Goal: Task Accomplishment & Management: Manage account settings

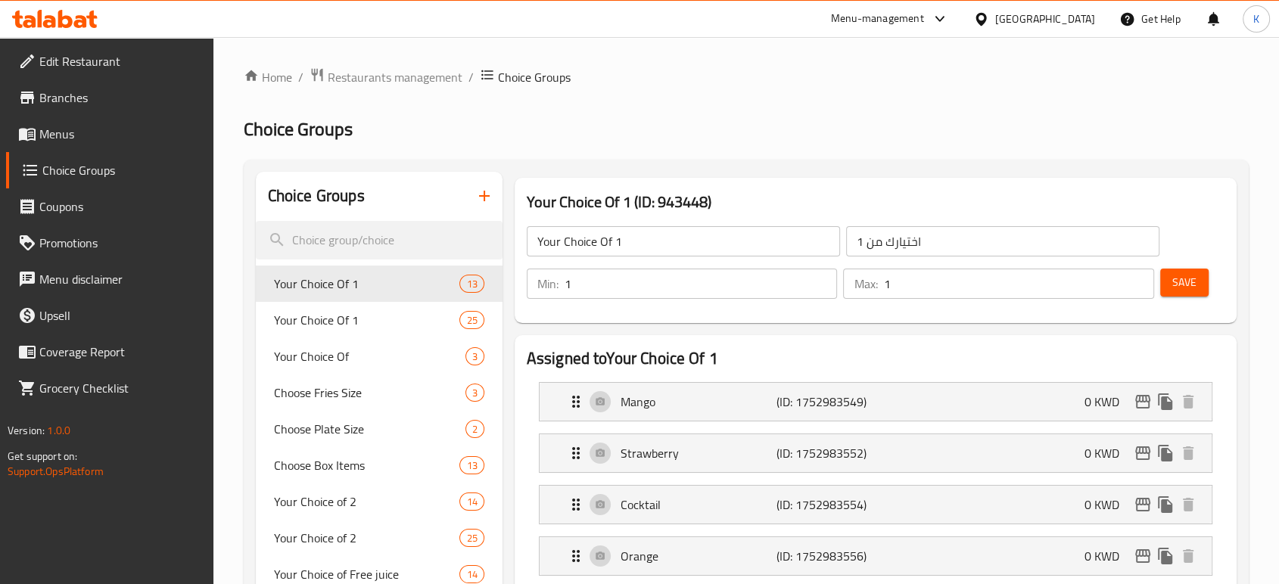
click at [397, 79] on span "Restaurants management" at bounding box center [395, 77] width 135 height 18
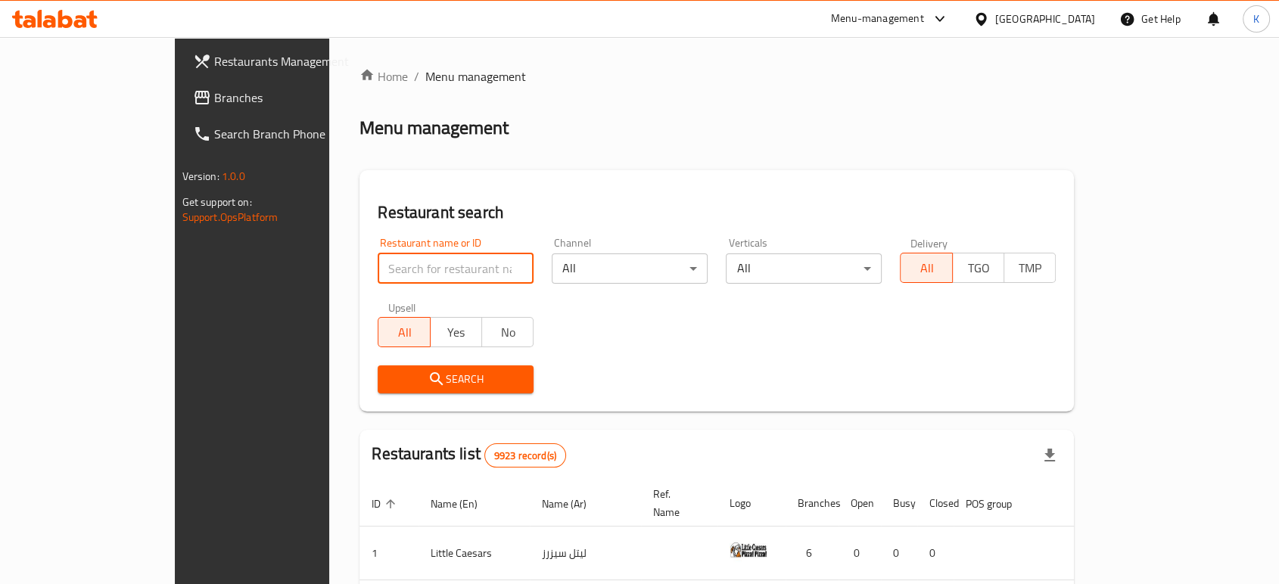
click at [378, 270] on input "search" at bounding box center [456, 268] width 156 height 30
drag, startPoint x: 409, startPoint y: 277, endPoint x: 225, endPoint y: 275, distance: 183.9
click at [329, 278] on div "Home / Menu management Menu management Restaurant search Restaurant name or ID …" at bounding box center [716, 530] width 775 height 986
paste input "Qasar Alliwon"
type input "Qasar Alliwon"
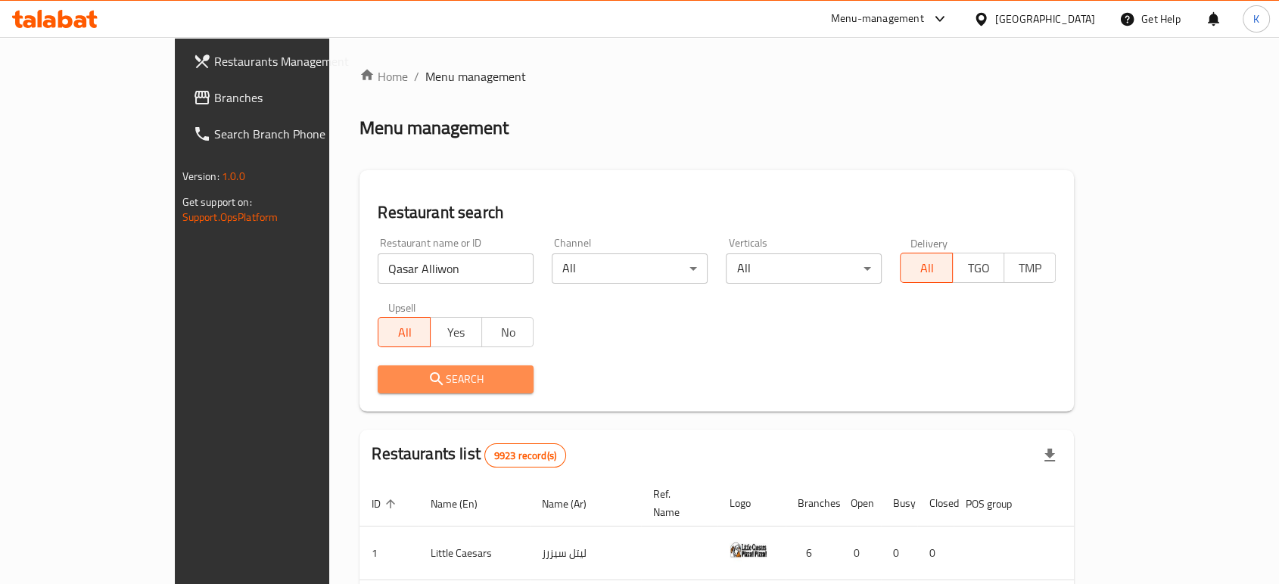
click at [390, 387] on span "Search" at bounding box center [456, 379] width 132 height 19
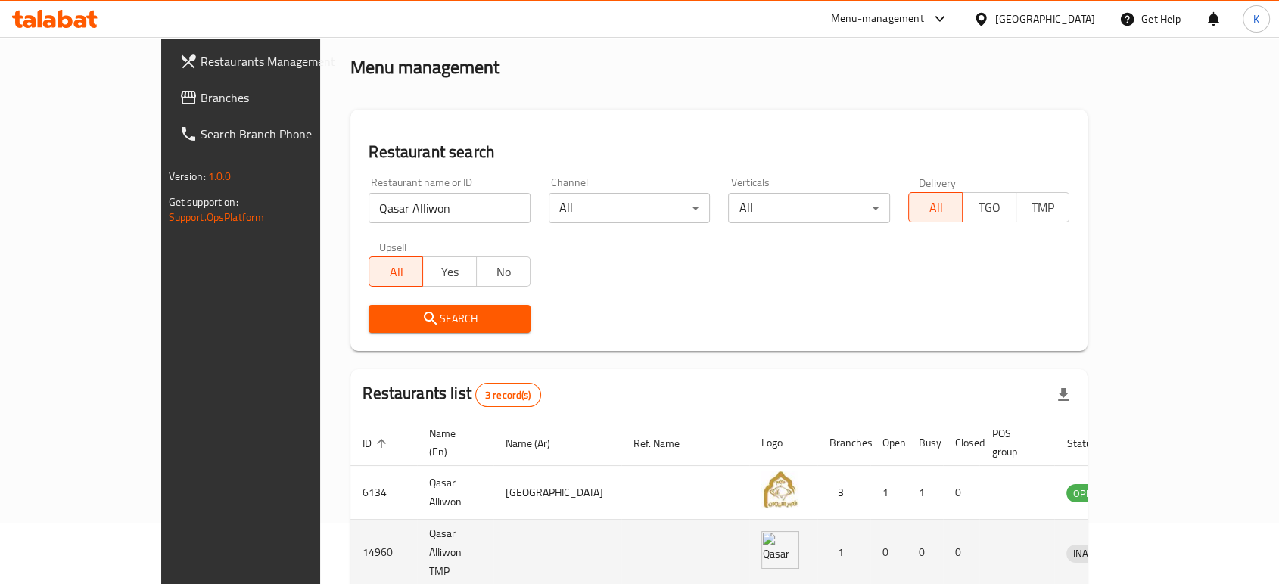
scroll to position [166, 0]
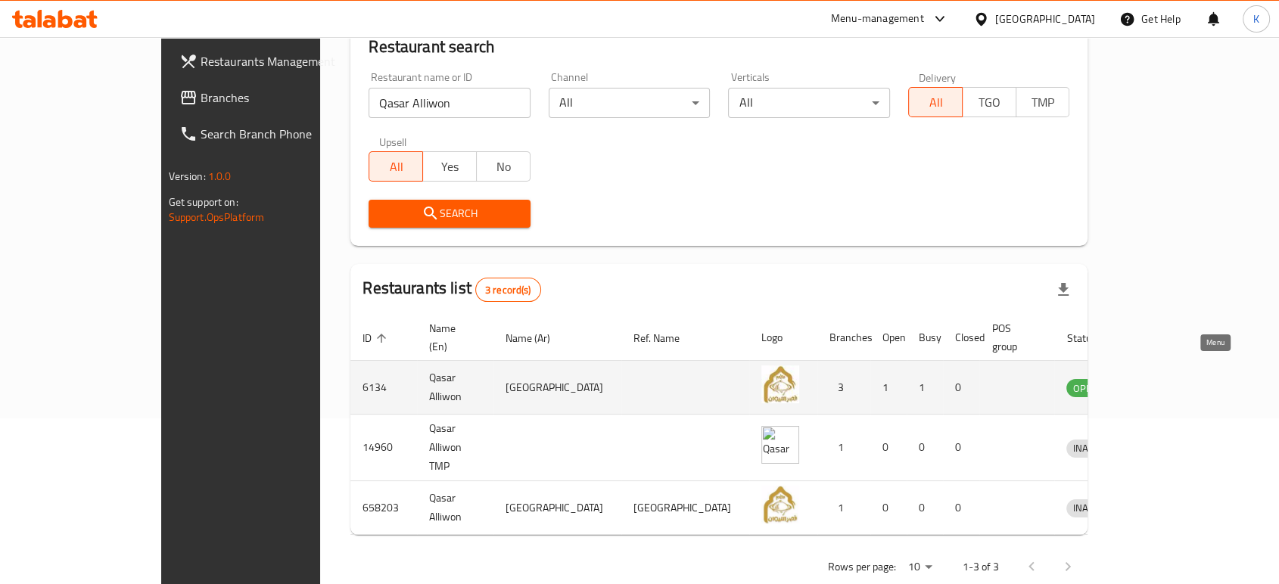
click at [1166, 378] on icon "enhanced table" at bounding box center [1157, 387] width 18 height 18
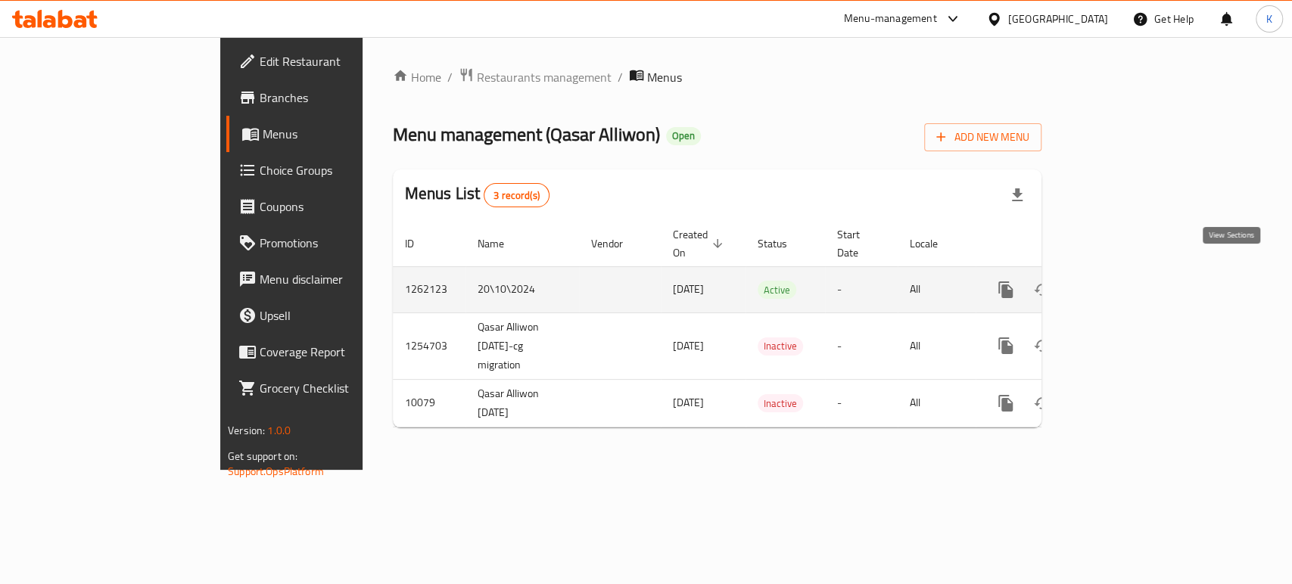
click at [1124, 281] on icon "enhanced table" at bounding box center [1115, 290] width 18 height 18
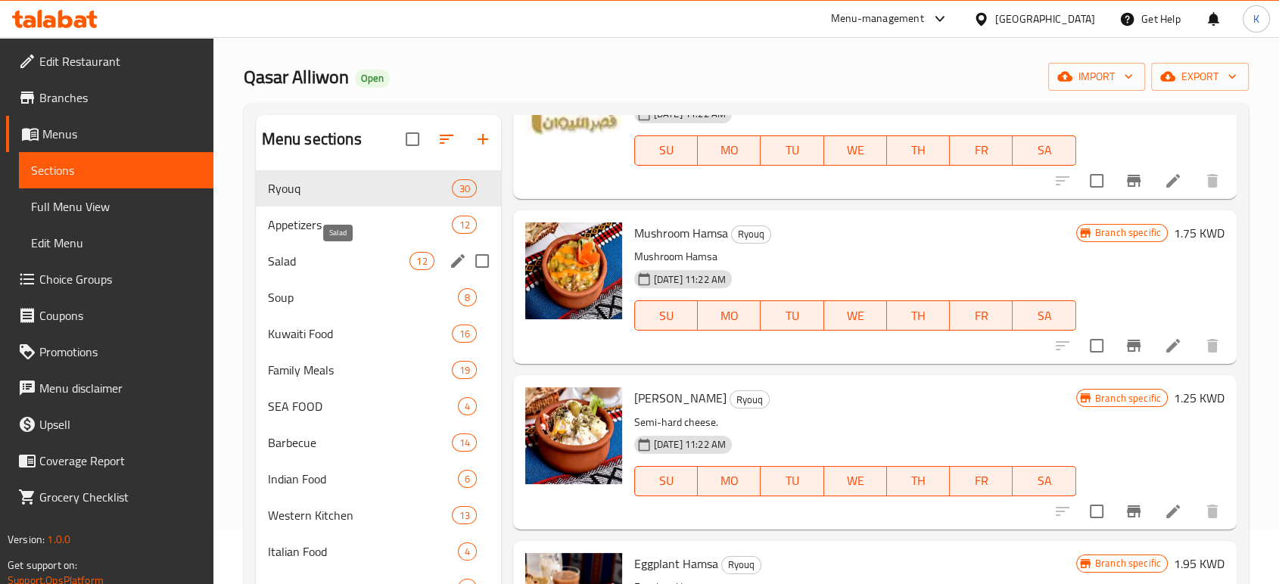
scroll to position [84, 0]
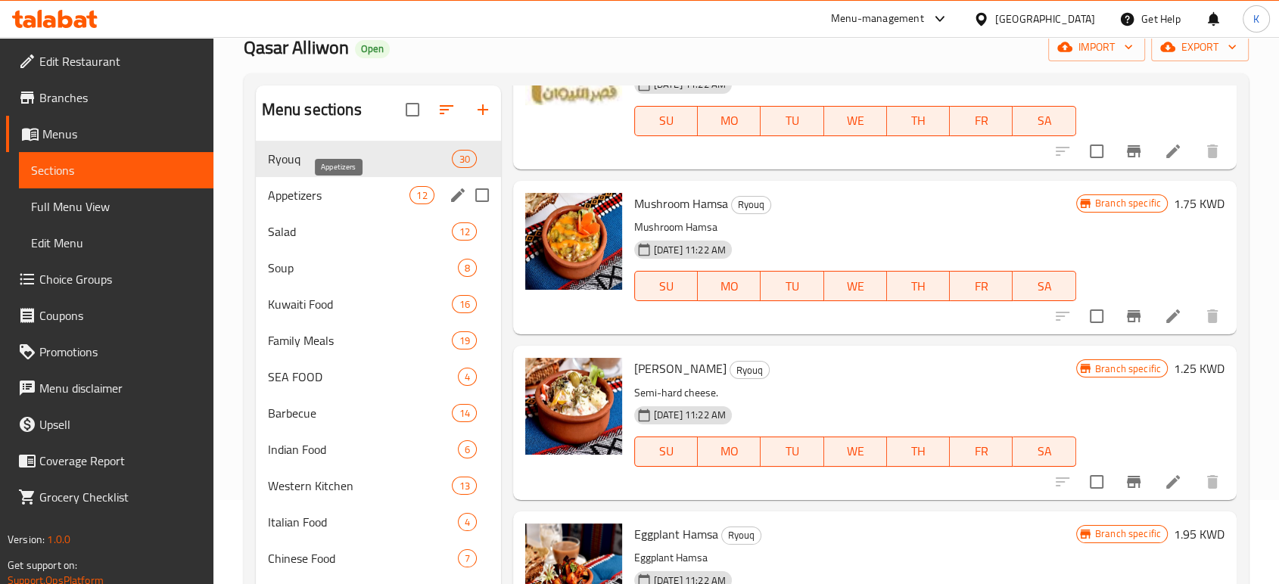
click at [319, 198] on span "Appetizers" at bounding box center [339, 195] width 142 height 18
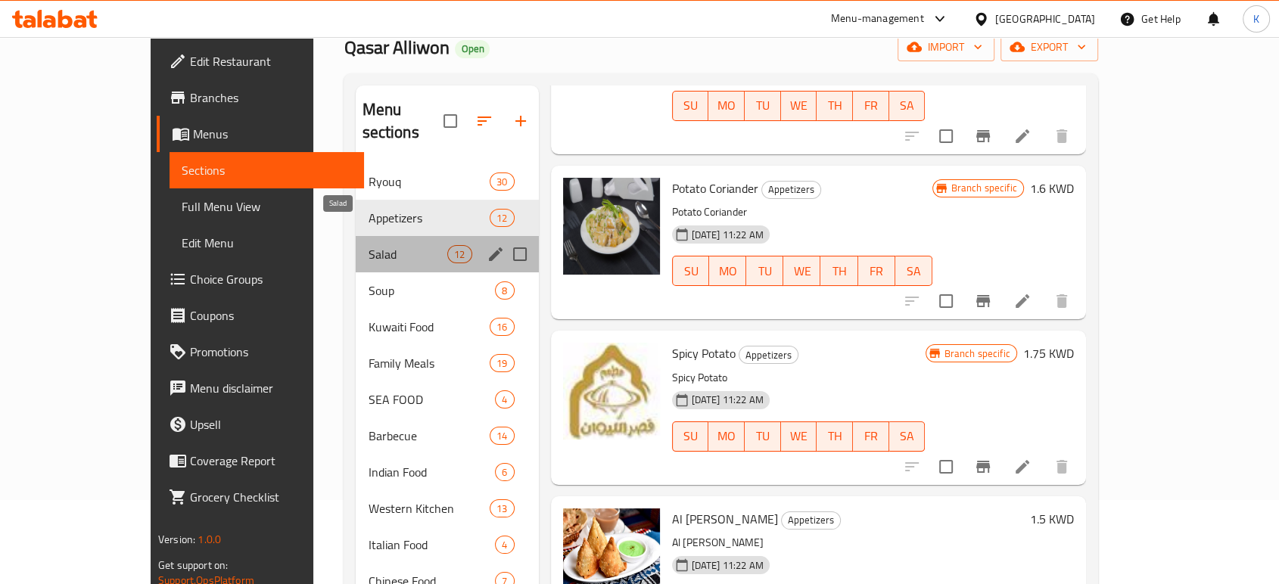
click at [368, 245] on span "Salad" at bounding box center [407, 254] width 79 height 18
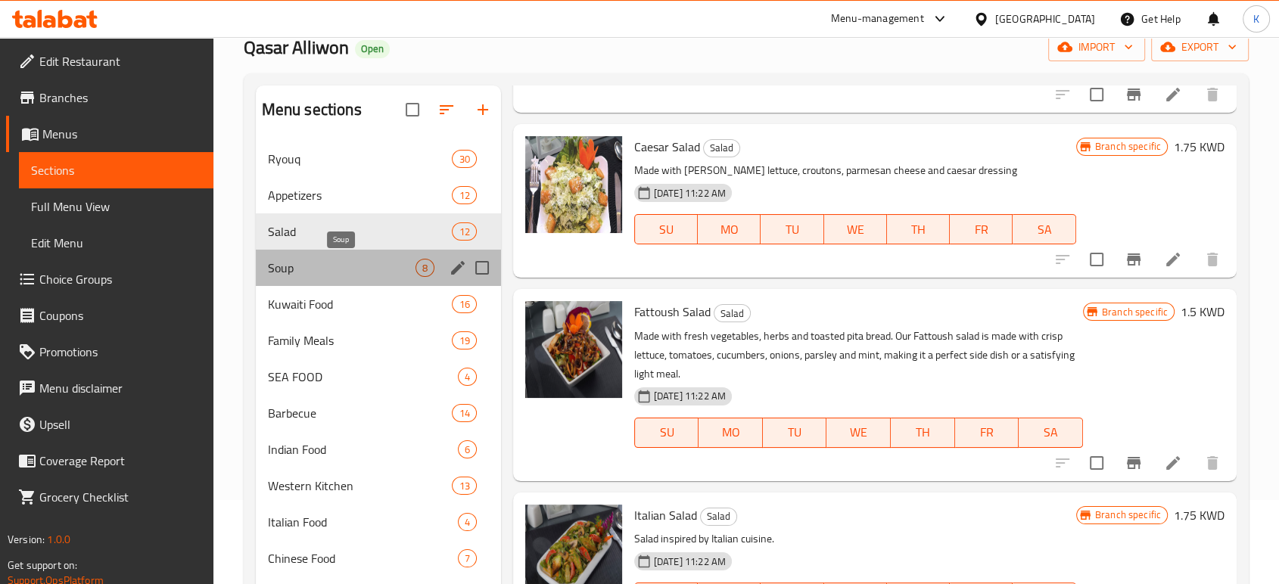
click at [326, 275] on span "Soup" at bounding box center [342, 268] width 148 height 18
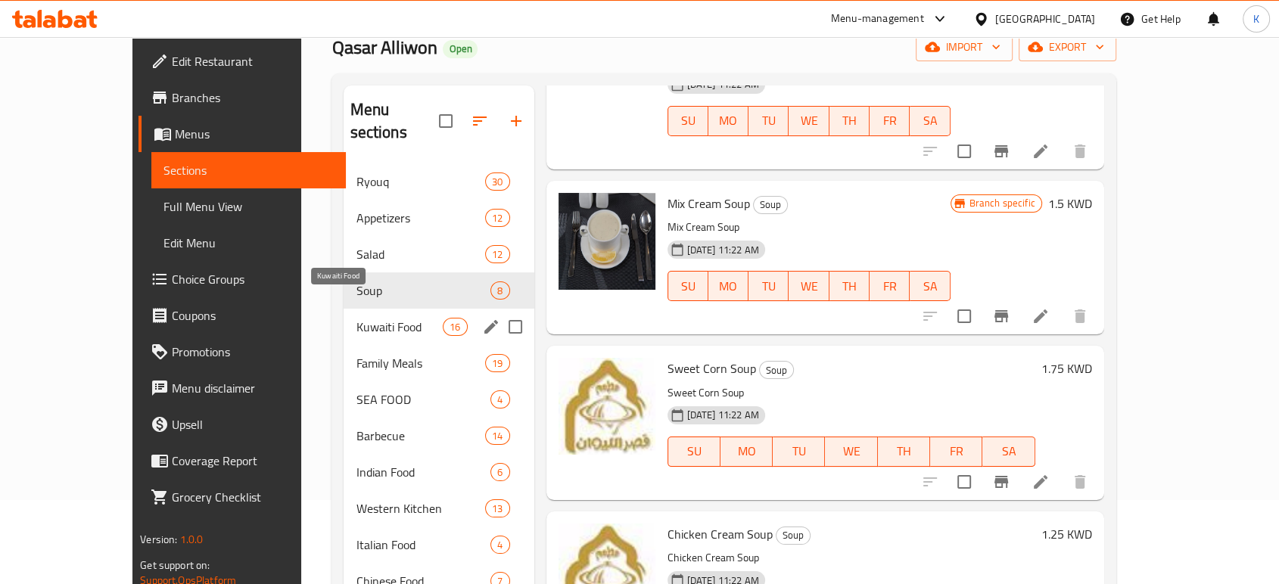
click at [356, 318] on span "Kuwaiti Food" at bounding box center [399, 327] width 87 height 18
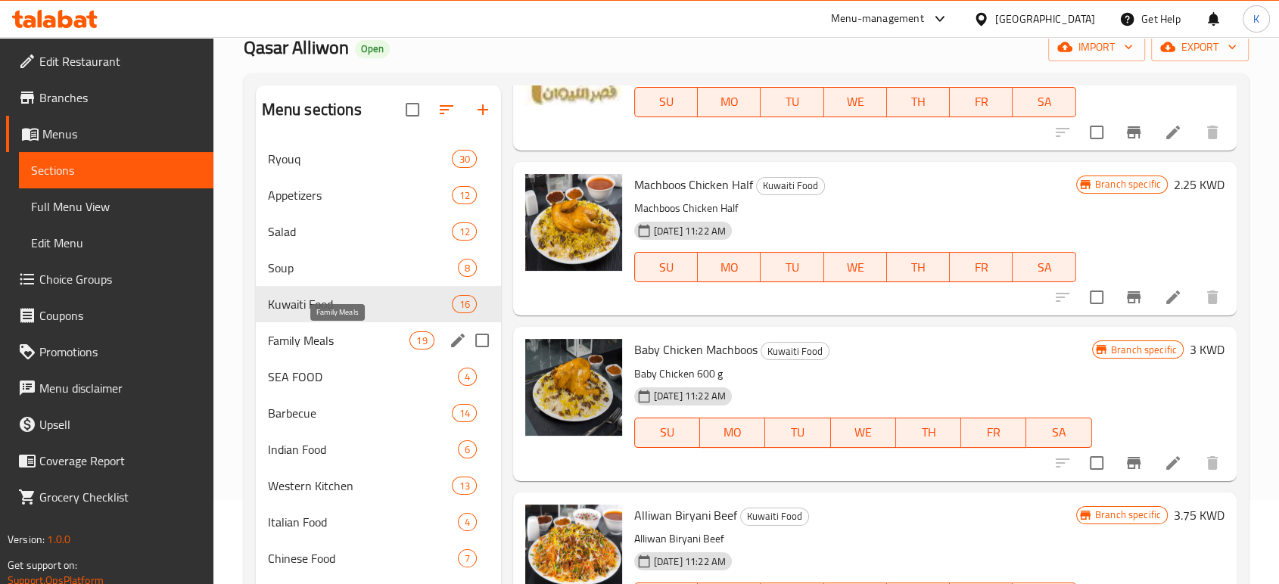
click at [322, 345] on span "Family Meals" at bounding box center [339, 340] width 142 height 18
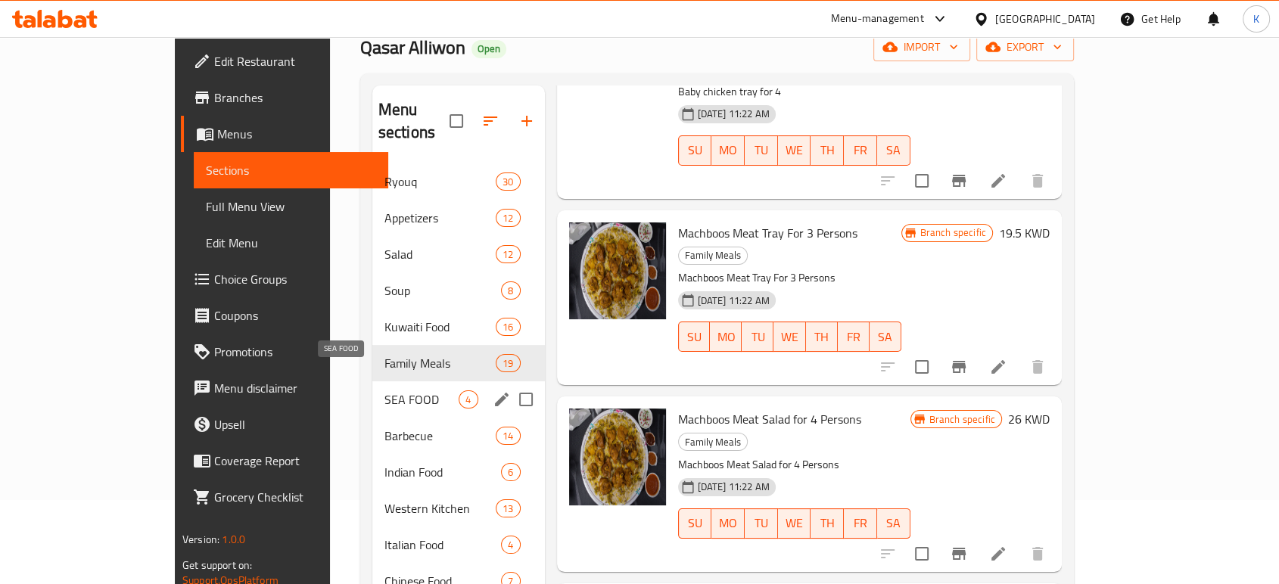
click at [384, 390] on span "SEA FOOD" at bounding box center [421, 399] width 75 height 18
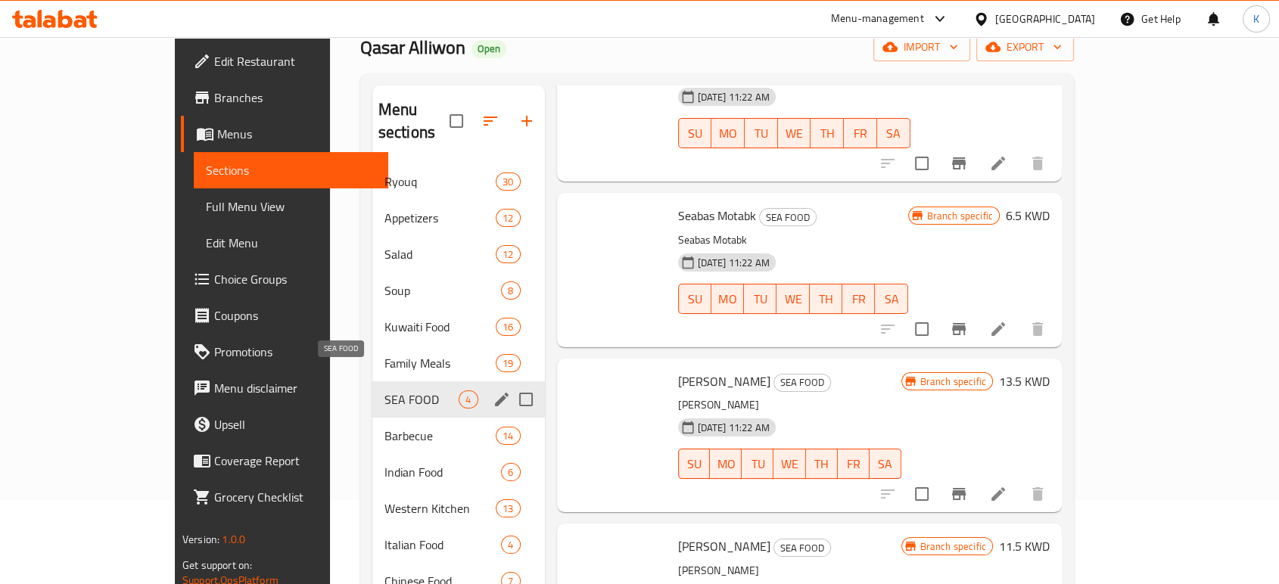
scroll to position [114, 0]
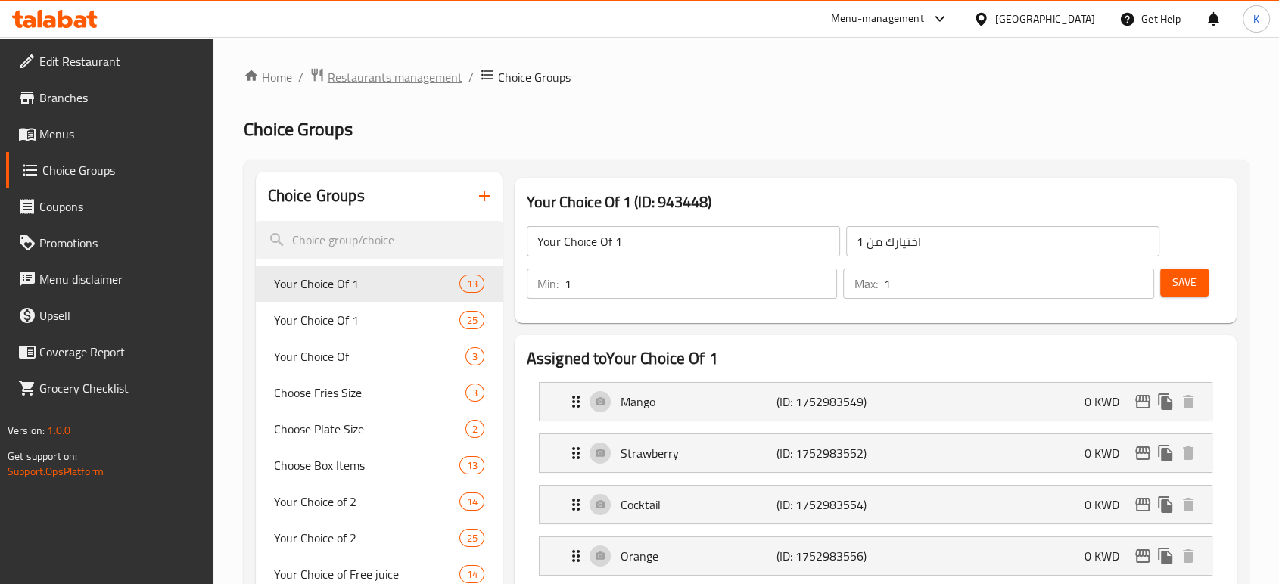
click at [384, 68] on span "Restaurants management" at bounding box center [395, 77] width 135 height 18
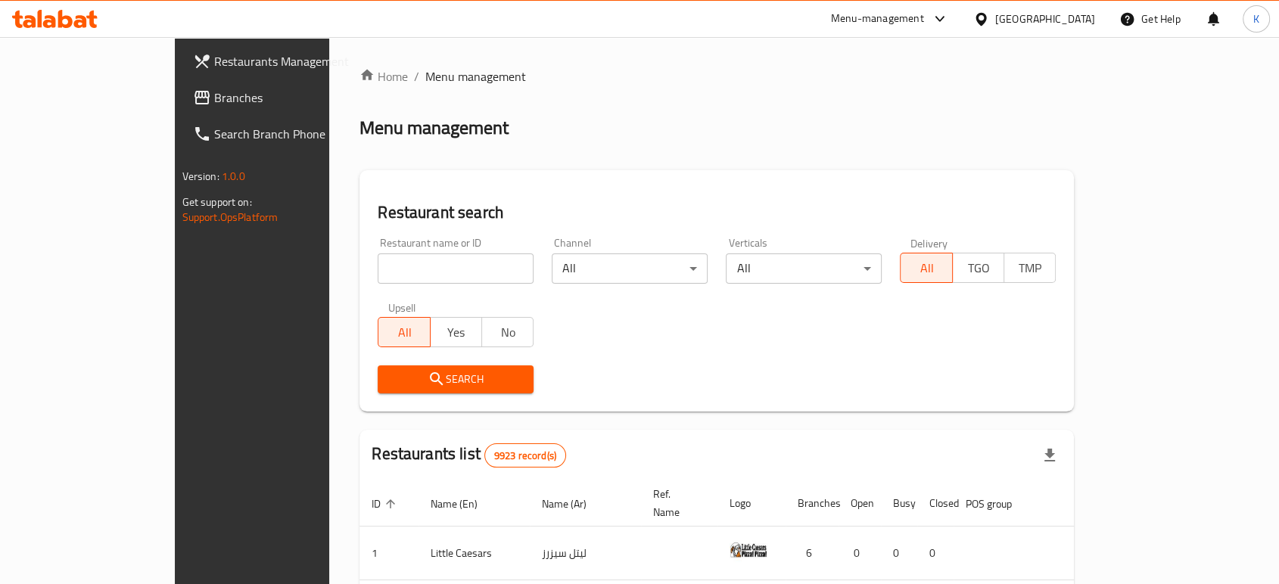
click at [434, 271] on input "search" at bounding box center [456, 268] width 156 height 30
type input "a"
type input "elharreef"
click at [390, 380] on span "Search" at bounding box center [456, 379] width 132 height 19
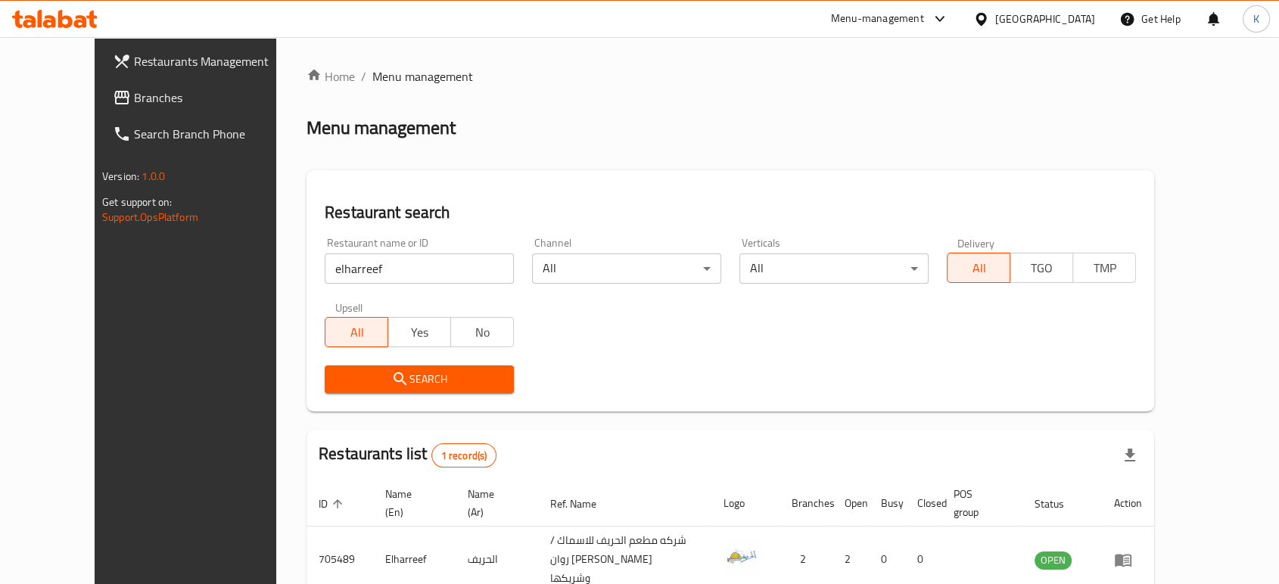
scroll to position [61, 0]
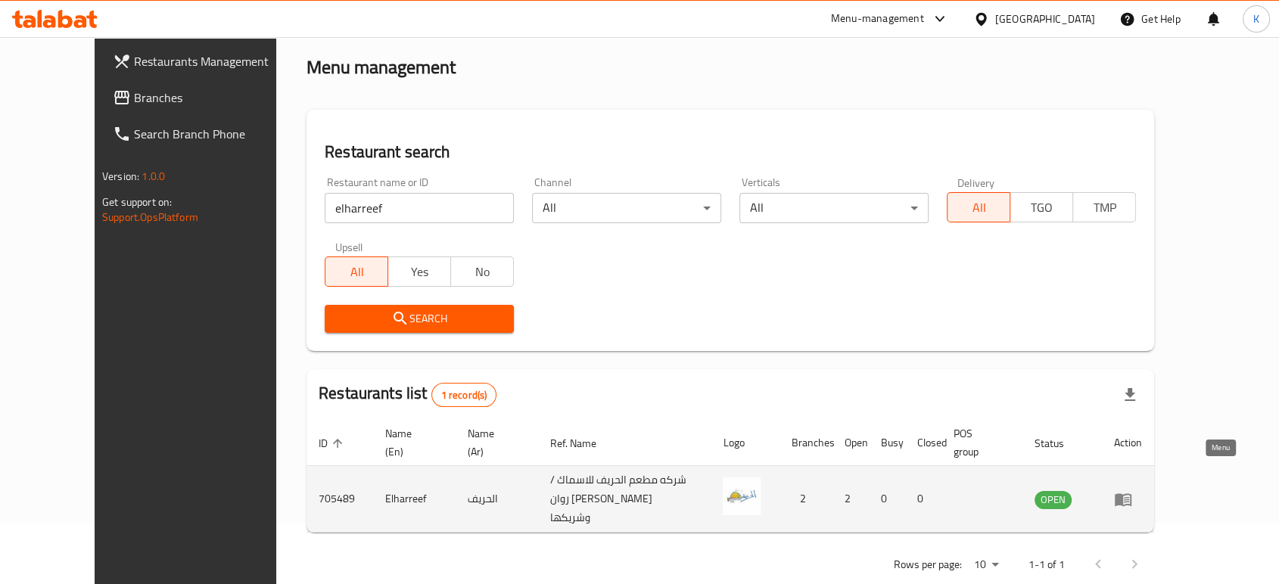
click at [1131, 493] on icon "enhanced table" at bounding box center [1123, 499] width 17 height 13
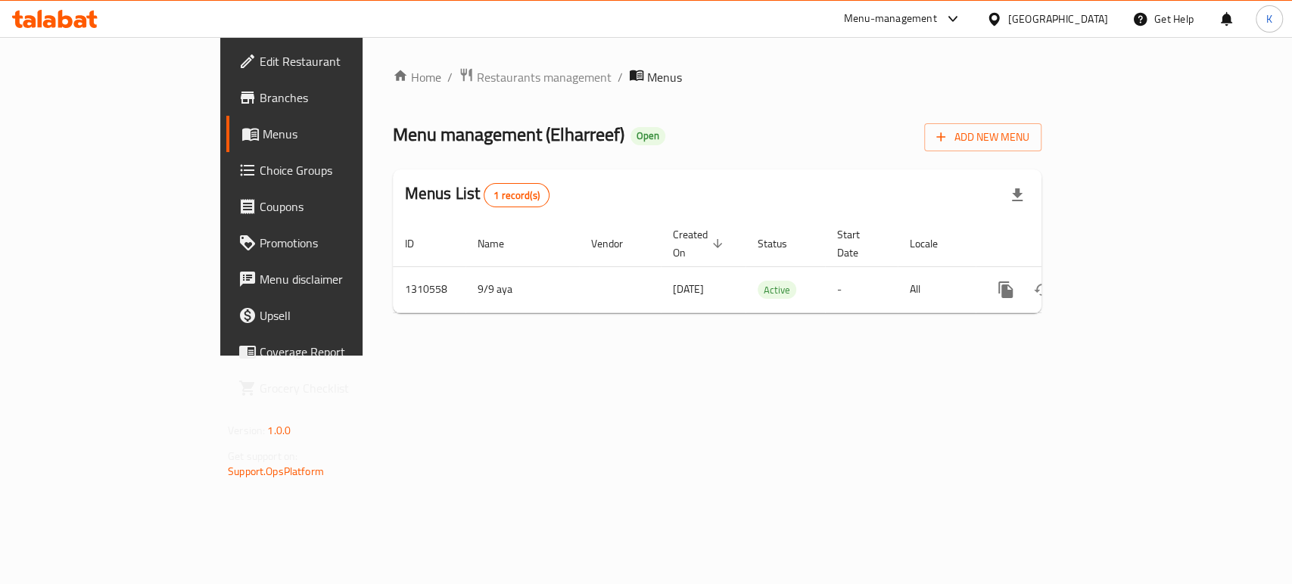
click at [260, 167] on span "Choice Groups" at bounding box center [342, 170] width 164 height 18
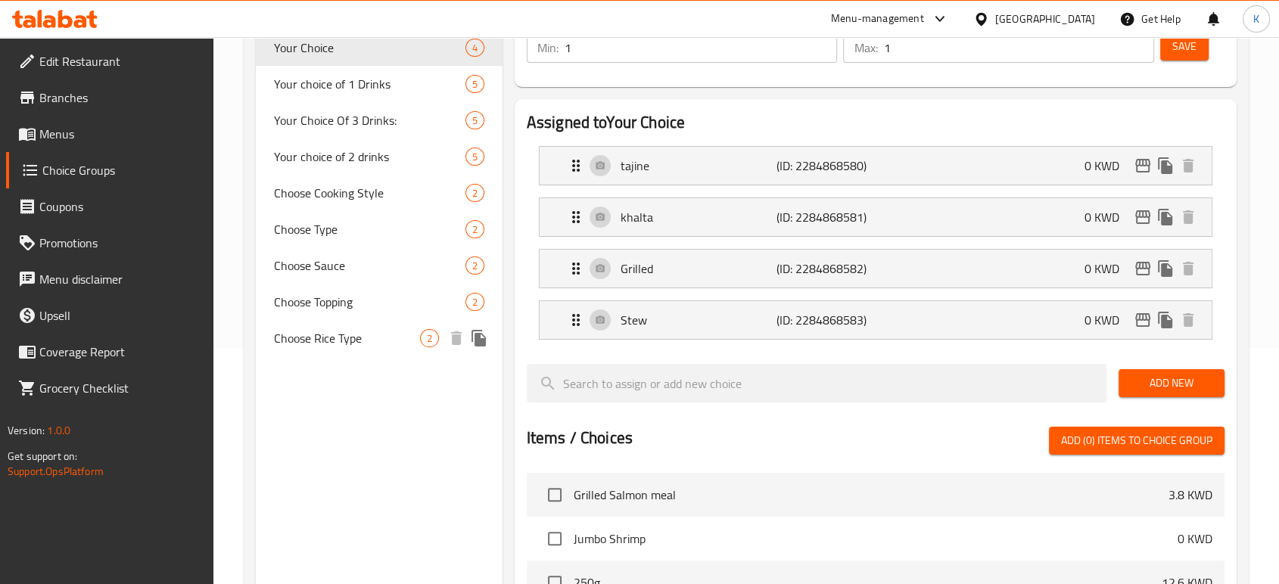
scroll to position [237, 0]
click at [334, 348] on div "Choose Rice Type 2" at bounding box center [379, 337] width 247 height 36
type input "Choose Rice Type"
type input "اختر نوع الأرز"
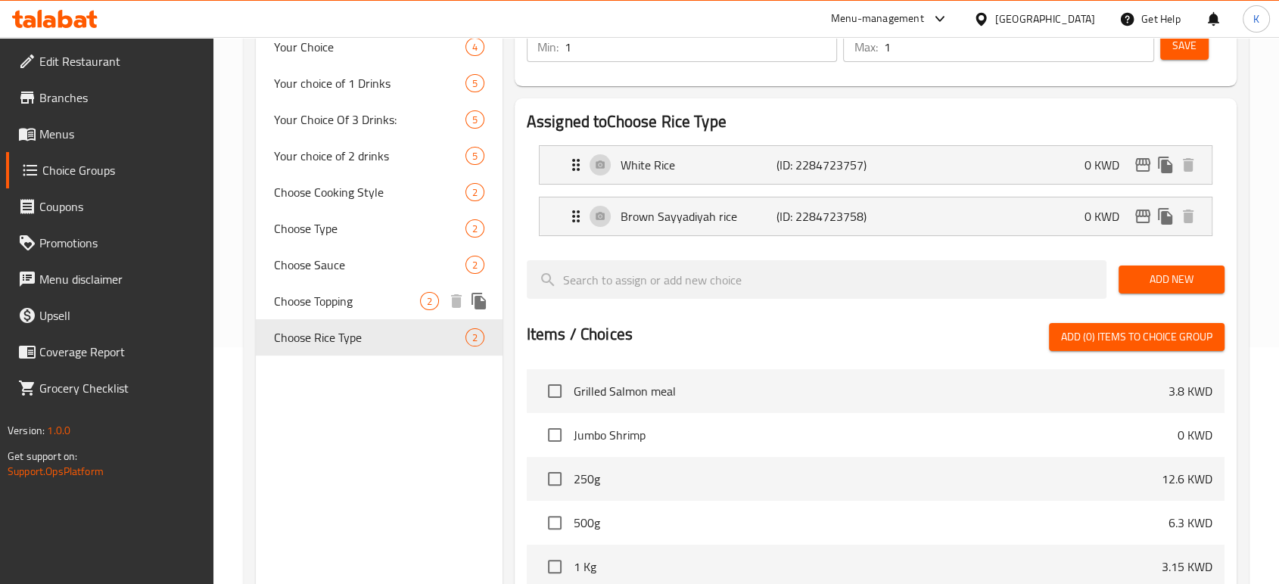
click at [330, 283] on div "Choose Topping 2" at bounding box center [379, 301] width 247 height 36
type input "Choose Topping"
type input "اختر الطبقة العلوية"
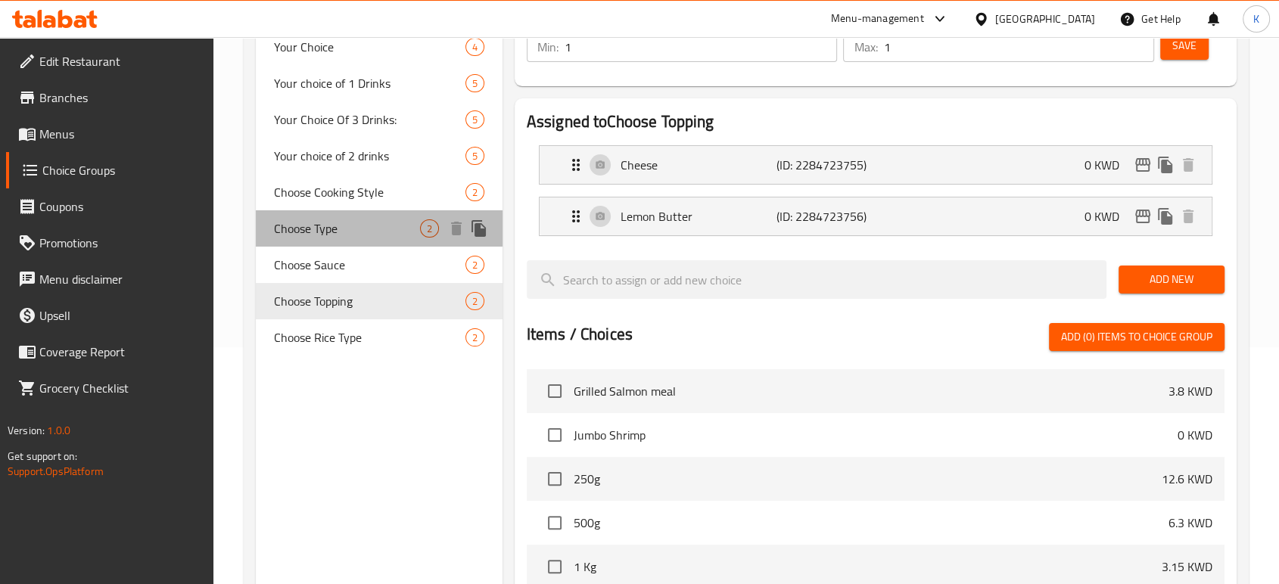
click at [329, 230] on span "Choose Type" at bounding box center [347, 228] width 146 height 18
type input "Choose Type"
type input "اختر النوع"
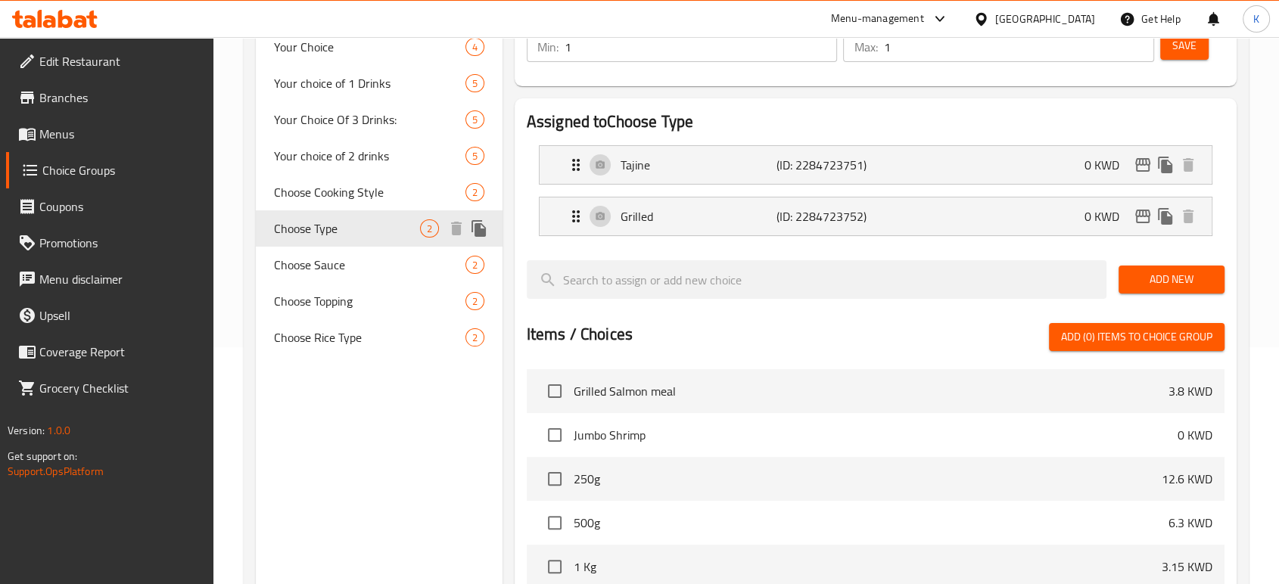
scroll to position [202, 0]
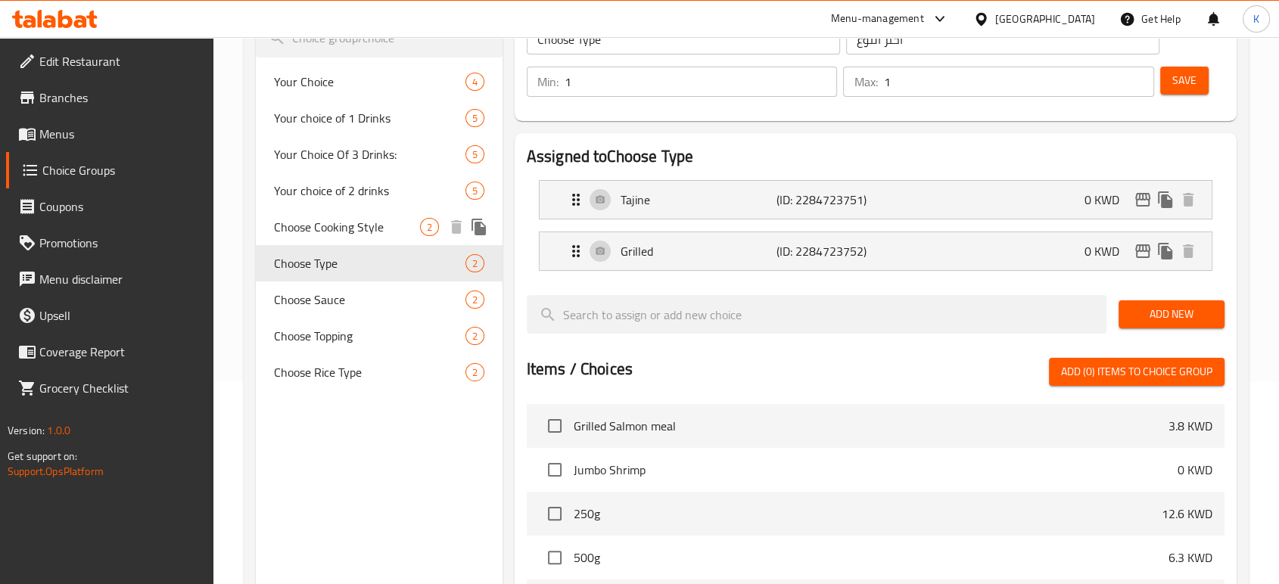
click at [323, 229] on span "Choose Cooking Style" at bounding box center [347, 227] width 146 height 18
type input "Choose Cooking Style"
type input "اختر أسلوب الطبخ"
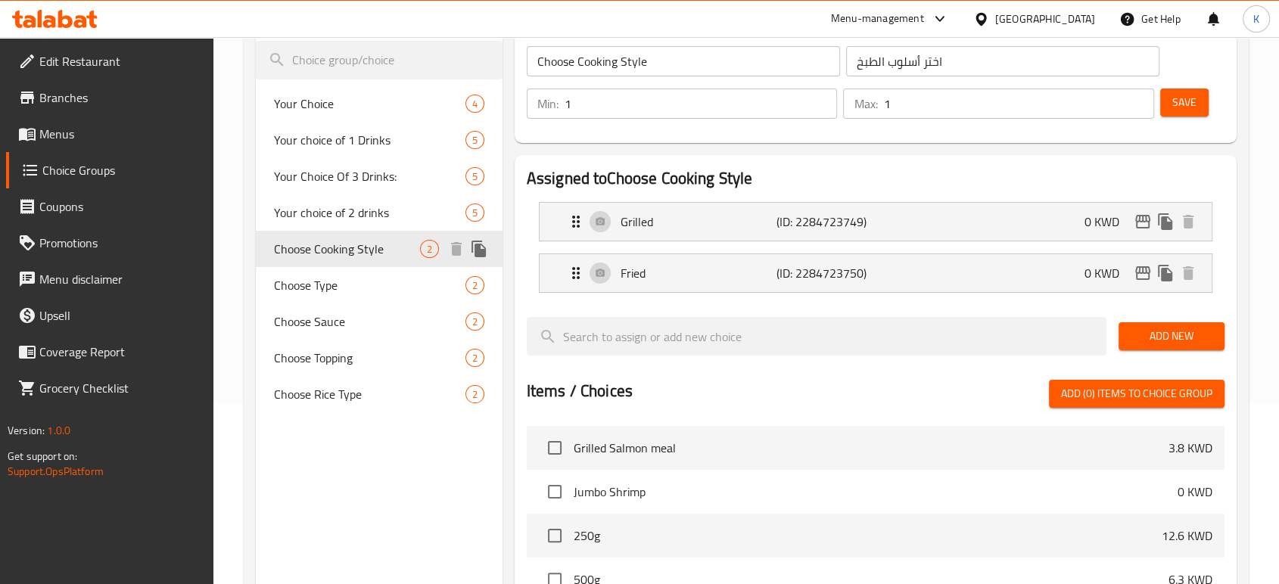
scroll to position [166, 0]
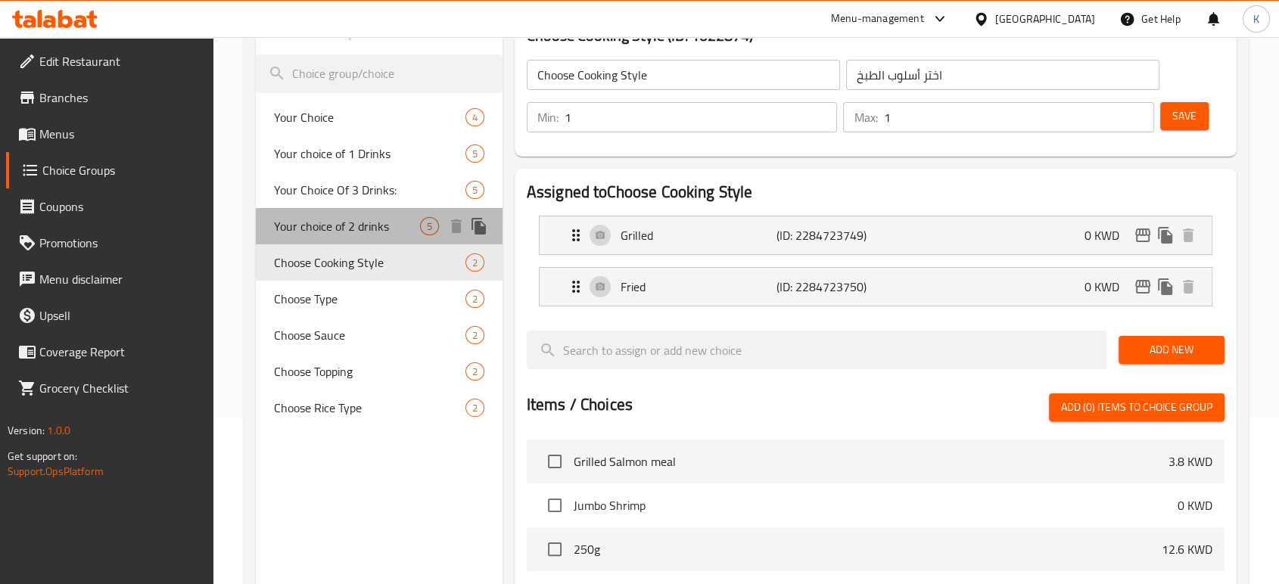
click at [323, 229] on span "Your choice of 2 drinks" at bounding box center [347, 226] width 146 height 18
type input "Your choice of 2 drinks"
type input "اختيارك 2 من مشروبات"
type input "2"
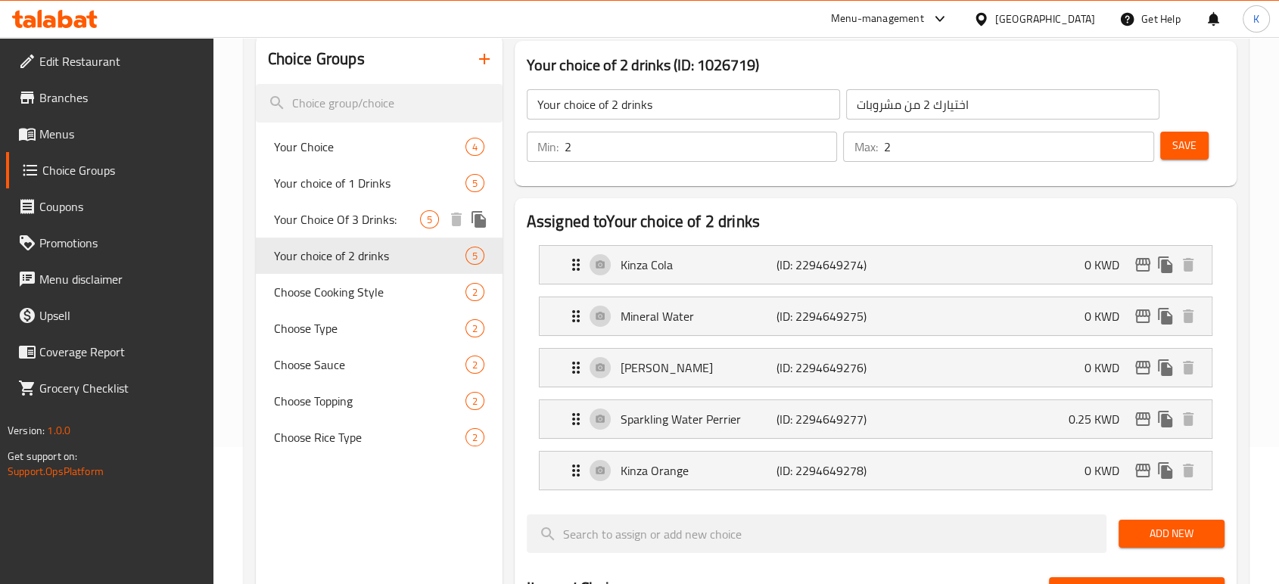
scroll to position [136, 0]
click at [323, 222] on span "Your Choice Of 3 Drinks:" at bounding box center [347, 220] width 146 height 18
type input "Your Choice Of 3 Drinks:"
type input "اختيارك 3 من مشروبات:"
type input "3"
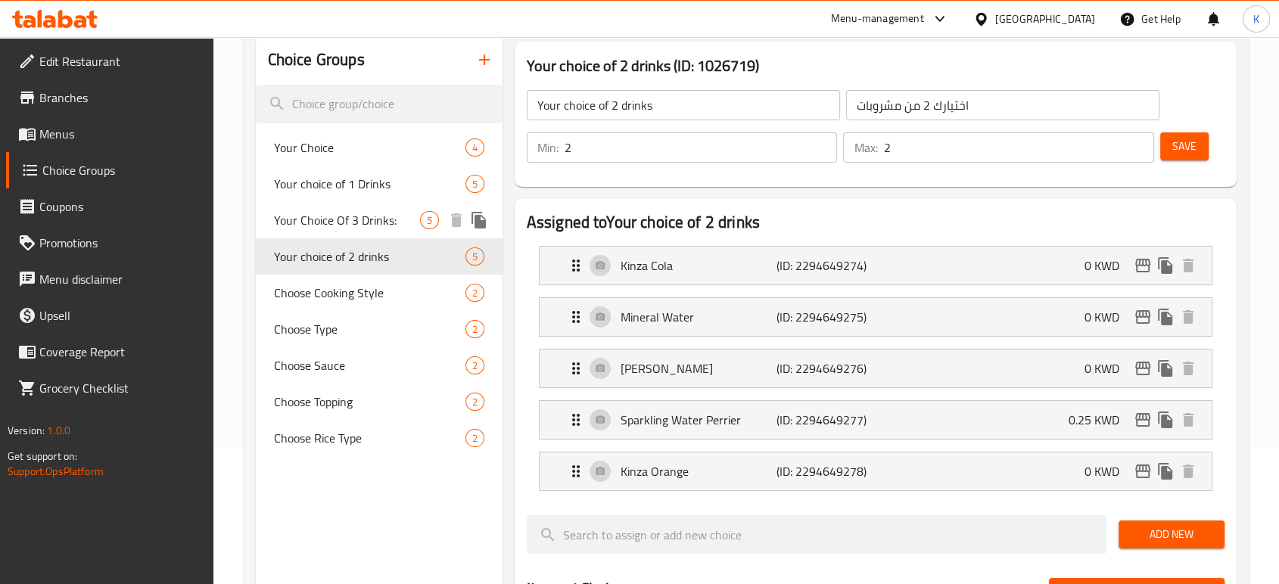
type input "3"
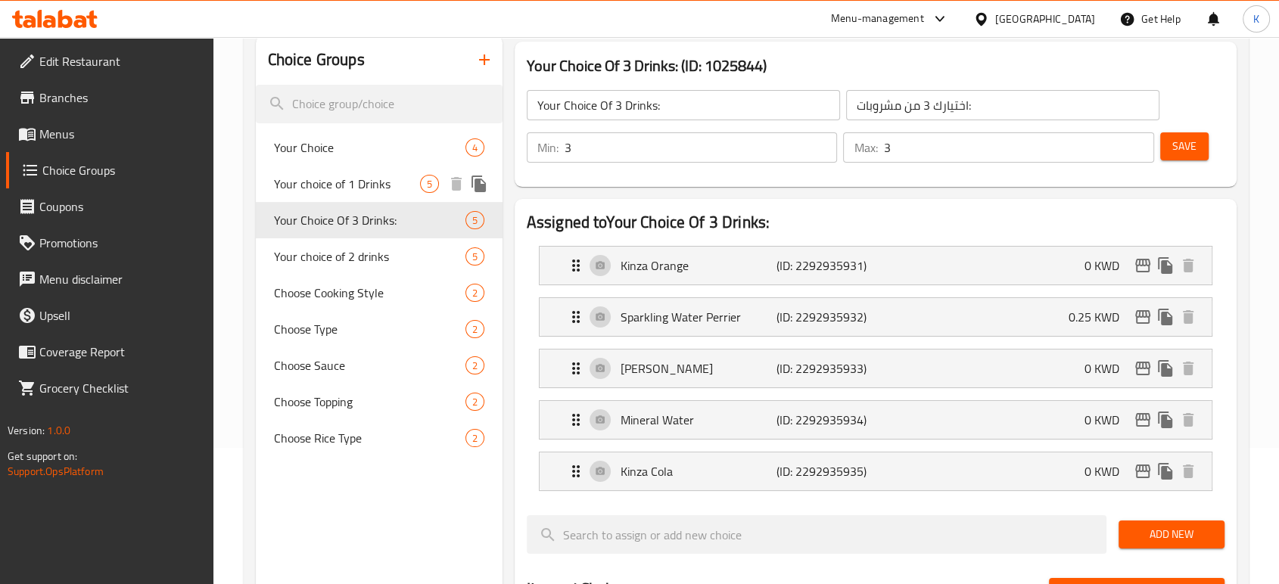
click at [328, 185] on span "Your choice of 1 Drinks" at bounding box center [347, 184] width 146 height 18
type input "Your choice of 1 Drinks"
type input "اختيارك 1 من مشروبات"
type input "1"
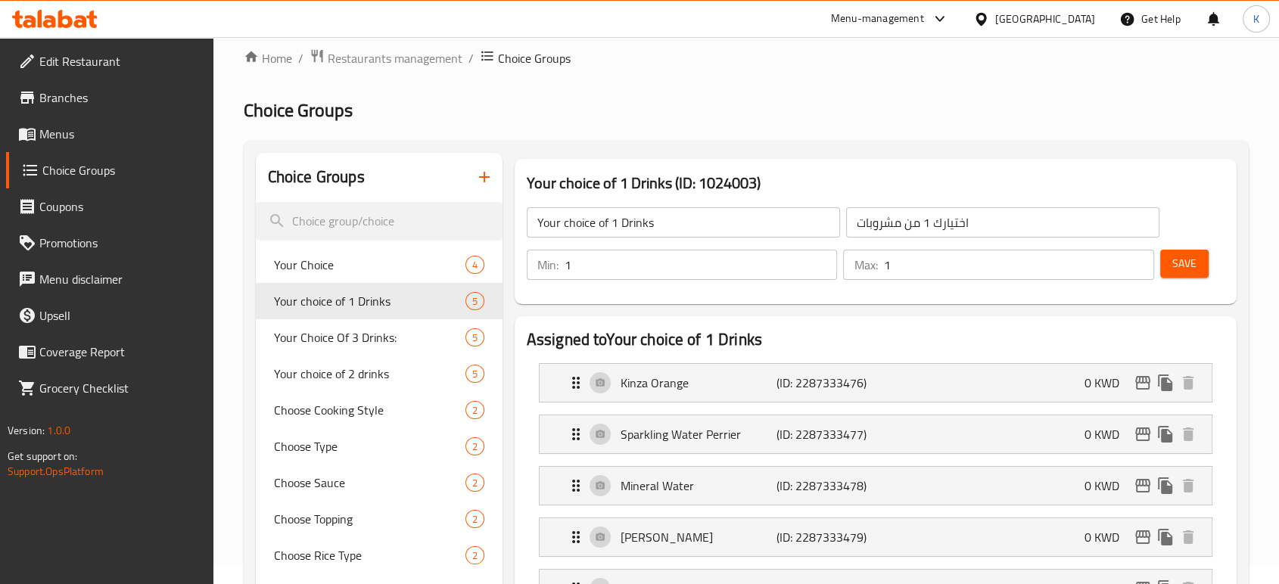
scroll to position [0, 0]
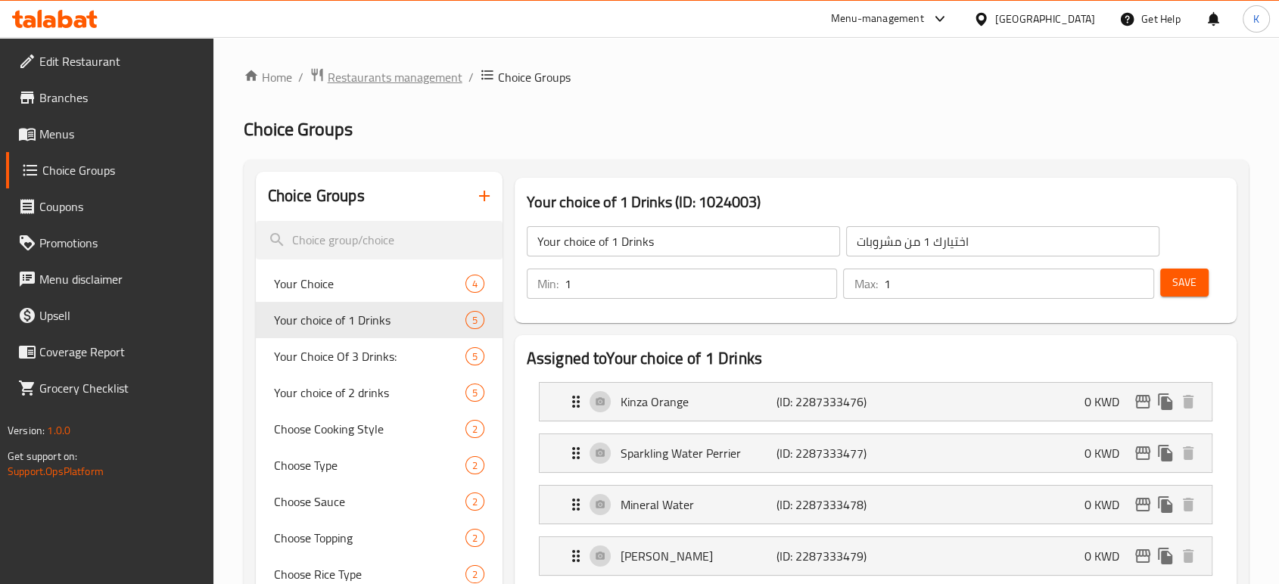
click at [415, 74] on span "Restaurants management" at bounding box center [395, 77] width 135 height 18
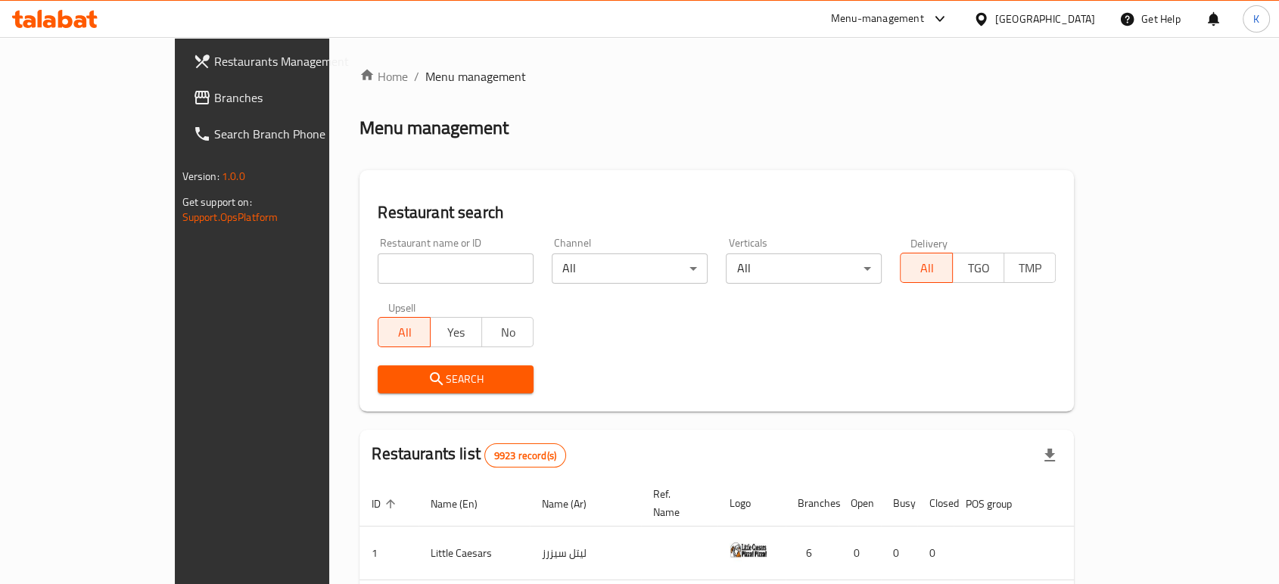
click at [403, 263] on input "search" at bounding box center [456, 268] width 156 height 30
type input "s"
type input "elhareef"
click button "Search" at bounding box center [456, 379] width 156 height 28
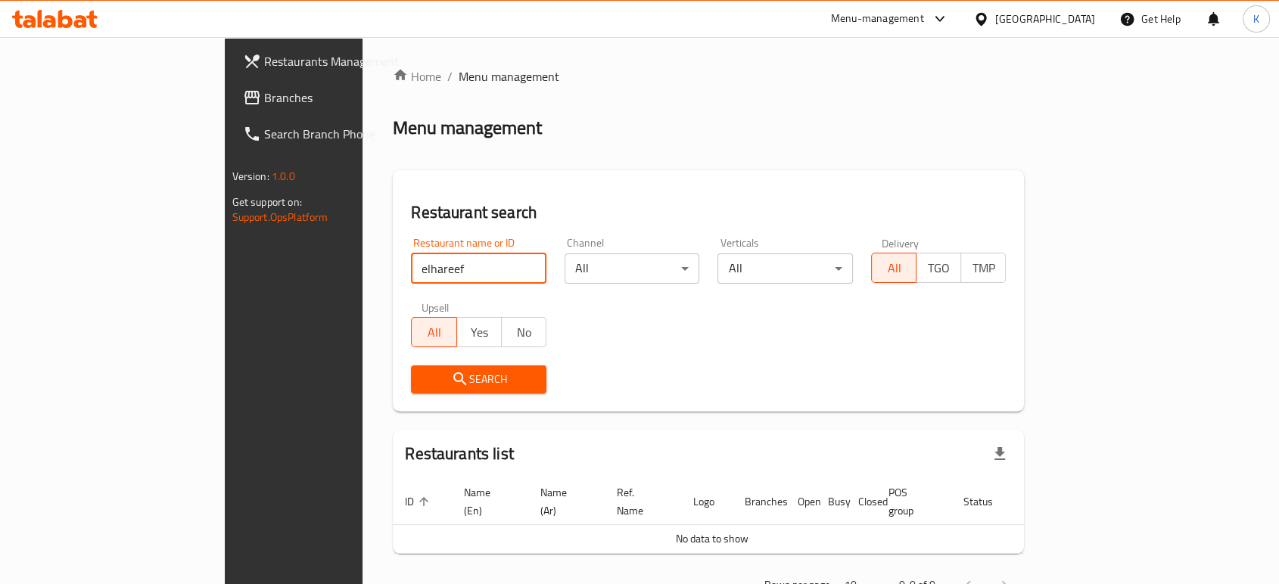
click at [411, 265] on input "elhareef" at bounding box center [478, 268] width 135 height 30
type input "elharreef"
click at [423, 387] on span "Search" at bounding box center [478, 379] width 111 height 19
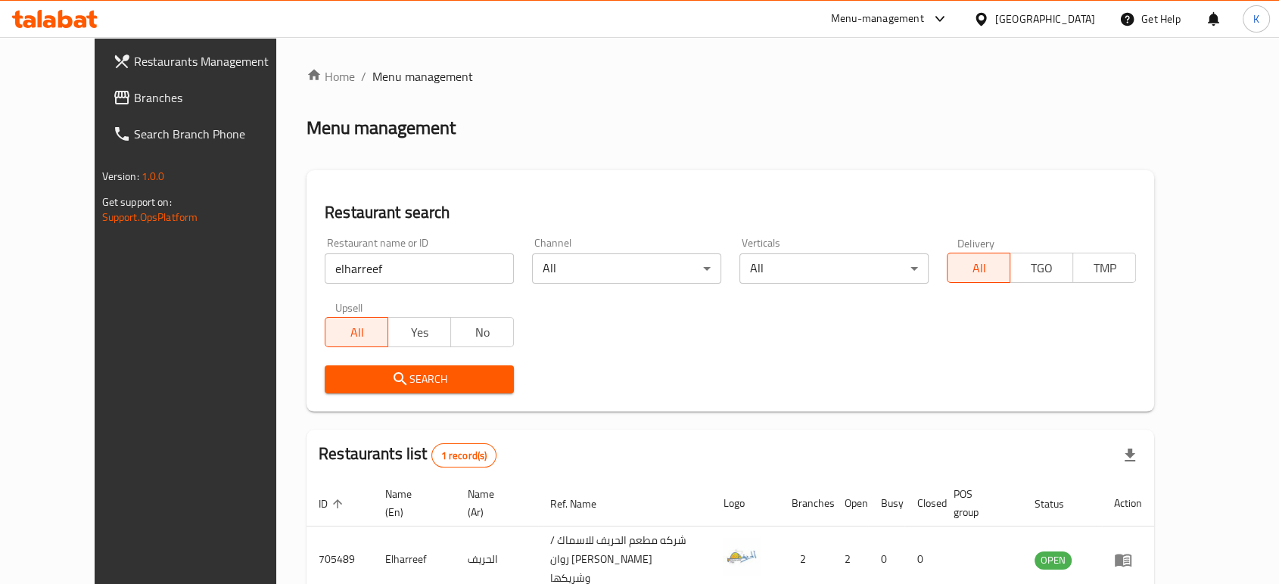
click at [337, 387] on span "Search" at bounding box center [419, 379] width 165 height 19
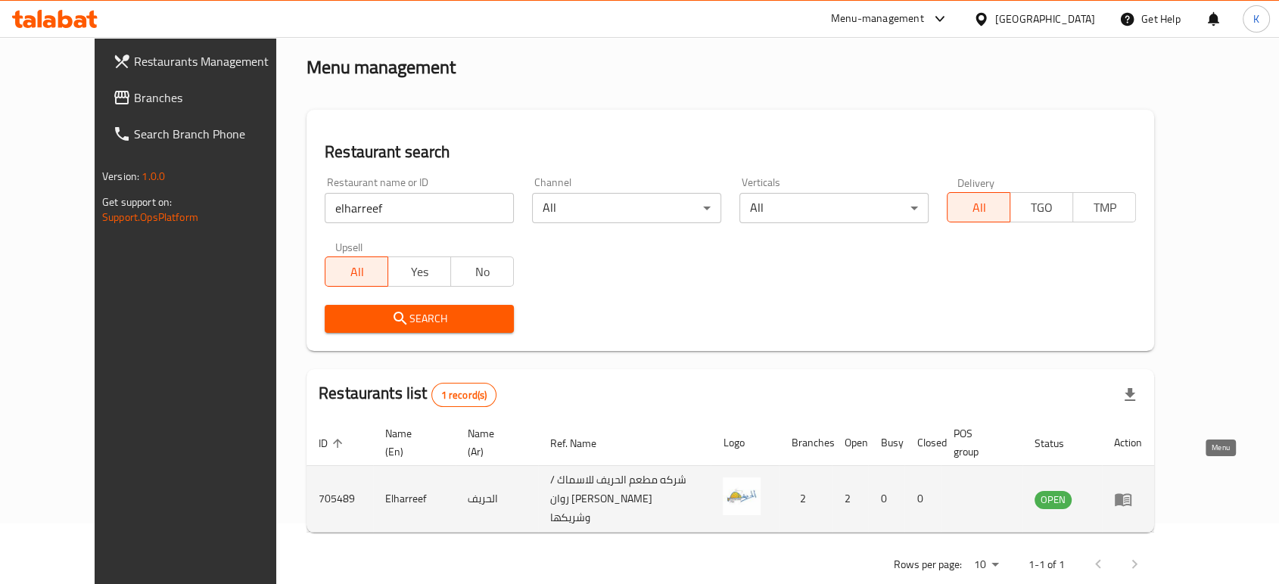
click at [1131, 493] on icon "enhanced table" at bounding box center [1123, 499] width 17 height 13
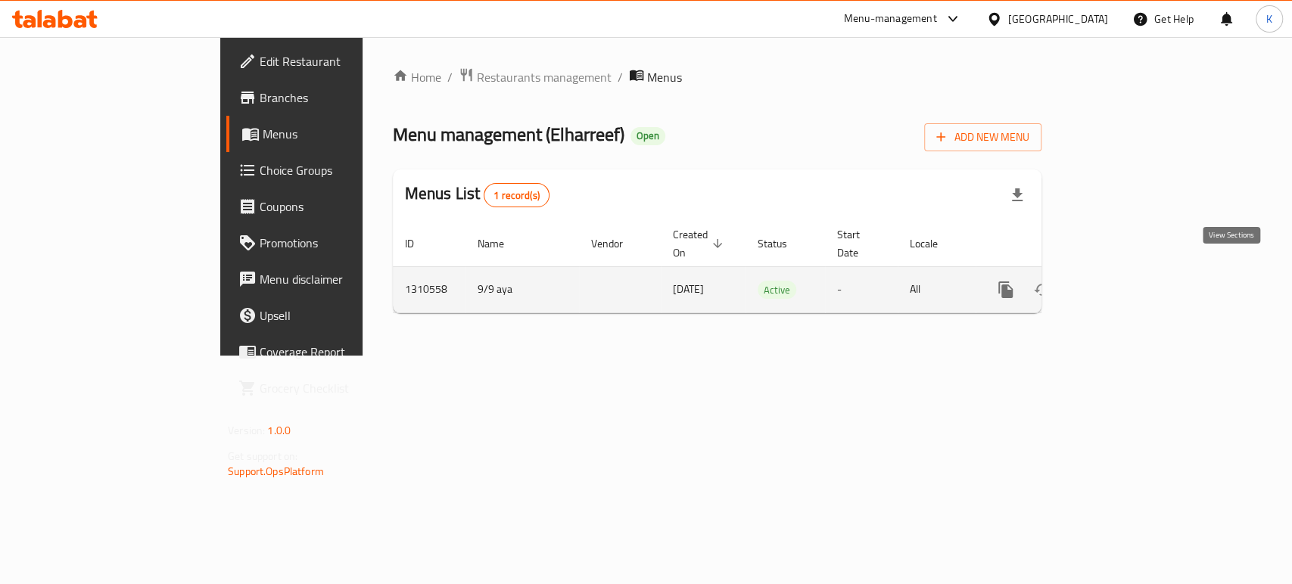
click at [1124, 281] on icon "enhanced table" at bounding box center [1115, 290] width 18 height 18
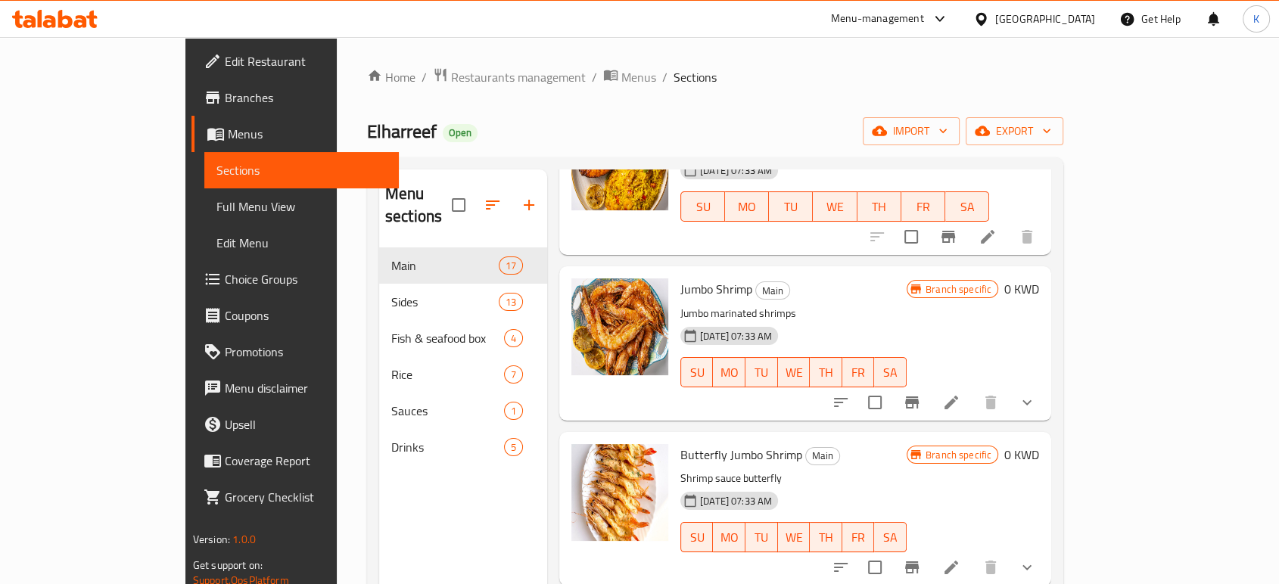
scroll to position [141, 0]
click at [960, 393] on icon at bounding box center [951, 402] width 18 height 18
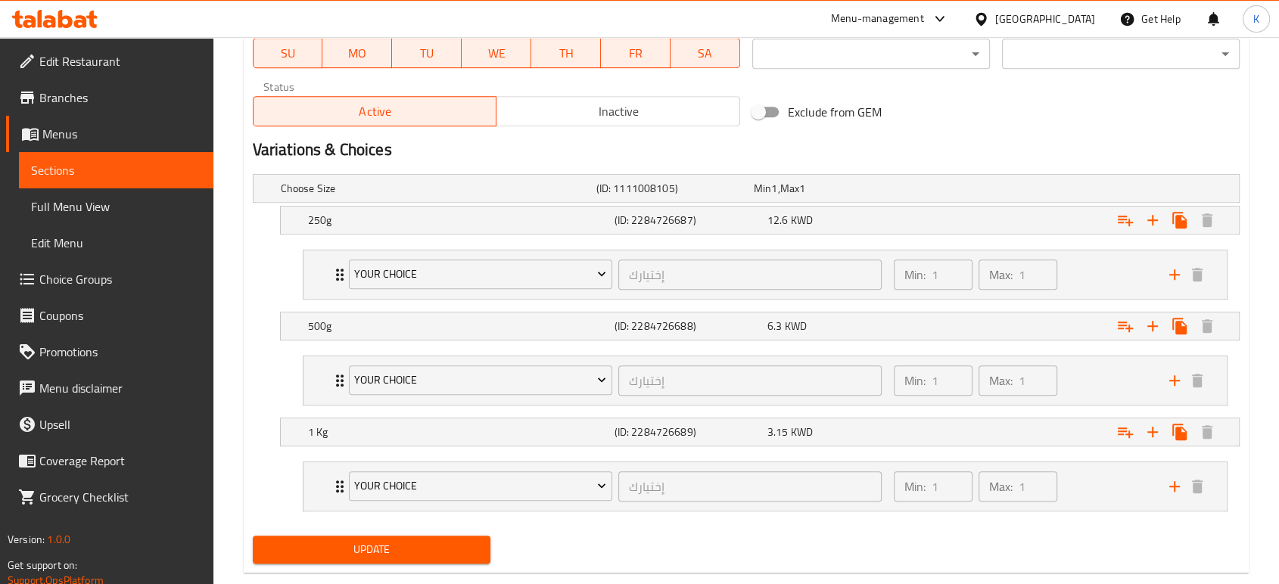
scroll to position [769, 0]
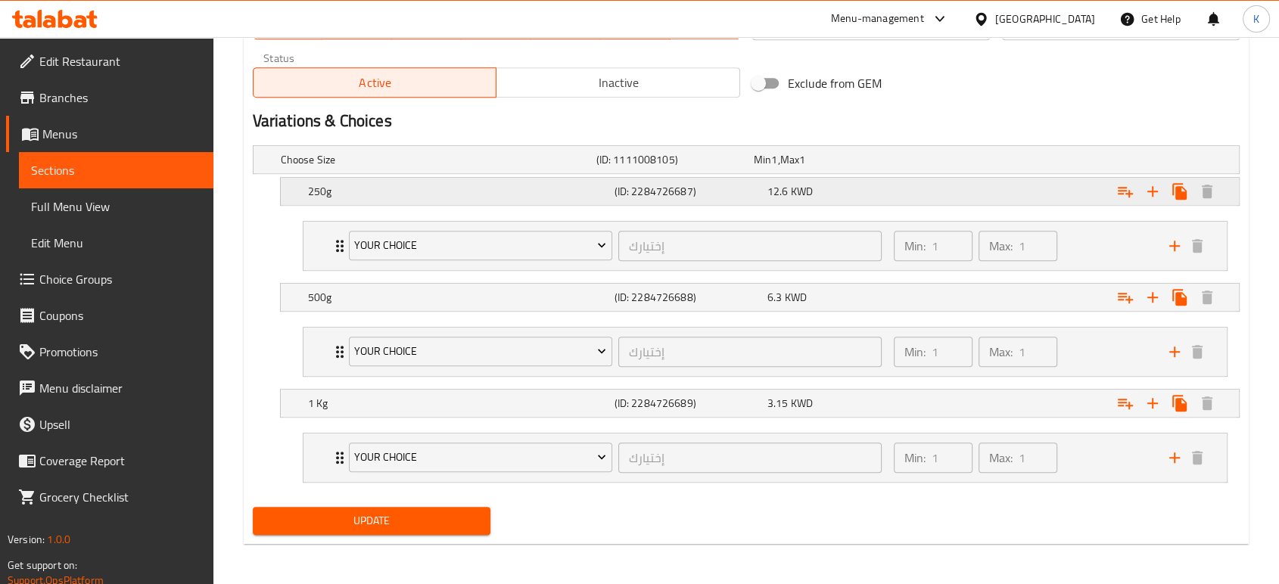
click at [781, 193] on span "12.6" at bounding box center [777, 192] width 21 height 20
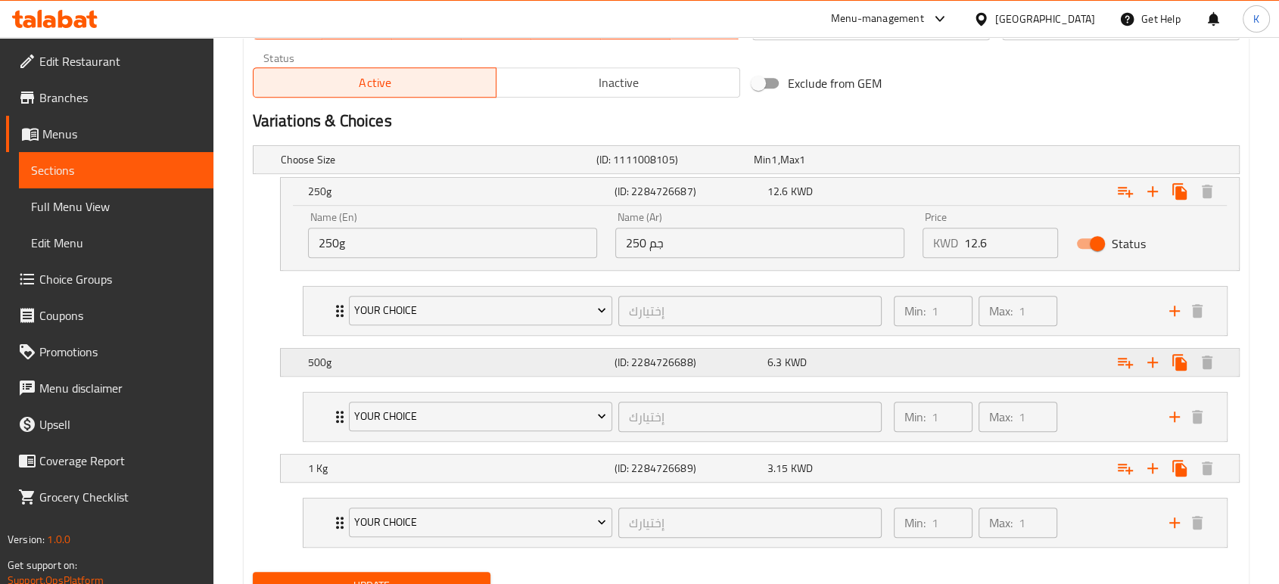
click at [760, 356] on h5 "(ID: 2284726688)" at bounding box center [687, 362] width 147 height 15
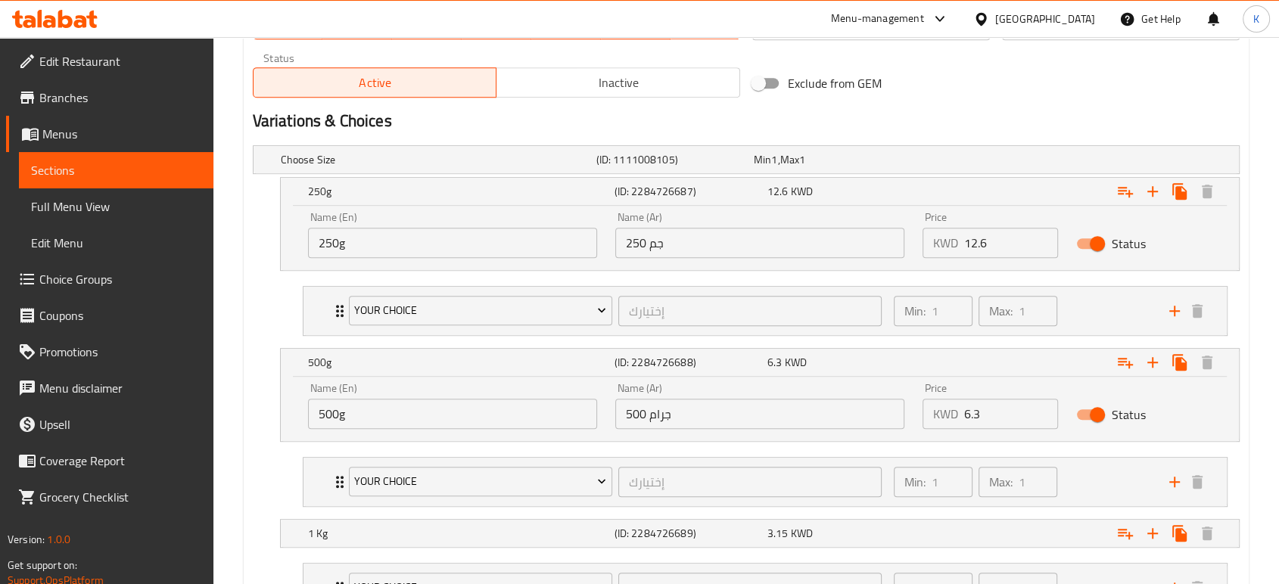
scroll to position [860, 0]
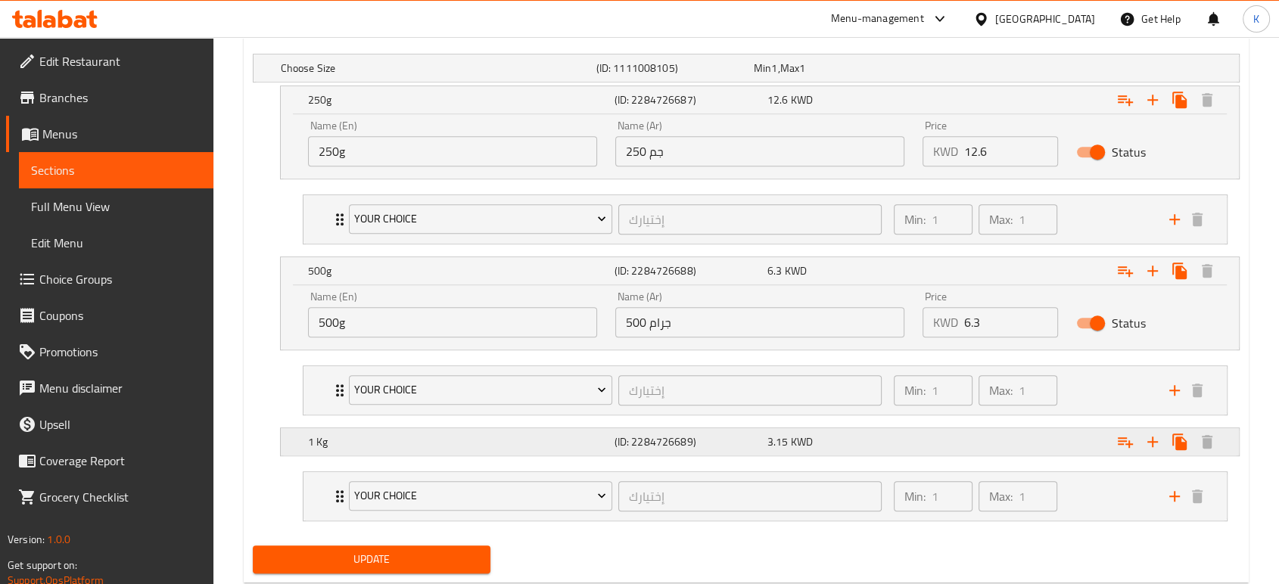
click at [807, 432] on span "KWD" at bounding box center [802, 442] width 22 height 20
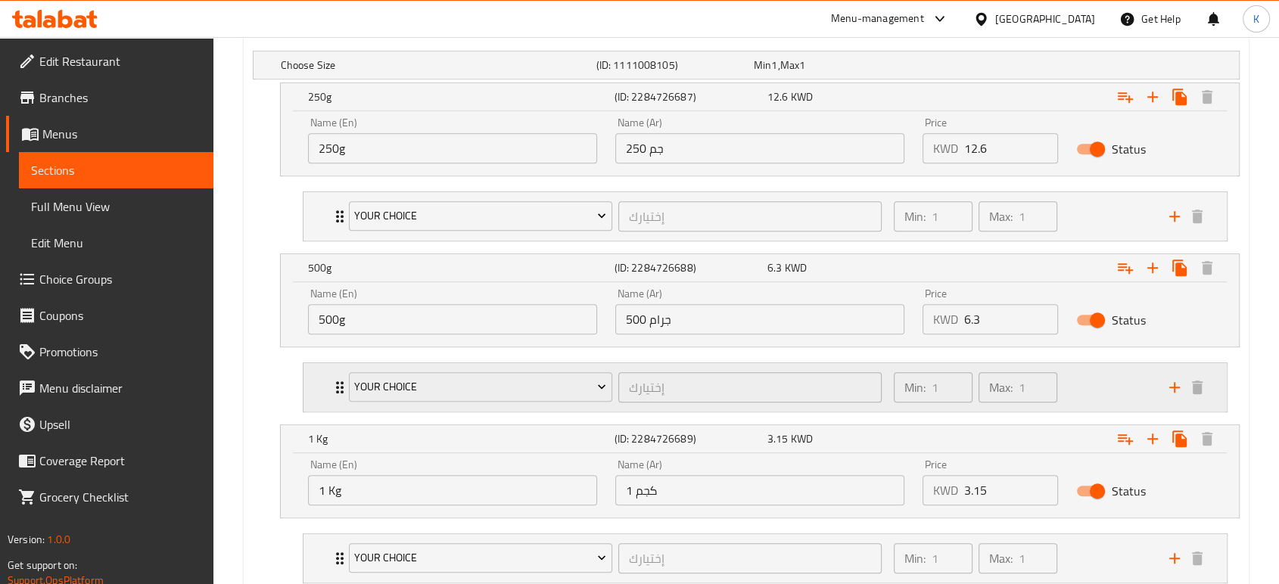
scroll to position [866, 0]
click at [1172, 157] on div "Status" at bounding box center [1144, 146] width 154 height 47
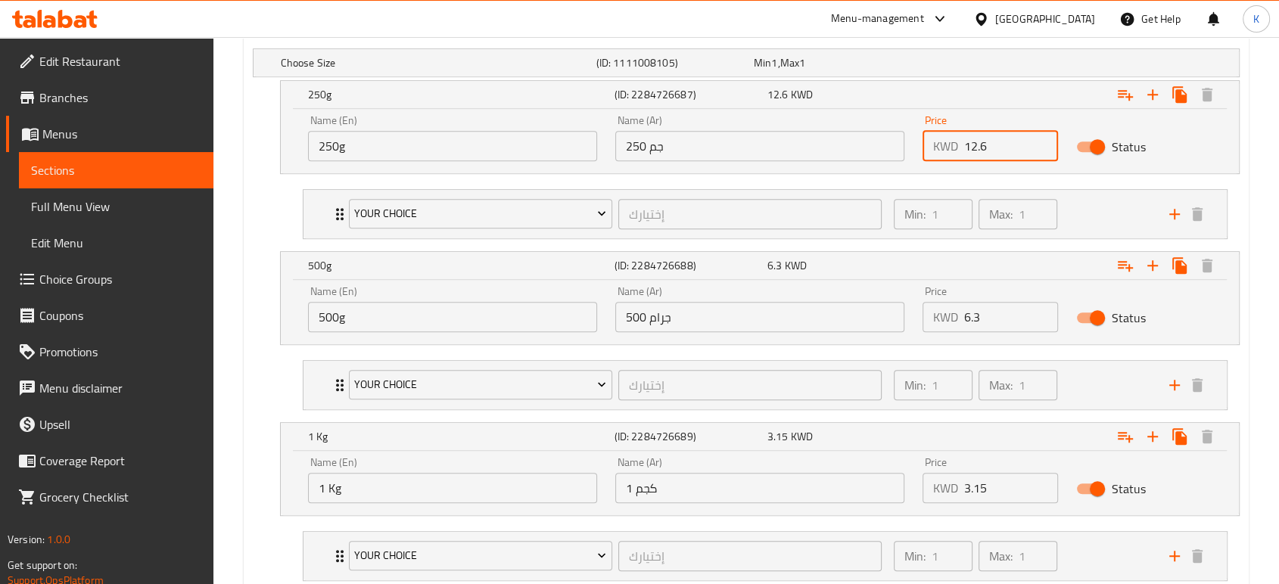
drag, startPoint x: 1007, startPoint y: 156, endPoint x: 955, endPoint y: 144, distance: 53.6
drag, startPoint x: 955, startPoint y: 144, endPoint x: 965, endPoint y: 142, distance: 10.0
click at [965, 142] on input "12.6" at bounding box center [1011, 146] width 94 height 30
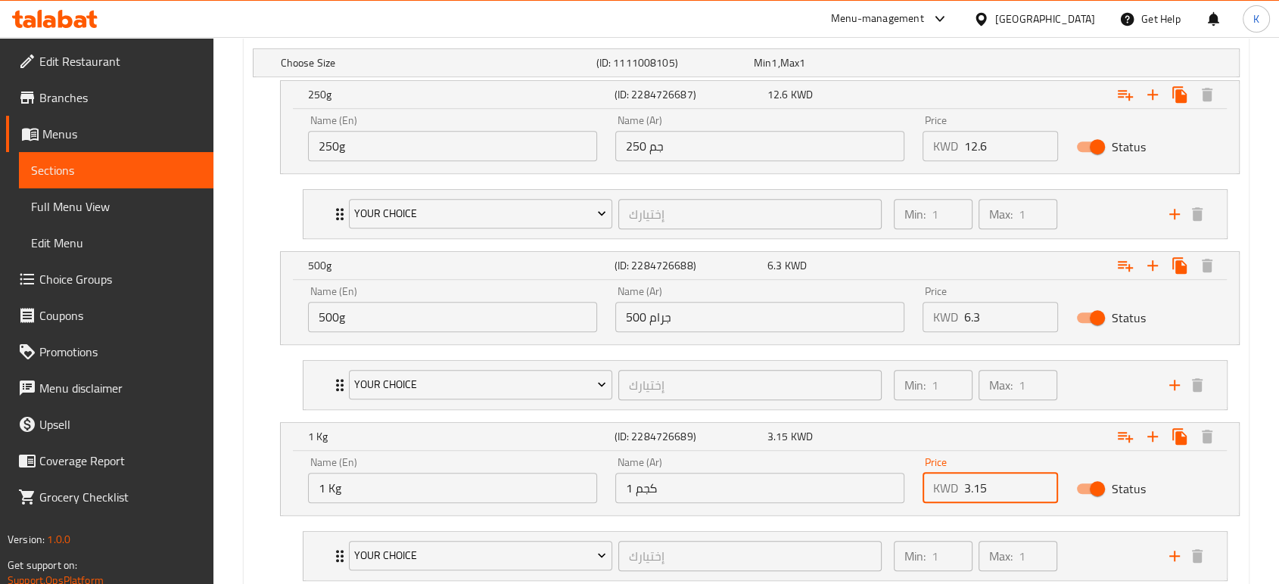
drag, startPoint x: 997, startPoint y: 487, endPoint x: 950, endPoint y: 483, distance: 47.1
click at [950, 483] on div "KWD 3.15 Price" at bounding box center [989, 488] width 135 height 30
drag, startPoint x: 950, startPoint y: 483, endPoint x: 1007, endPoint y: 492, distance: 58.2
click at [1007, 492] on div "KWD 3.15 Price" at bounding box center [989, 488] width 135 height 30
paste input "12.6"
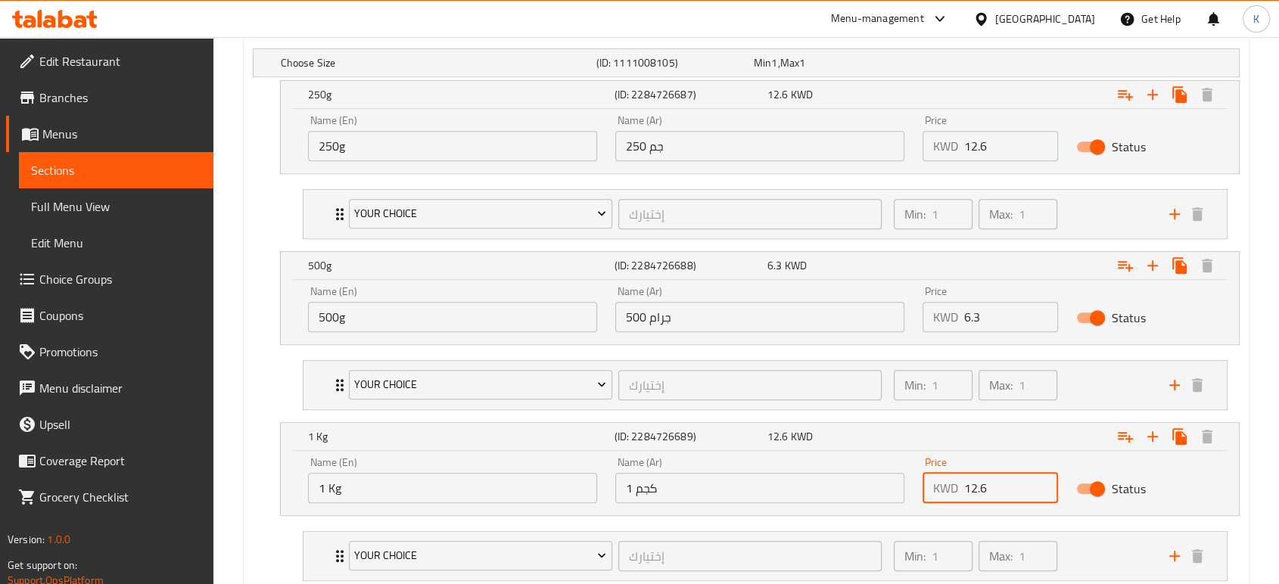
type input "12.6"
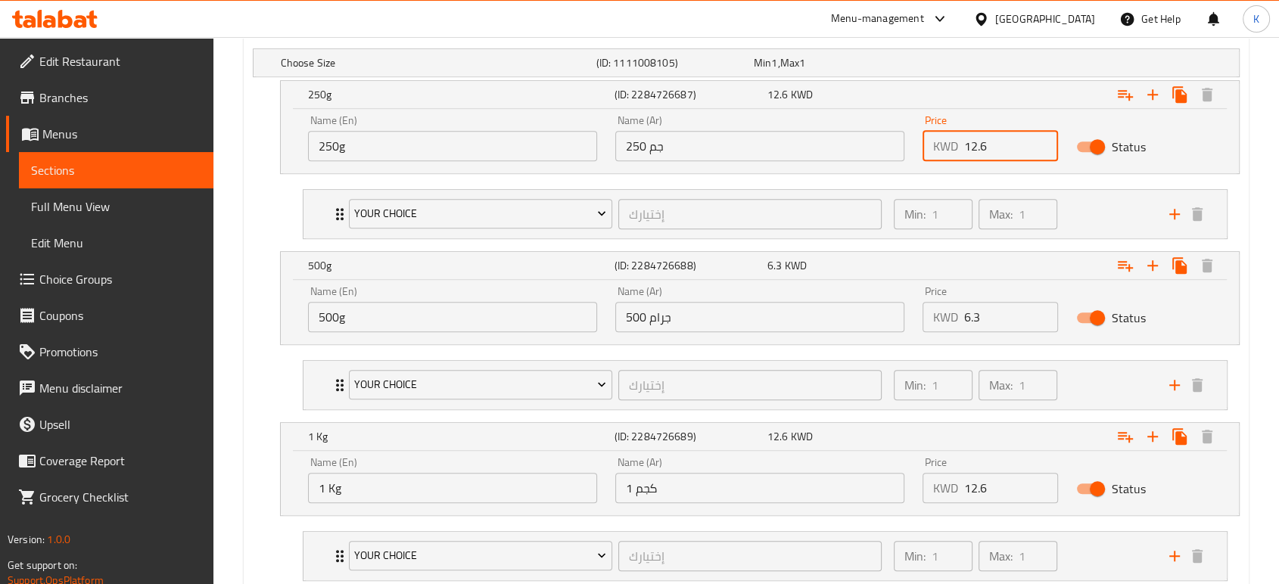
drag, startPoint x: 999, startPoint y: 142, endPoint x: 963, endPoint y: 142, distance: 36.3
click at [963, 142] on div "KWD 12.6 Price" at bounding box center [989, 146] width 135 height 30
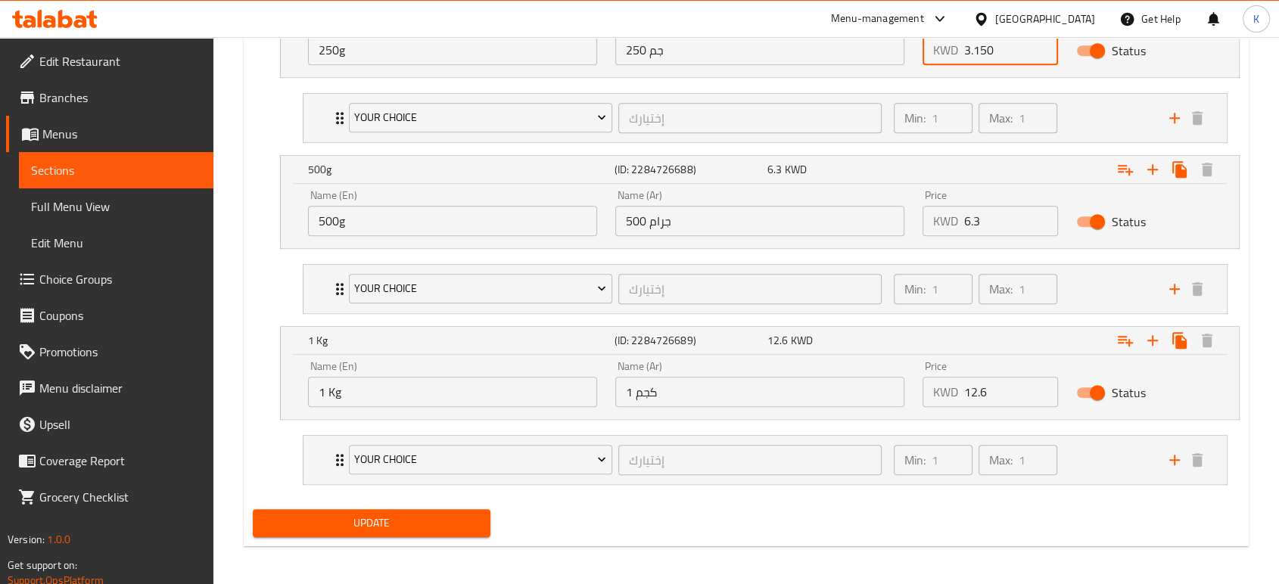
scroll to position [964, 0]
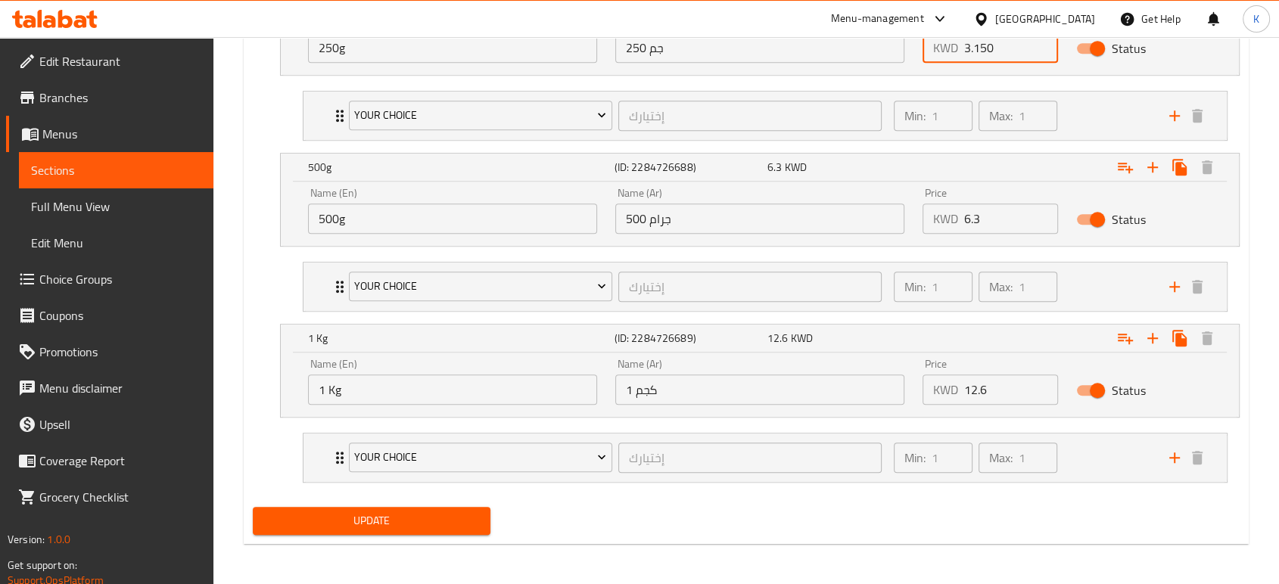
type input "3.150"
click at [464, 513] on span "Update" at bounding box center [371, 521] width 213 height 19
click at [436, 515] on span "Update" at bounding box center [371, 521] width 213 height 19
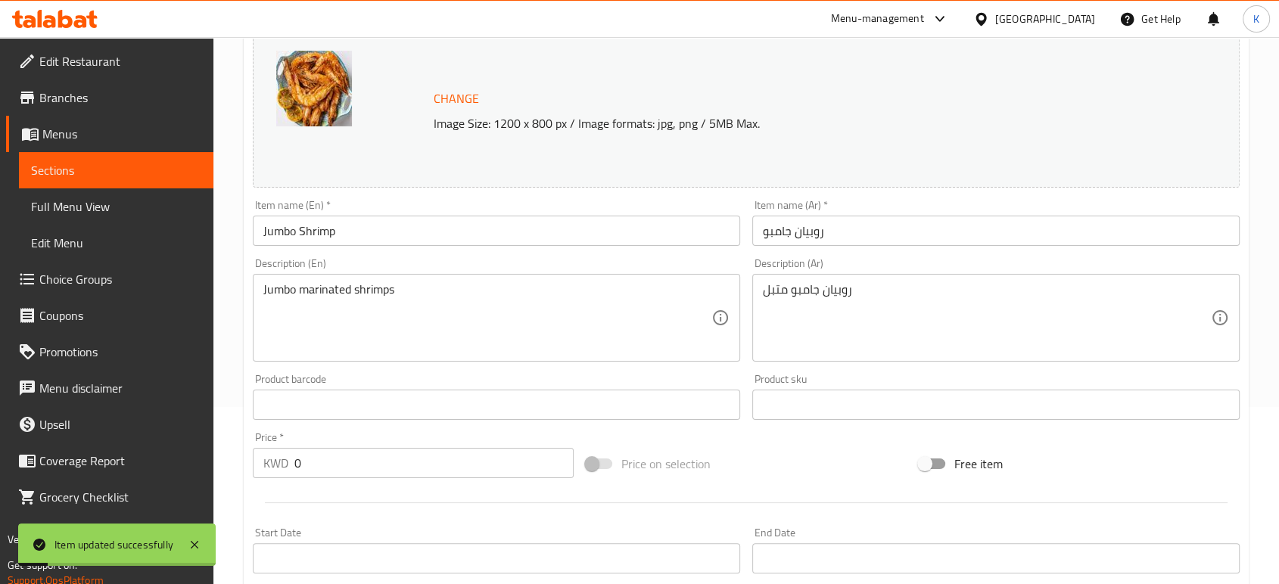
scroll to position [0, 0]
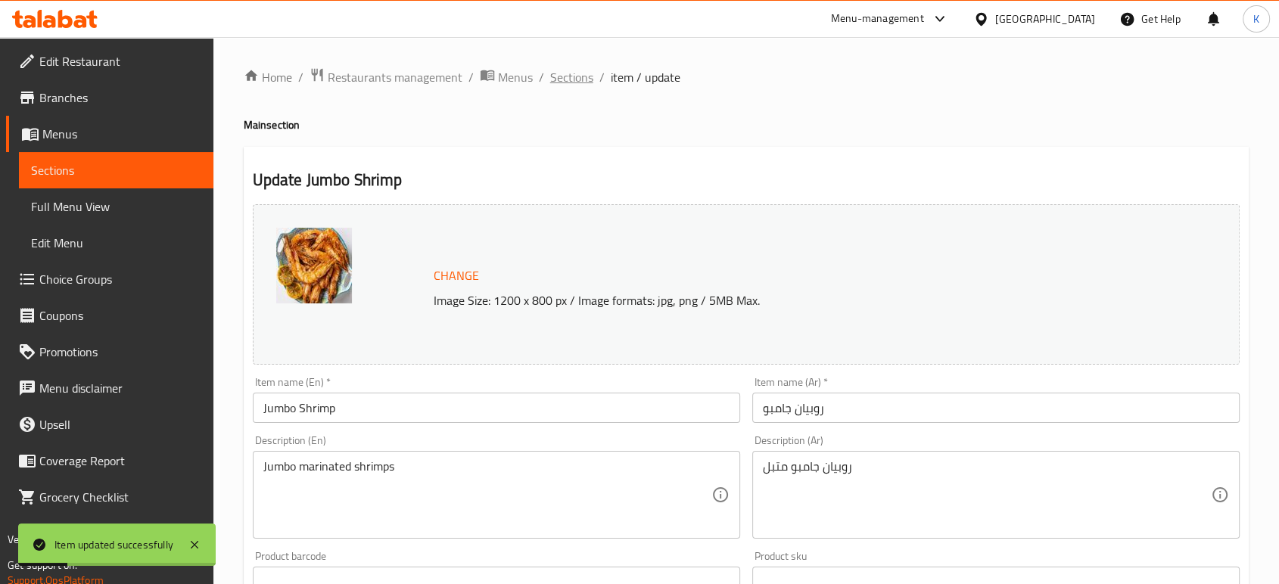
click at [571, 83] on span "Sections" at bounding box center [571, 77] width 43 height 18
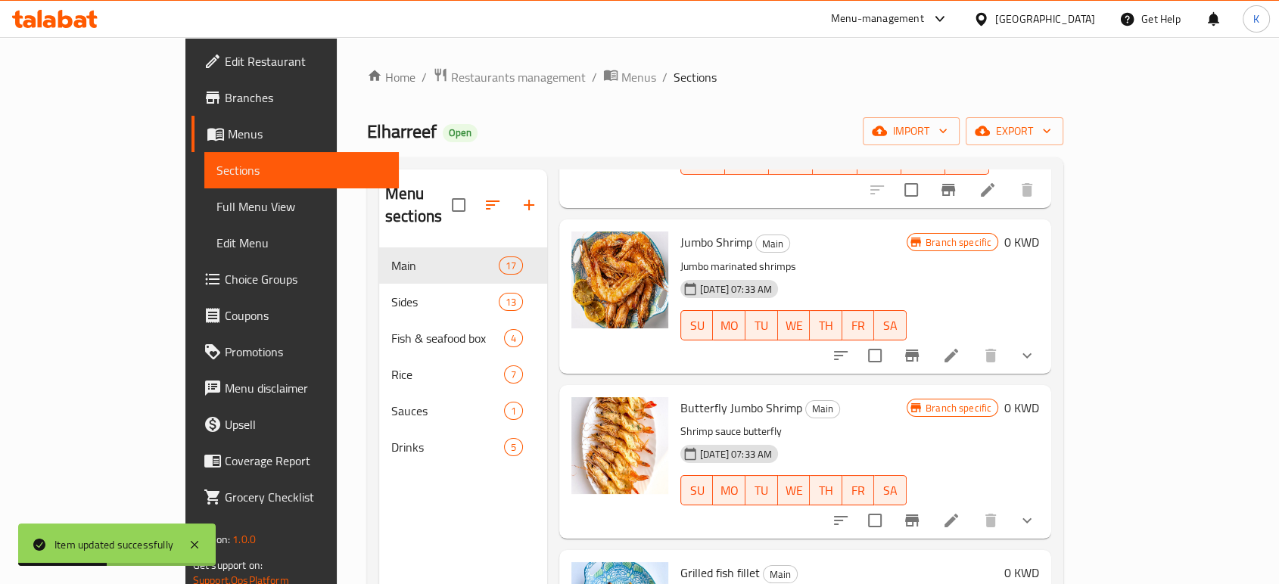
scroll to position [219, 0]
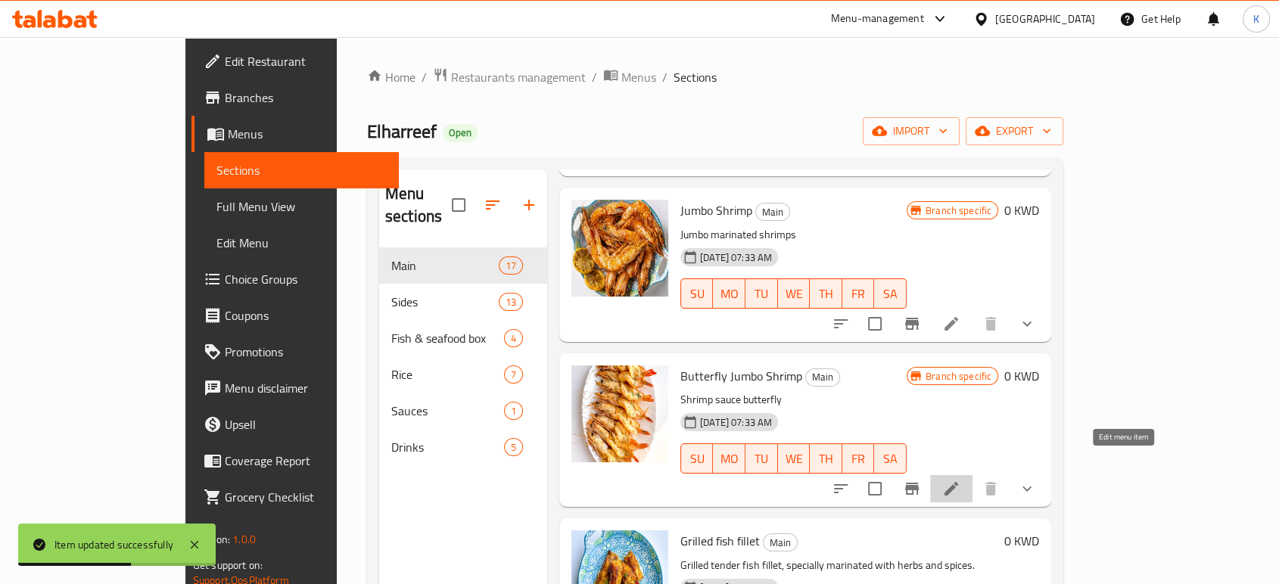
click at [960, 480] on icon at bounding box center [951, 489] width 18 height 18
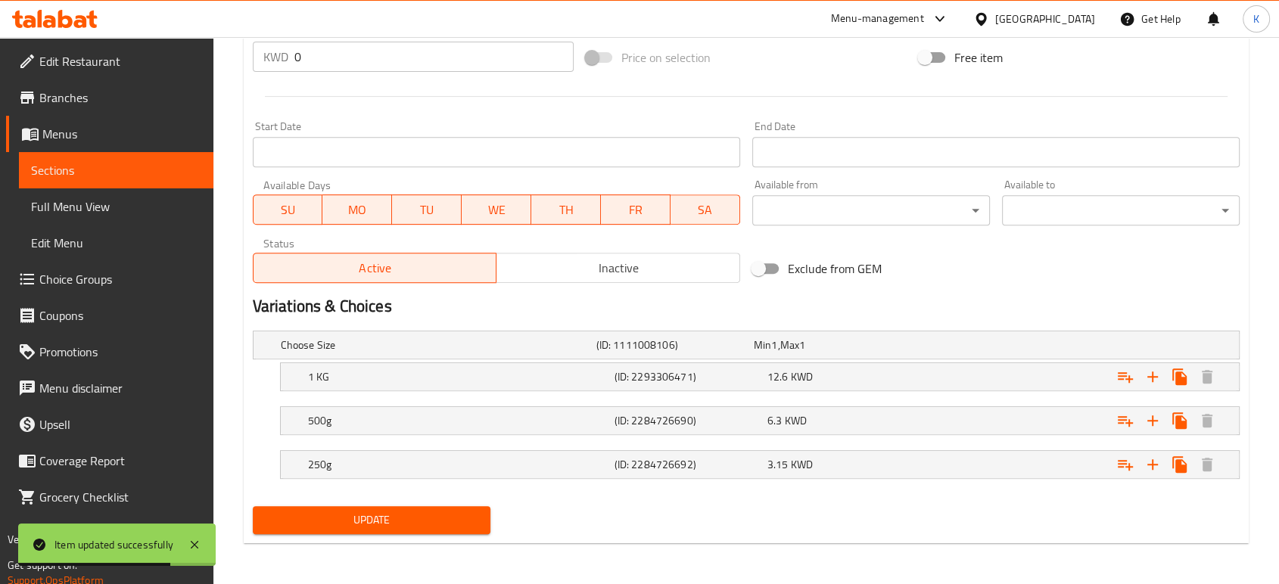
scroll to position [579, 0]
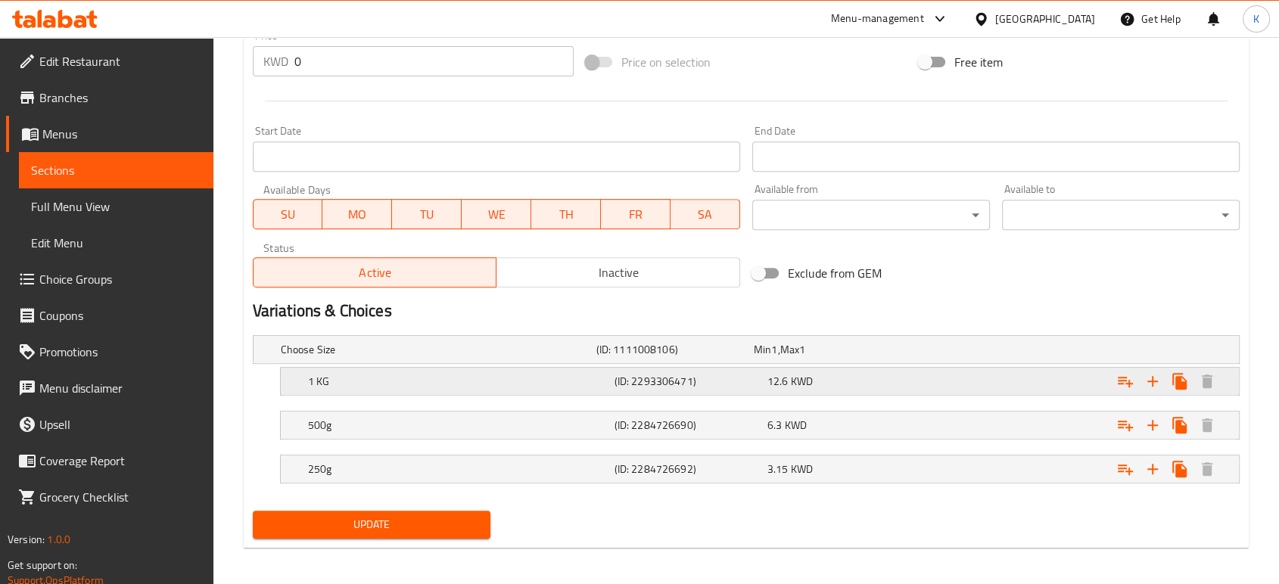
click at [841, 377] on div "12.6 KWD" at bounding box center [840, 381] width 147 height 15
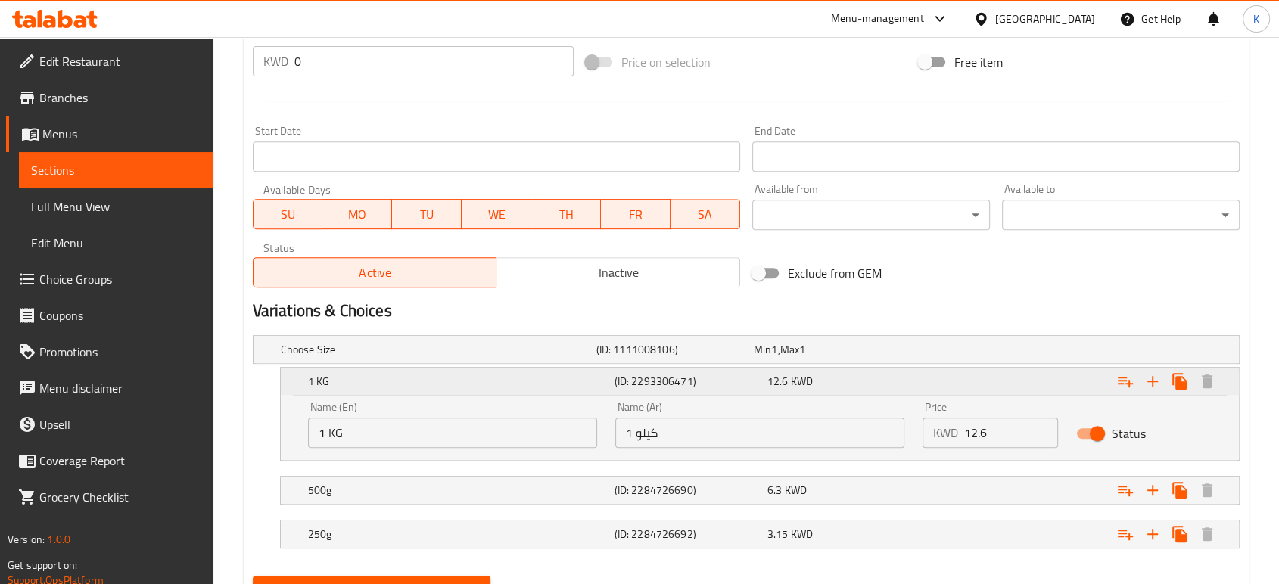
click at [841, 377] on div "12.6 KWD" at bounding box center [840, 381] width 147 height 15
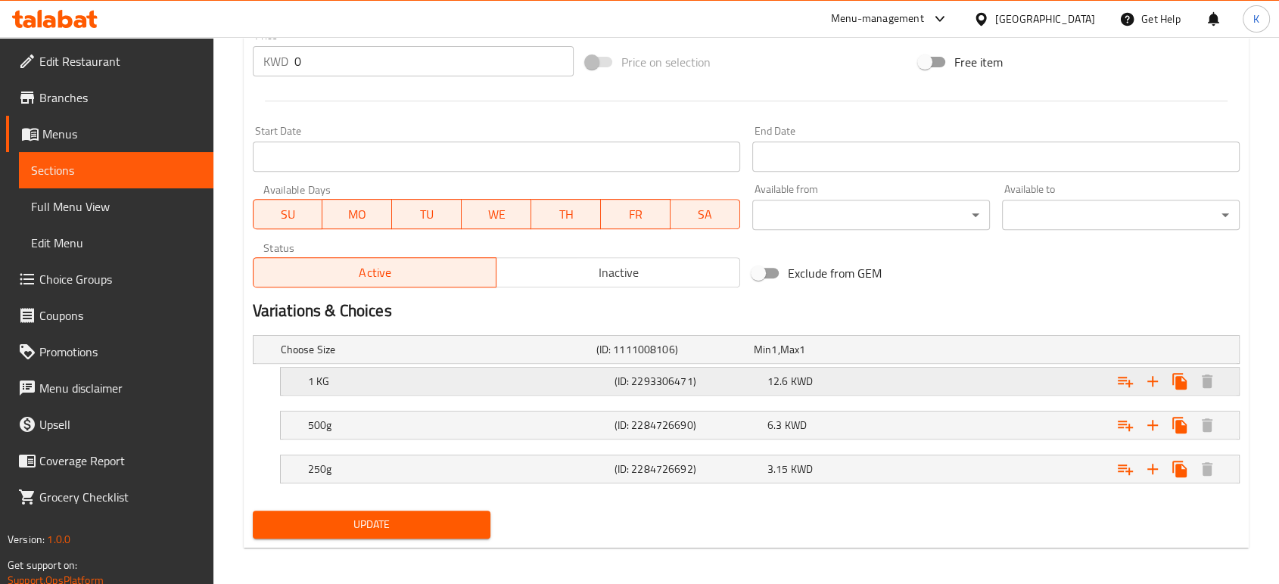
click at [833, 392] on div "1 KG (ID: 2293306471) 12.6 KWD" at bounding box center [764, 381] width 919 height 33
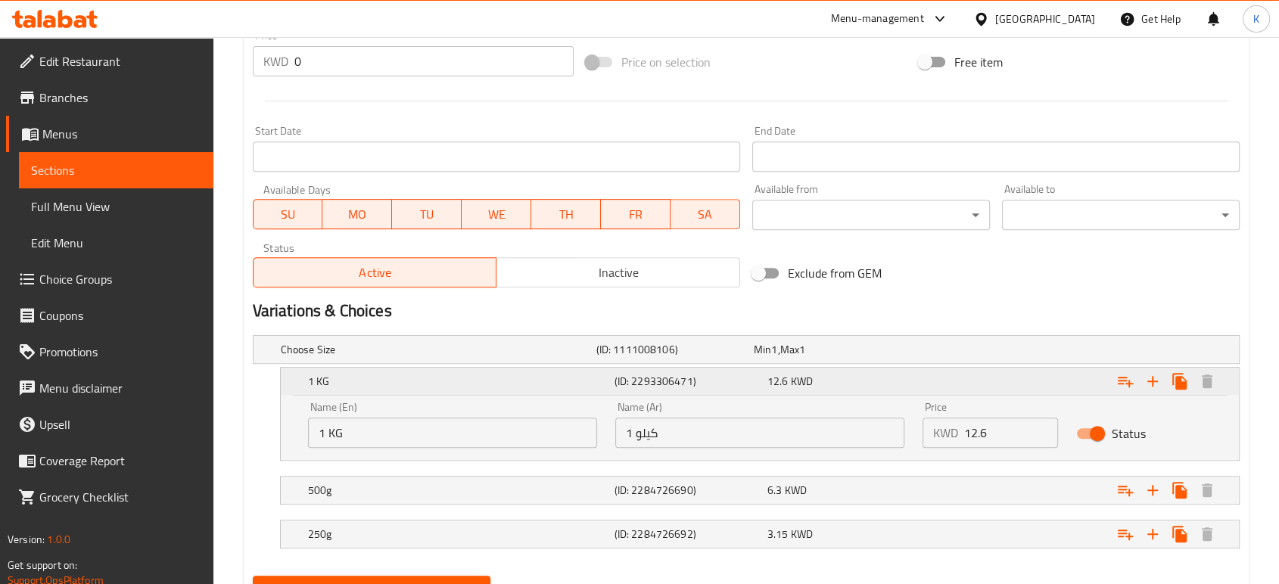
click at [833, 392] on div "1 KG (ID: 2293306471) 12.6 KWD" at bounding box center [764, 381] width 919 height 33
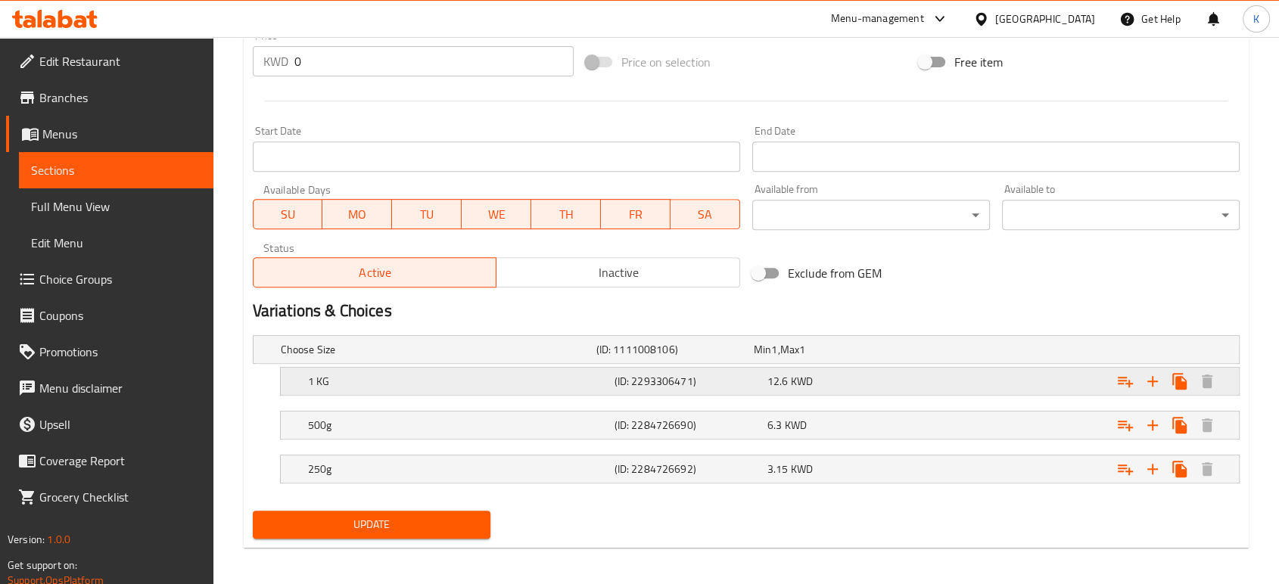
click at [485, 369] on div "1 KG (ID: 2293306471) 12.6 KWD" at bounding box center [764, 381] width 919 height 33
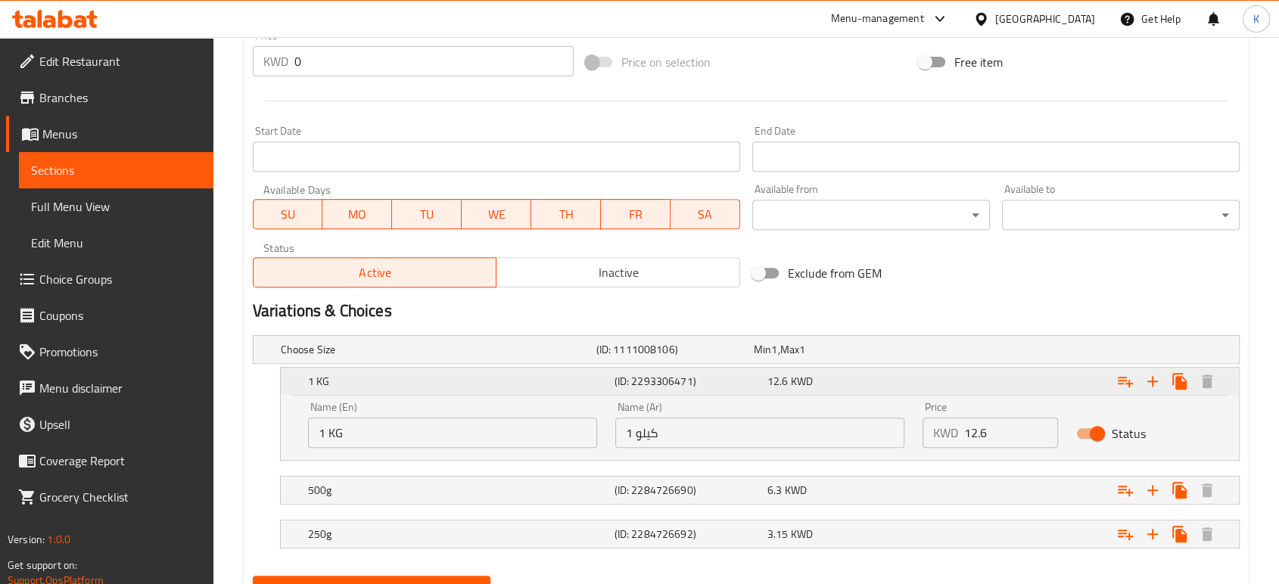
click at [840, 379] on div "12.6 KWD" at bounding box center [840, 381] width 147 height 15
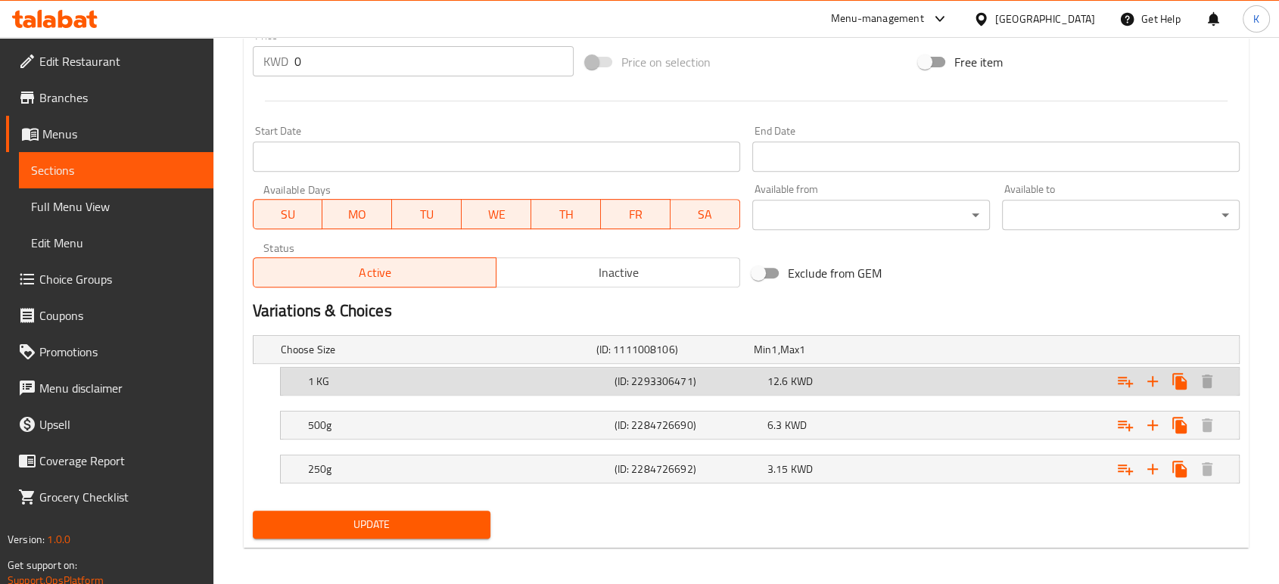
drag, startPoint x: 1009, startPoint y: 304, endPoint x: 1000, endPoint y: 299, distance: 10.5
click at [1007, 301] on h2 "Variations & Choices" at bounding box center [746, 311] width 987 height 23
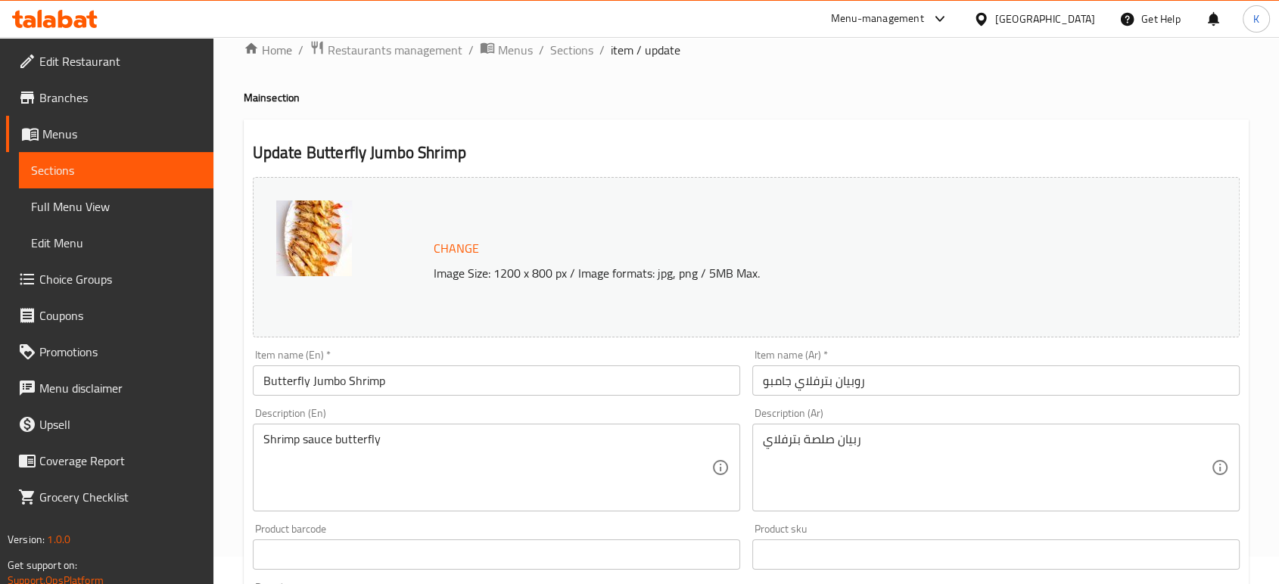
scroll to position [0, 0]
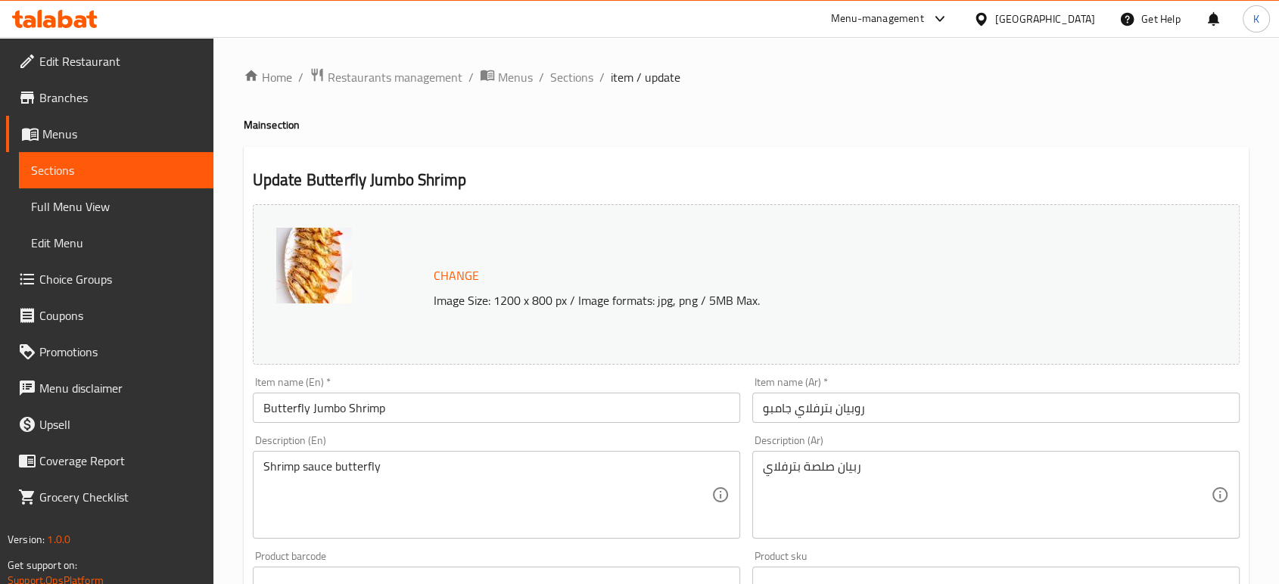
click at [105, 95] on span "Branches" at bounding box center [120, 98] width 162 height 18
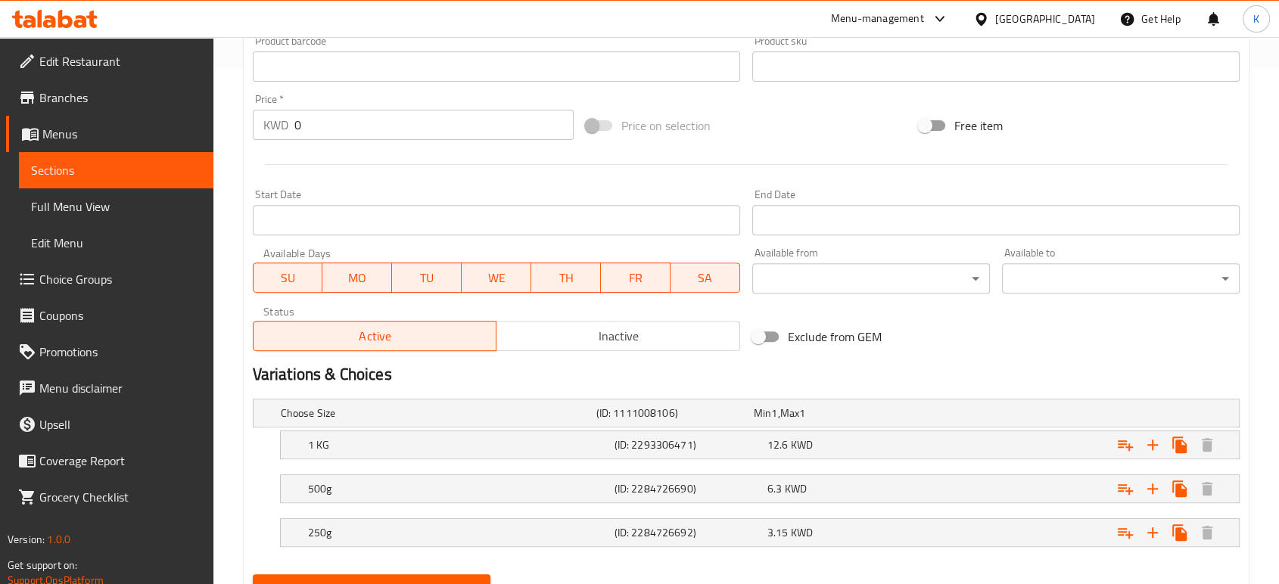
scroll to position [583, 0]
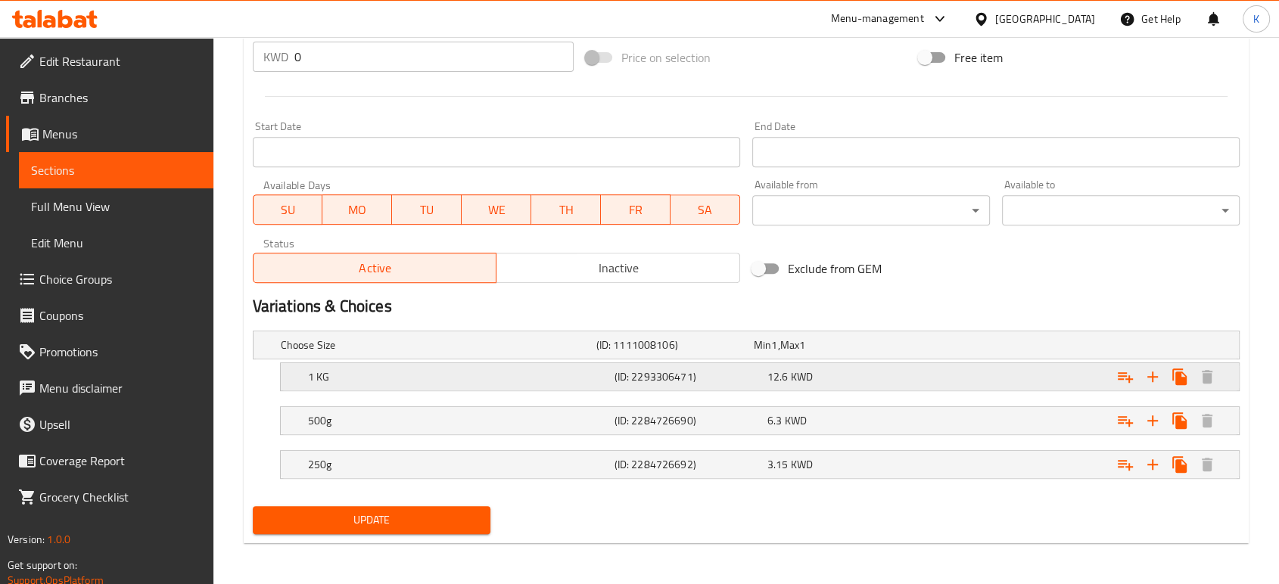
drag, startPoint x: 352, startPoint y: 465, endPoint x: 360, endPoint y: 365, distance: 100.2
click at [360, 365] on div "Choose Size (ID: 1111008106) Min 1 , Max 1 Name (En) Choose Size Name (En) Name…" at bounding box center [746, 413] width 999 height 176
drag, startPoint x: 1063, startPoint y: 470, endPoint x: 1053, endPoint y: 347, distance: 123.0
click at [1053, 347] on div "Choose Size (ID: 1111008106) Min 1 , Max 1 Name (En) Choose Size Name (En) Name…" at bounding box center [746, 413] width 999 height 176
drag, startPoint x: 403, startPoint y: 465, endPoint x: 345, endPoint y: 356, distance: 124.2
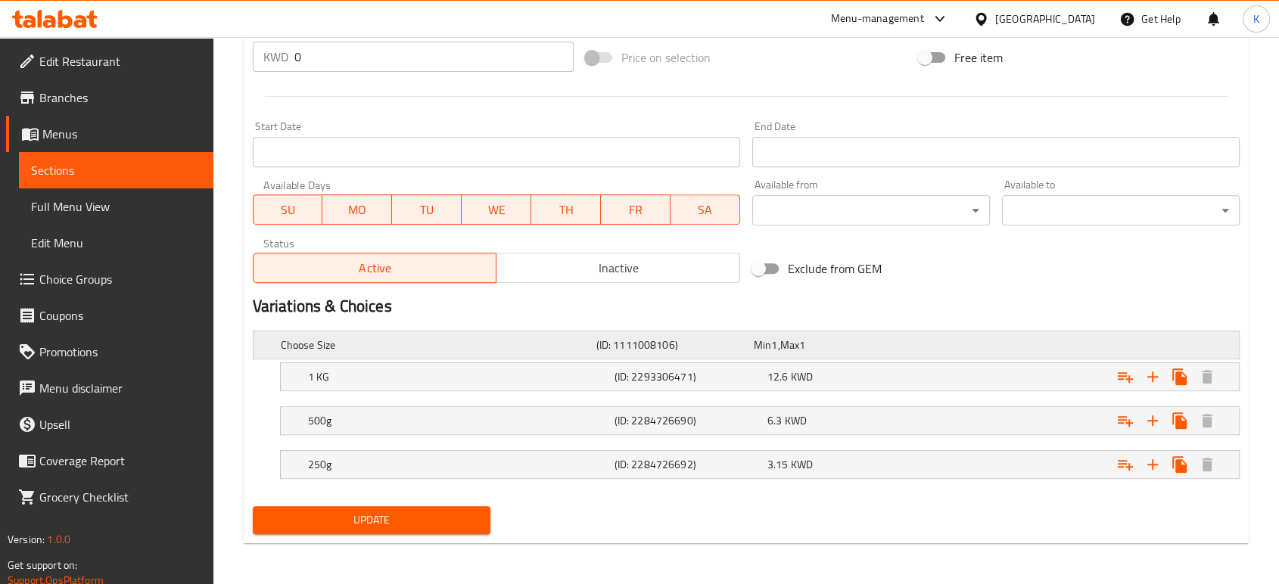
click at [345, 356] on div "Choose Size (ID: 1111008106) Min 1 , Max 1 Name (En) Choose Size Name (En) Name…" at bounding box center [746, 413] width 999 height 176
drag, startPoint x: 358, startPoint y: 370, endPoint x: 281, endPoint y: 440, distance: 103.9
click at [281, 440] on div "Choose Size (ID: 1111008106) Min 1 , Max 1 Name (En) Choose Size Name (En) Name…" at bounding box center [746, 413] width 999 height 176
click at [366, 372] on h5 "1 KG" at bounding box center [458, 376] width 300 height 15
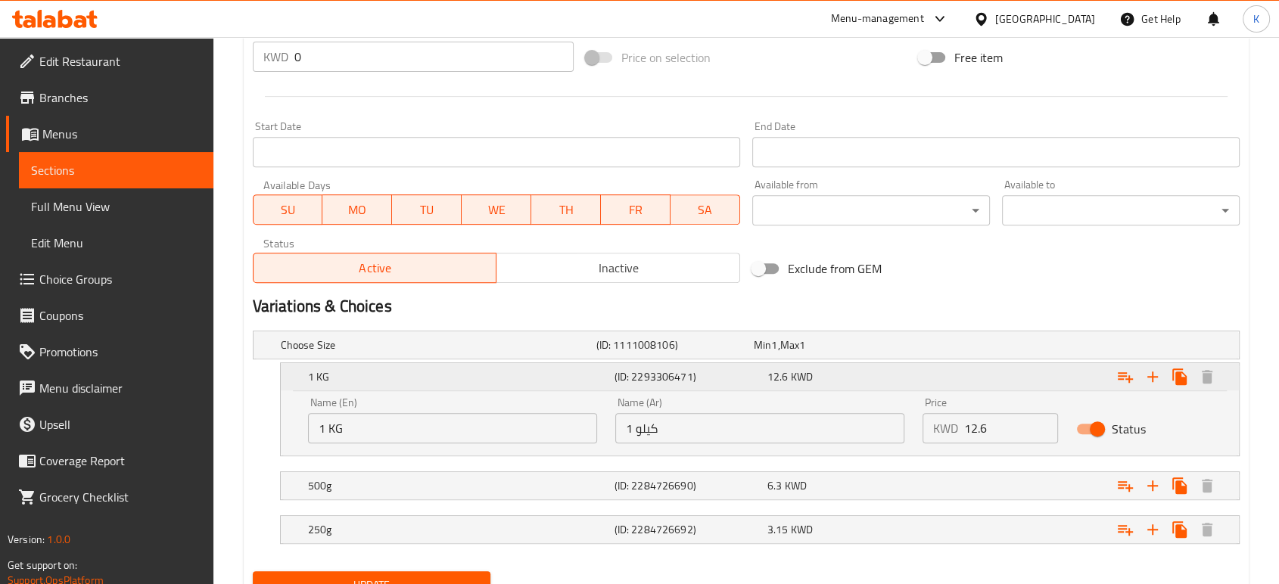
click at [424, 370] on h5 "1 KG" at bounding box center [458, 376] width 300 height 15
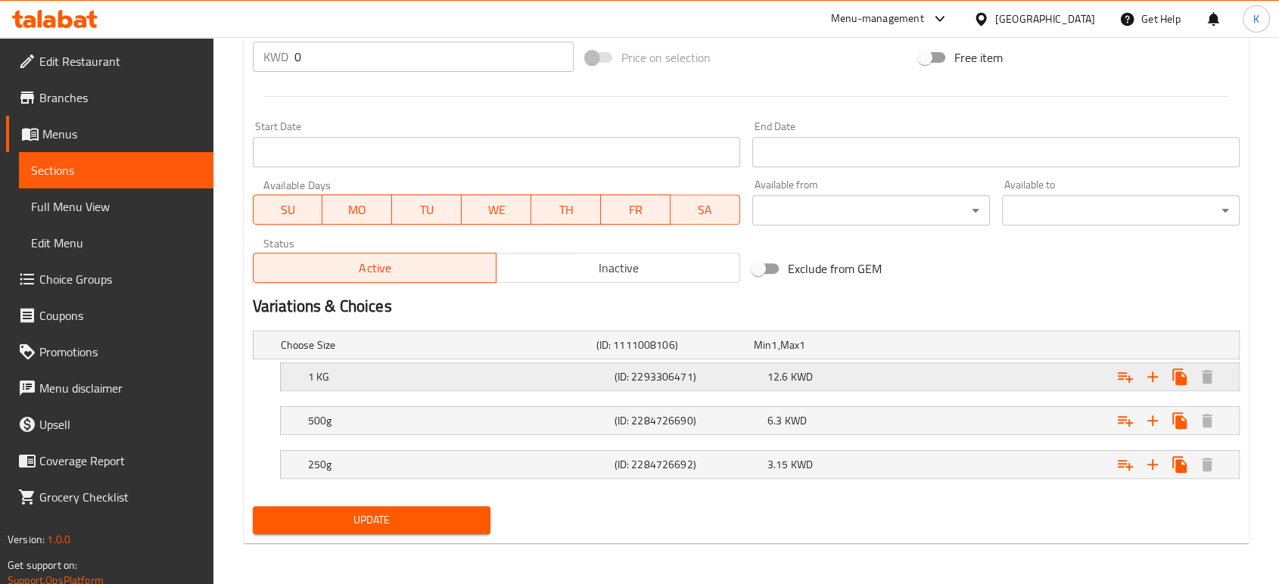
drag, startPoint x: 422, startPoint y: 372, endPoint x: 292, endPoint y: 385, distance: 130.8
click at [292, 385] on div "1 KG (ID: 2293306471) 12.6 KWD" at bounding box center [760, 376] width 958 height 27
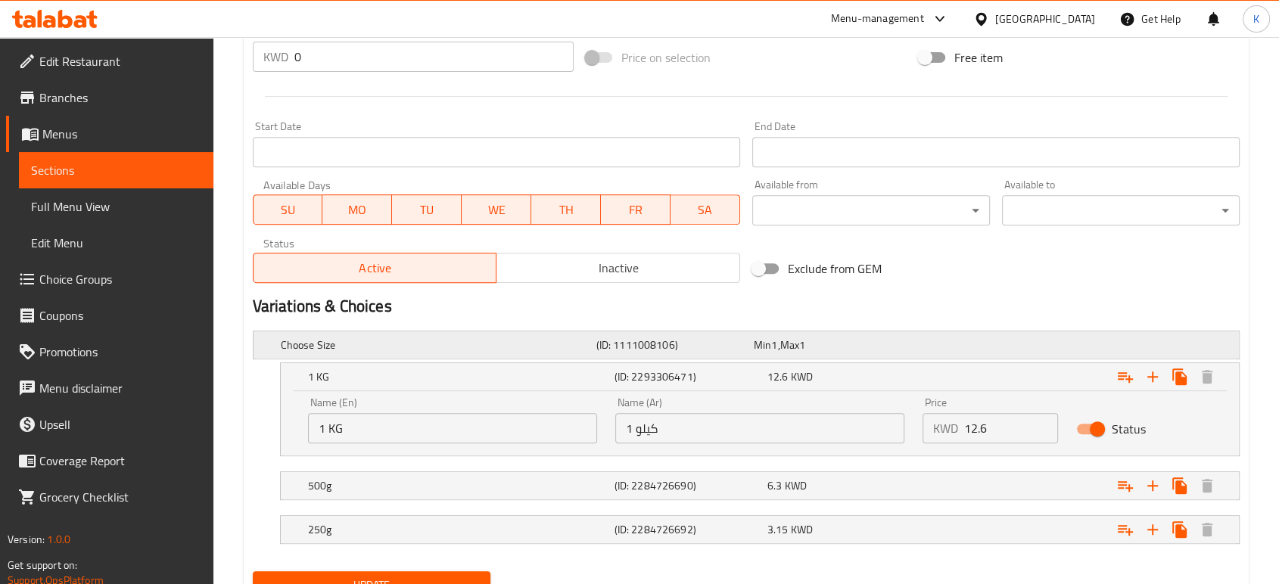
click at [303, 355] on div "Choose Size (ID: 1111008106) Min 1 , Max 1" at bounding box center [751, 344] width 946 height 33
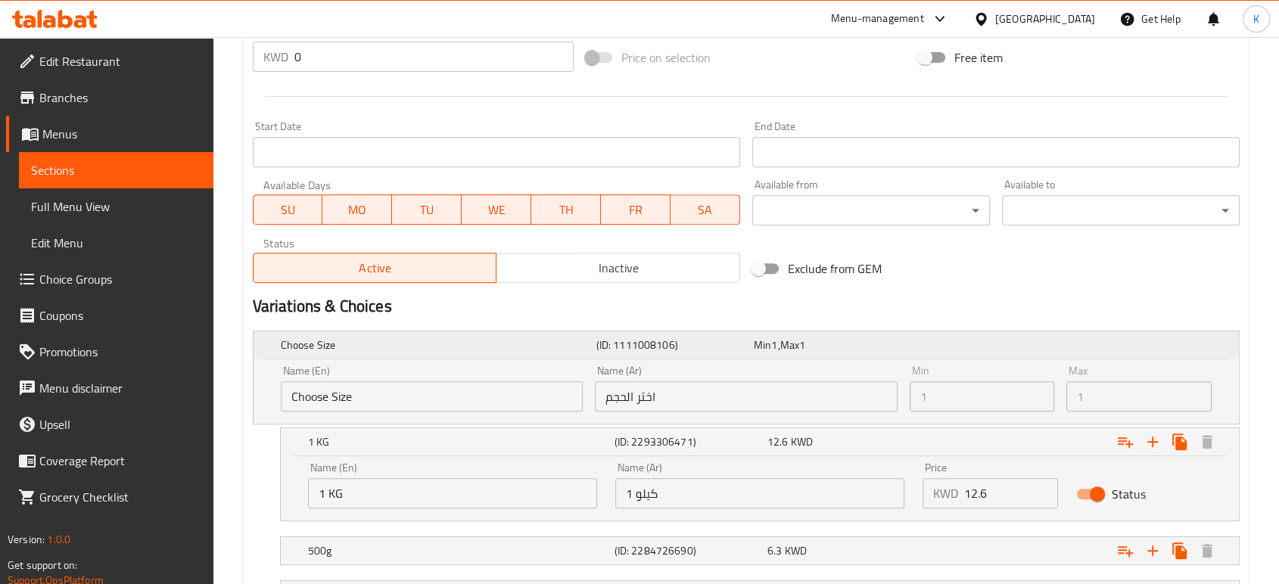
click at [309, 347] on h5 "Choose Size" at bounding box center [435, 344] width 309 height 15
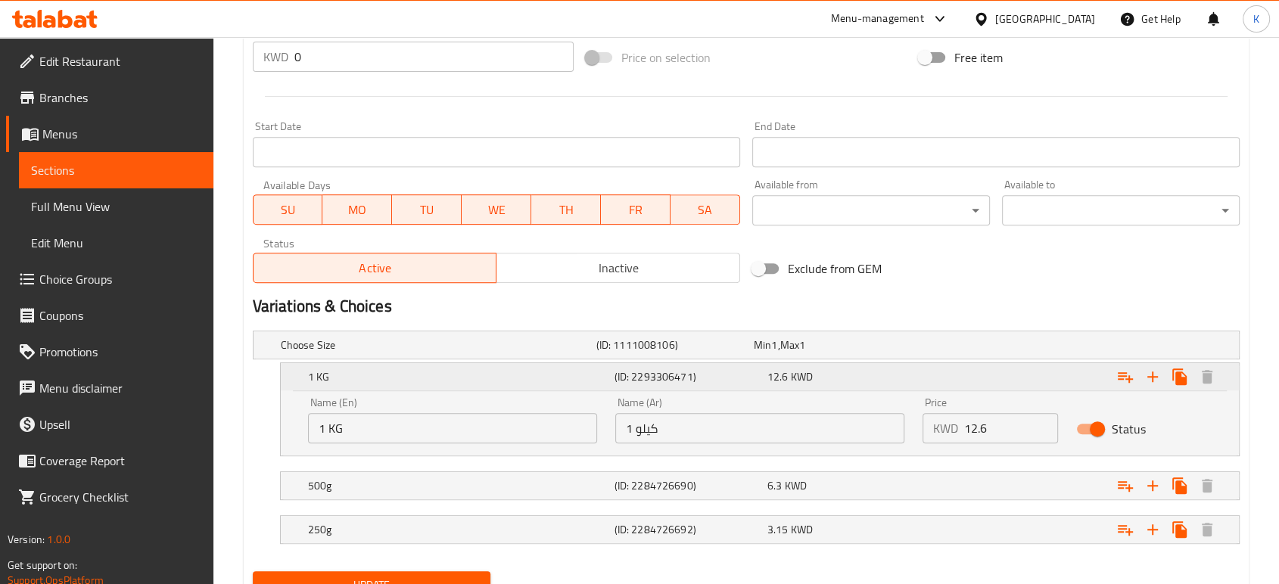
click at [334, 374] on h5 "1 KG" at bounding box center [458, 376] width 300 height 15
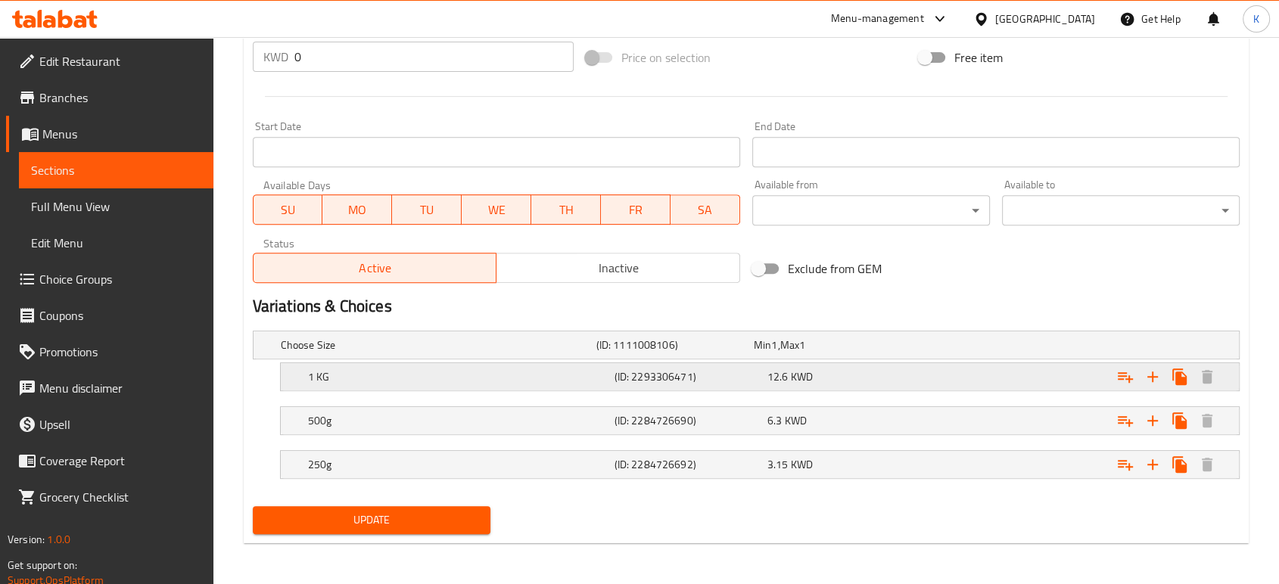
drag, startPoint x: 400, startPoint y: 455, endPoint x: 368, endPoint y: 392, distance: 70.7
click at [368, 392] on div "Choose Size (ID: 1111008106) Min 1 , Max 1 Name (En) Choose Size Name (En) Name…" at bounding box center [746, 413] width 999 height 176
click at [1127, 460] on icon "Expand" at bounding box center [1125, 465] width 18 height 18
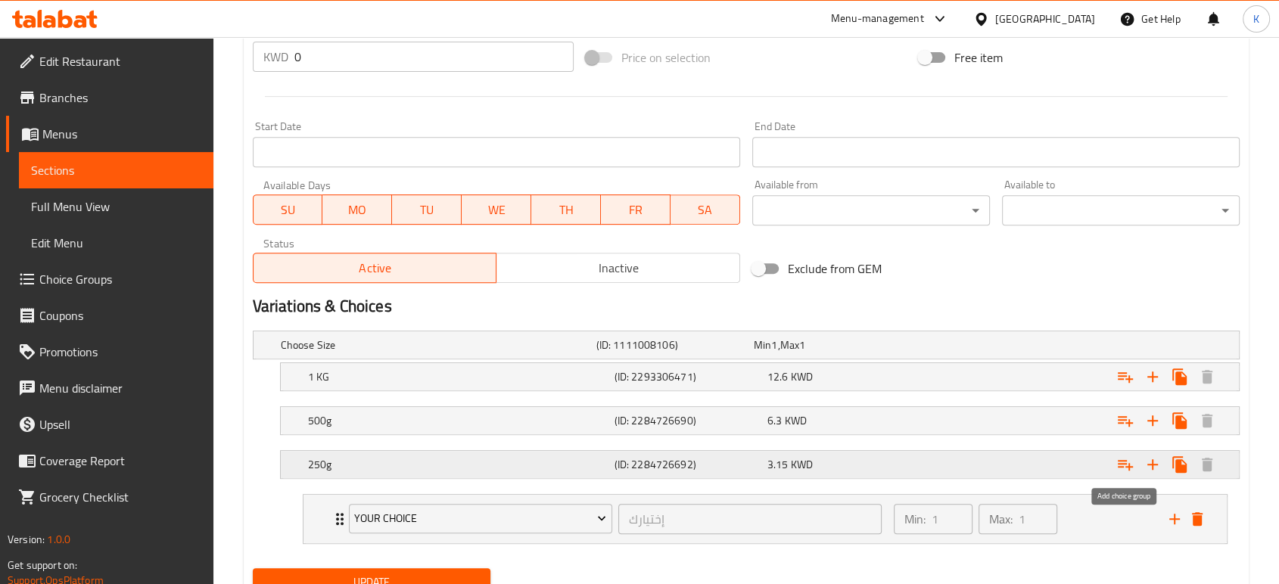
click at [1127, 467] on icon "Expand" at bounding box center [1125, 465] width 18 height 18
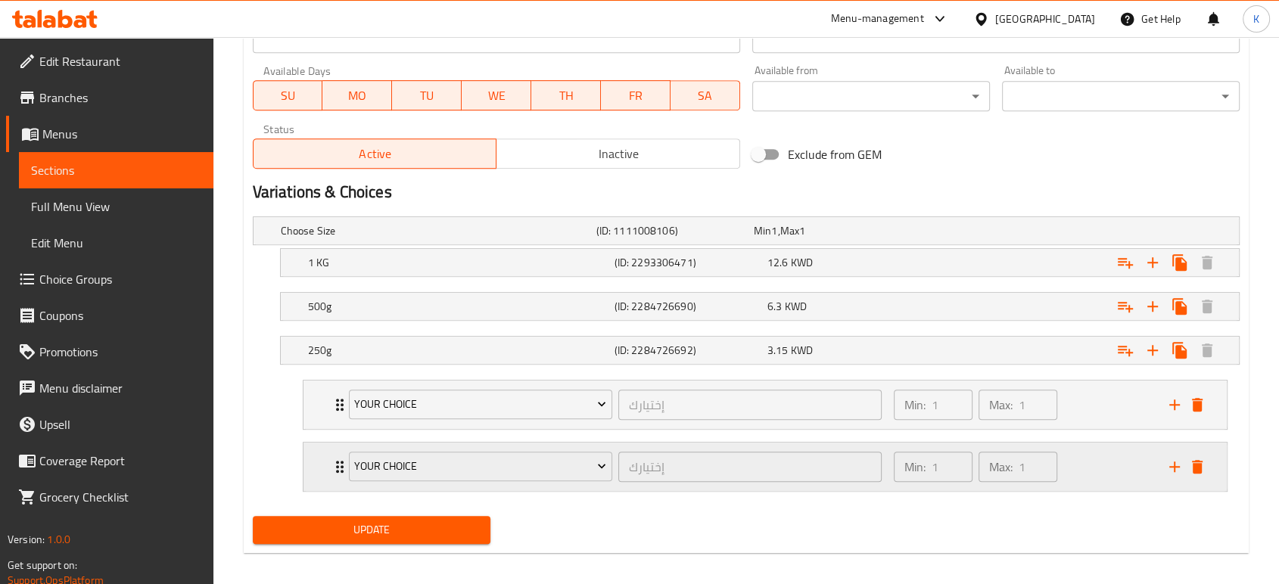
scroll to position [708, 0]
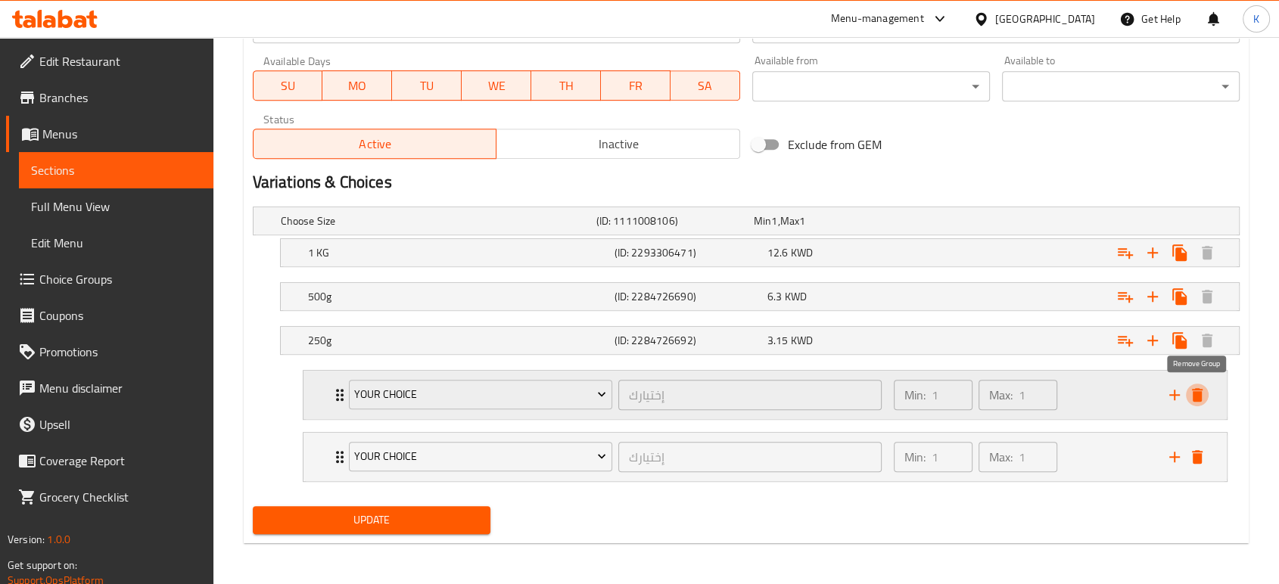
click at [1202, 390] on icon "delete" at bounding box center [1197, 395] width 18 height 18
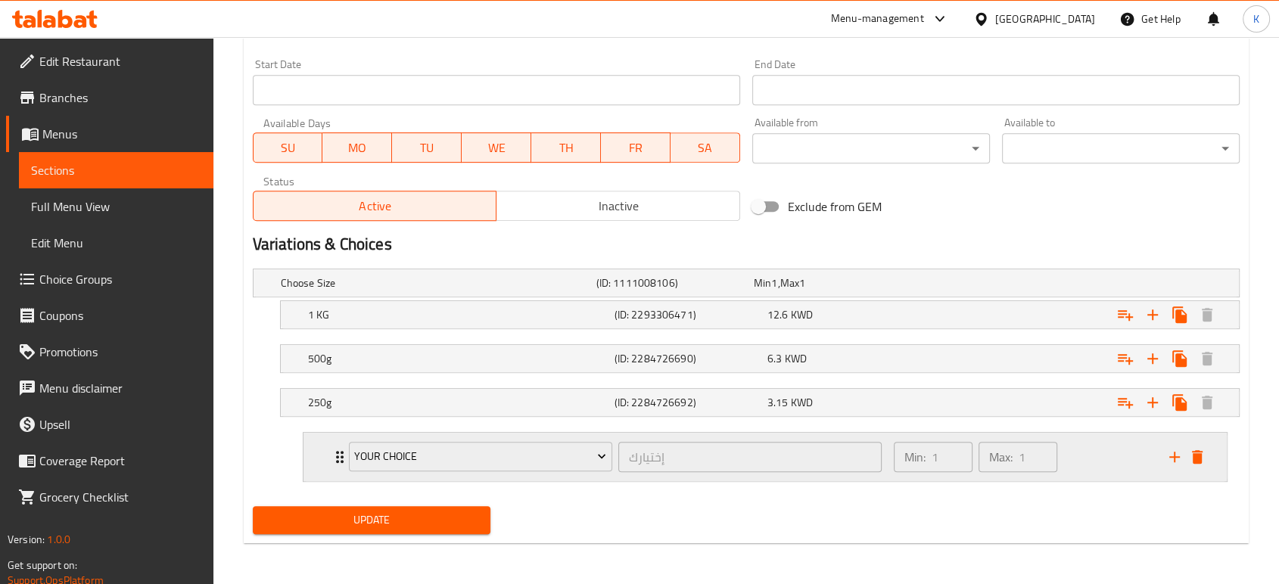
click at [1202, 448] on icon "delete" at bounding box center [1197, 457] width 18 height 18
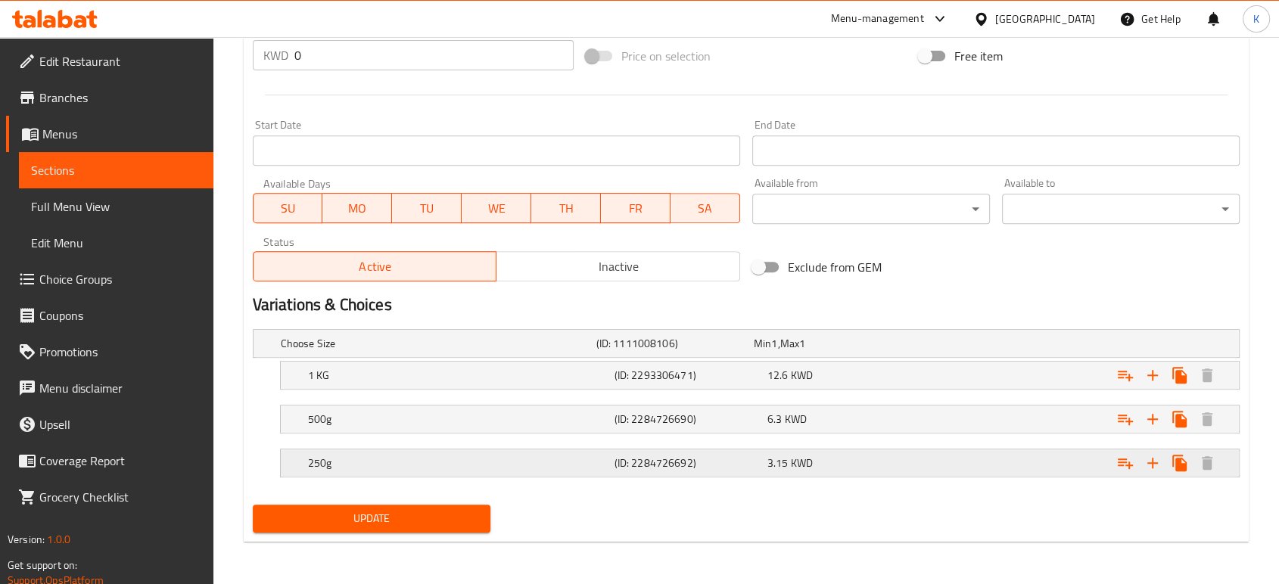
scroll to position [583, 0]
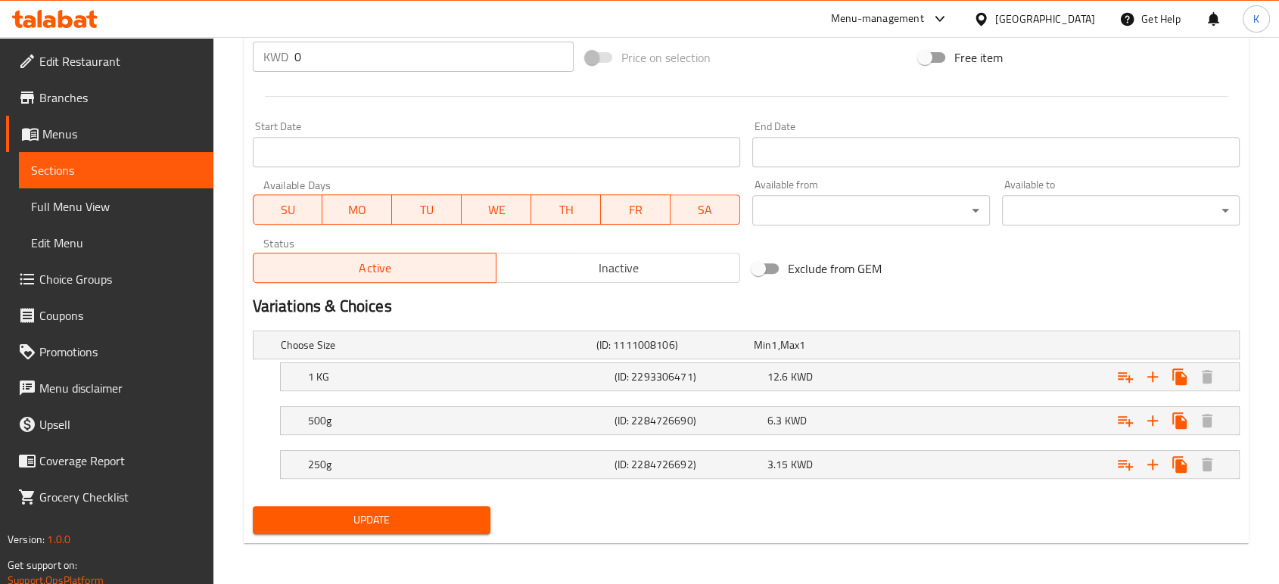
drag, startPoint x: 1226, startPoint y: 459, endPoint x: 1240, endPoint y: 362, distance: 97.9
click at [1240, 363] on div "Choose Size (ID: 1111008106) Min 1 , Max 1 Name (En) Choose Size Name (En) Name…" at bounding box center [746, 413] width 999 height 176
click at [589, 331] on div "Choose Size (ID: 1111008106) Min 1 , Max 1" at bounding box center [751, 344] width 946 height 33
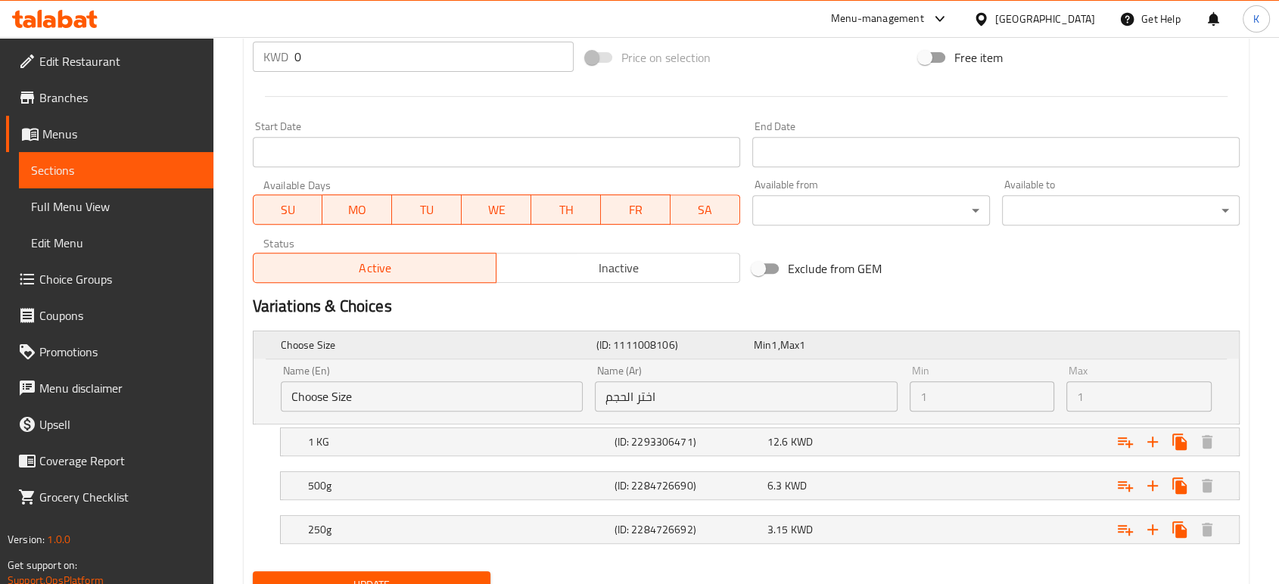
click at [583, 337] on h5 "Choose Size" at bounding box center [435, 344] width 309 height 15
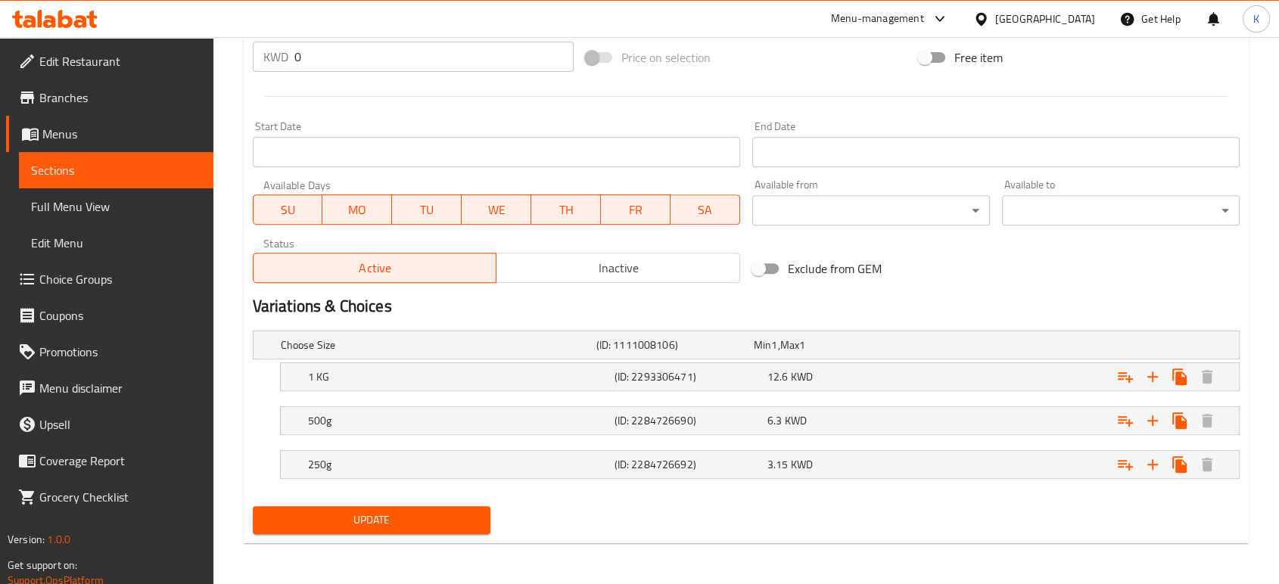
drag, startPoint x: 510, startPoint y: 374, endPoint x: 258, endPoint y: 381, distance: 252.1
click at [258, 381] on div "1 KG (ID: 2293306471) 12.6 KWD Name (En) 1 KG Name (En) Name (Ar) 1 كيلو Name (…" at bounding box center [746, 376] width 987 height 29
click at [337, 372] on h5 "1 KG" at bounding box center [458, 376] width 300 height 15
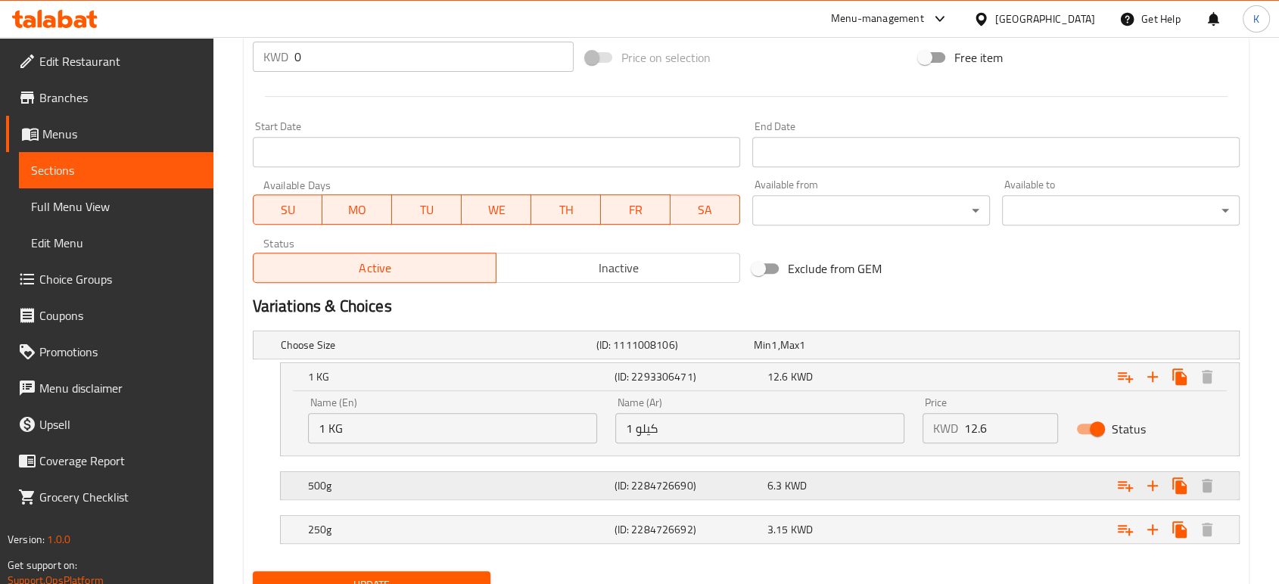
scroll to position [648, 0]
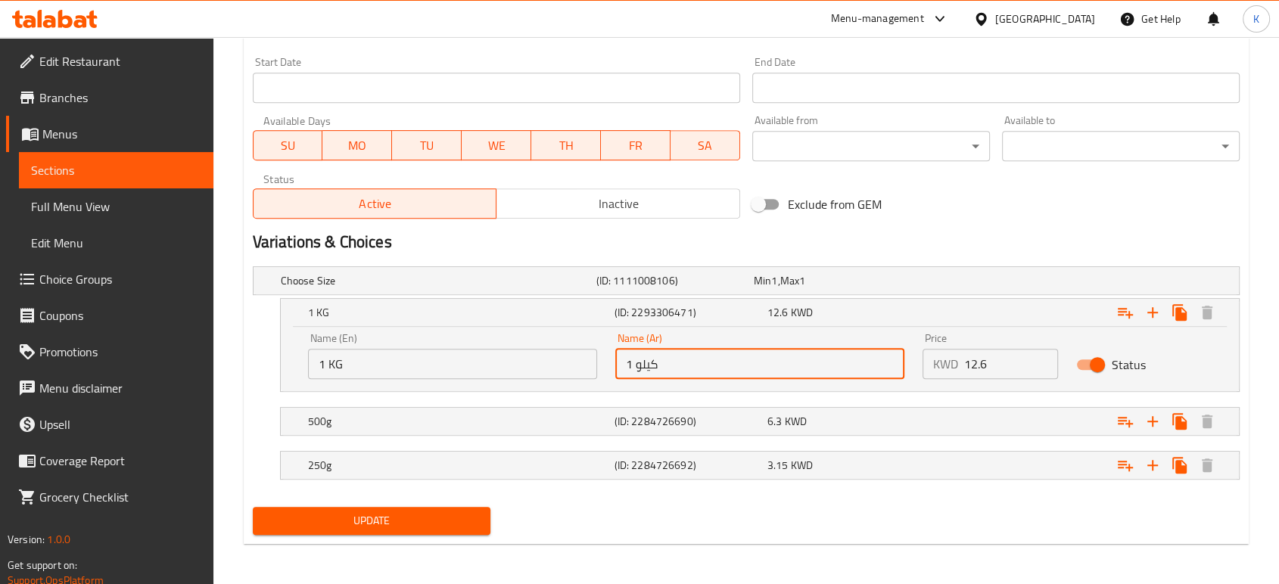
click at [670, 356] on input "1 كيلو" at bounding box center [759, 364] width 289 height 30
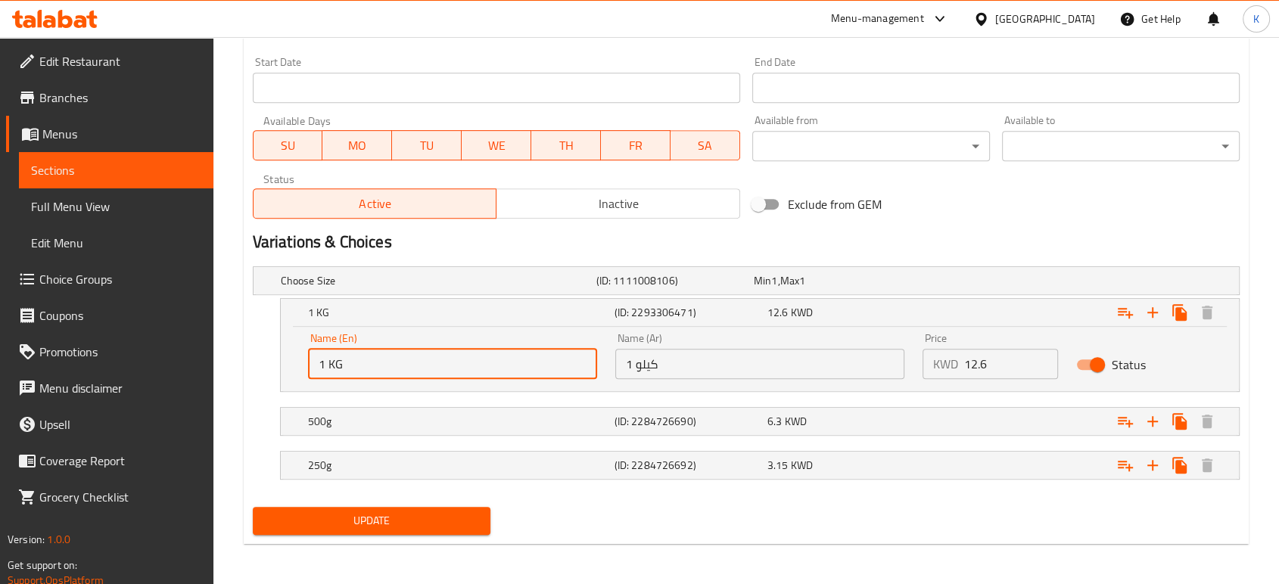
click at [537, 358] on input "1 KG" at bounding box center [452, 364] width 289 height 30
click at [966, 356] on input "12.6" at bounding box center [1011, 364] width 94 height 30
click at [552, 370] on input "1 KG" at bounding box center [452, 364] width 289 height 30
click at [461, 458] on h5 "250g" at bounding box center [458, 465] width 300 height 15
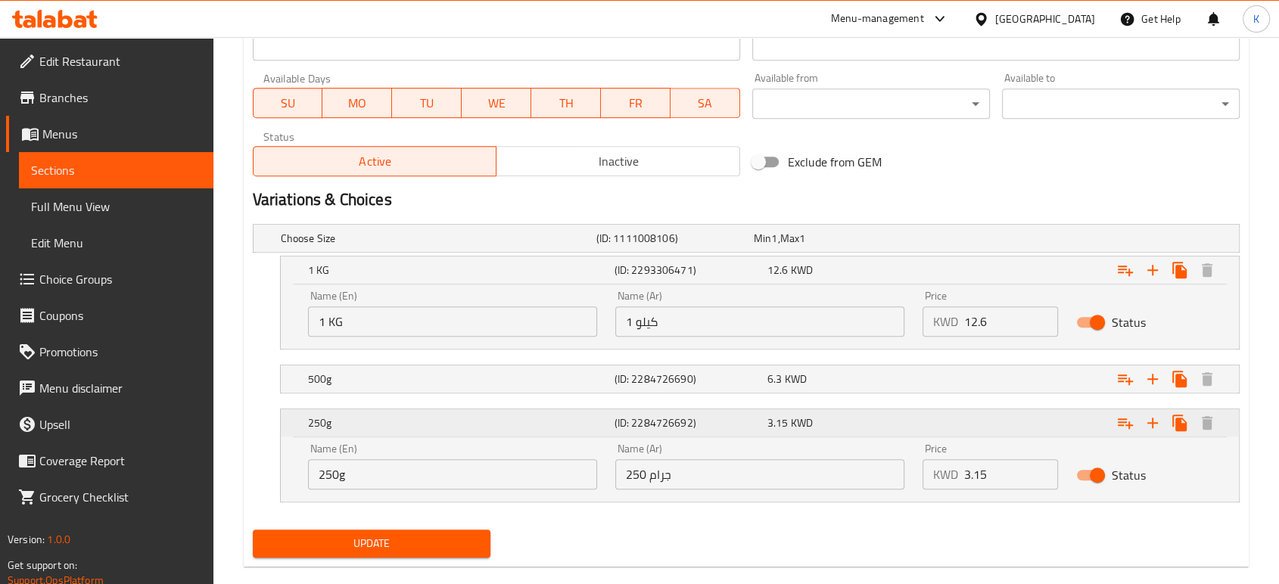
scroll to position [714, 0]
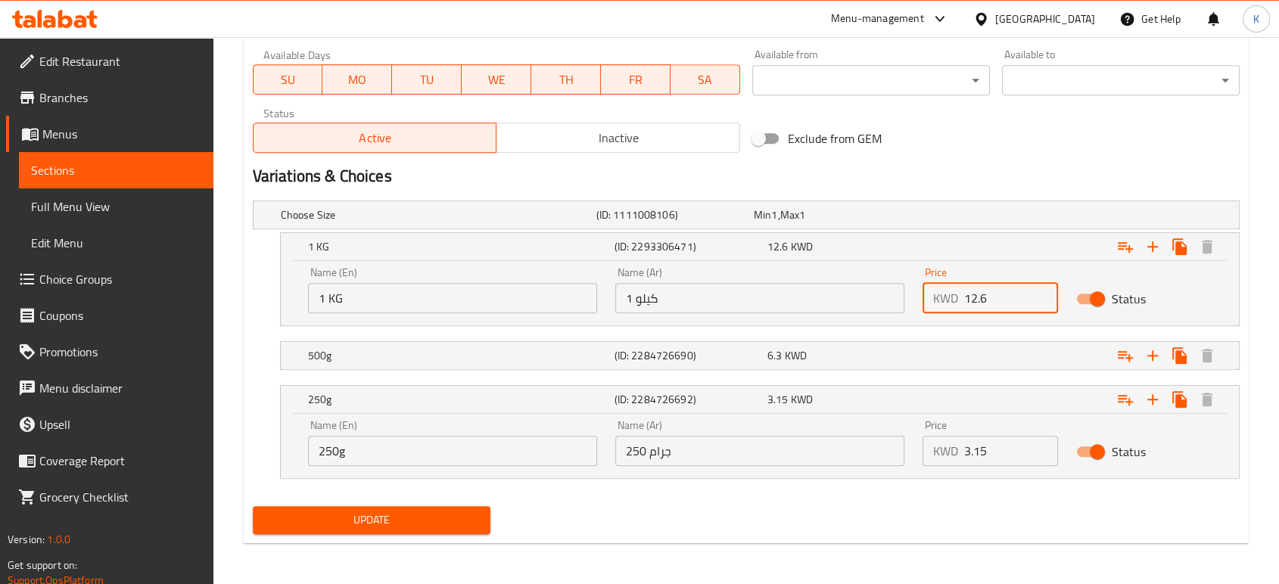
drag, startPoint x: 997, startPoint y: 301, endPoint x: 926, endPoint y: 306, distance: 70.5
click at [926, 306] on div "KWD 12.6 Price" at bounding box center [989, 298] width 135 height 30
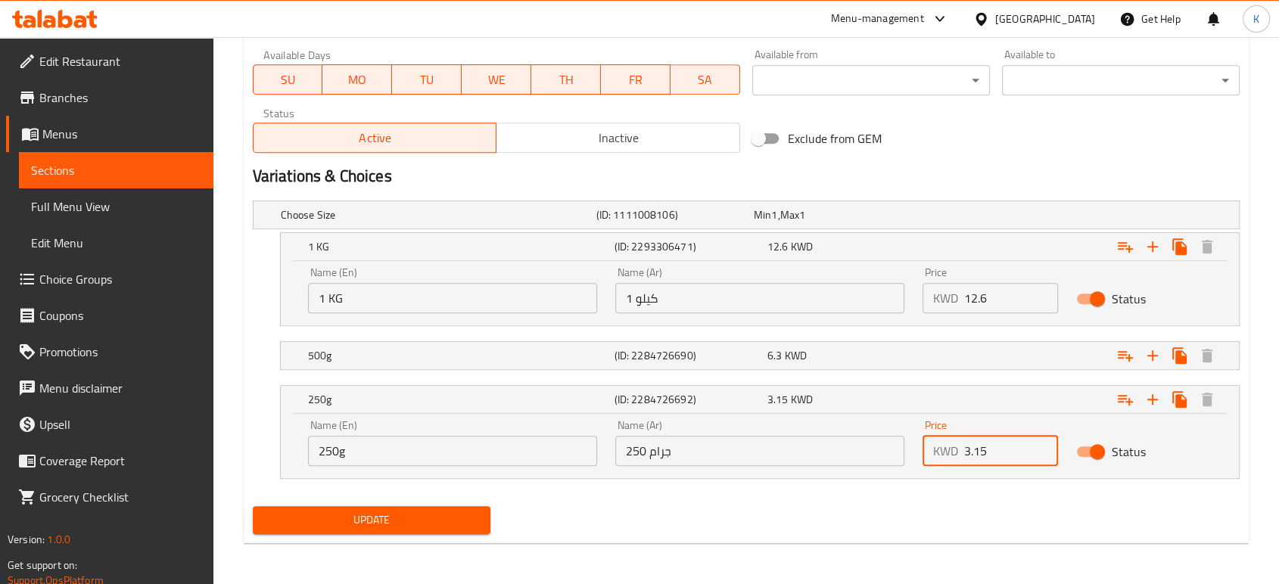
drag, startPoint x: 996, startPoint y: 447, endPoint x: 949, endPoint y: 456, distance: 47.6
click at [949, 456] on div "KWD 3.15 Price" at bounding box center [989, 451] width 135 height 30
paste input "12.6"
type input "12.6"
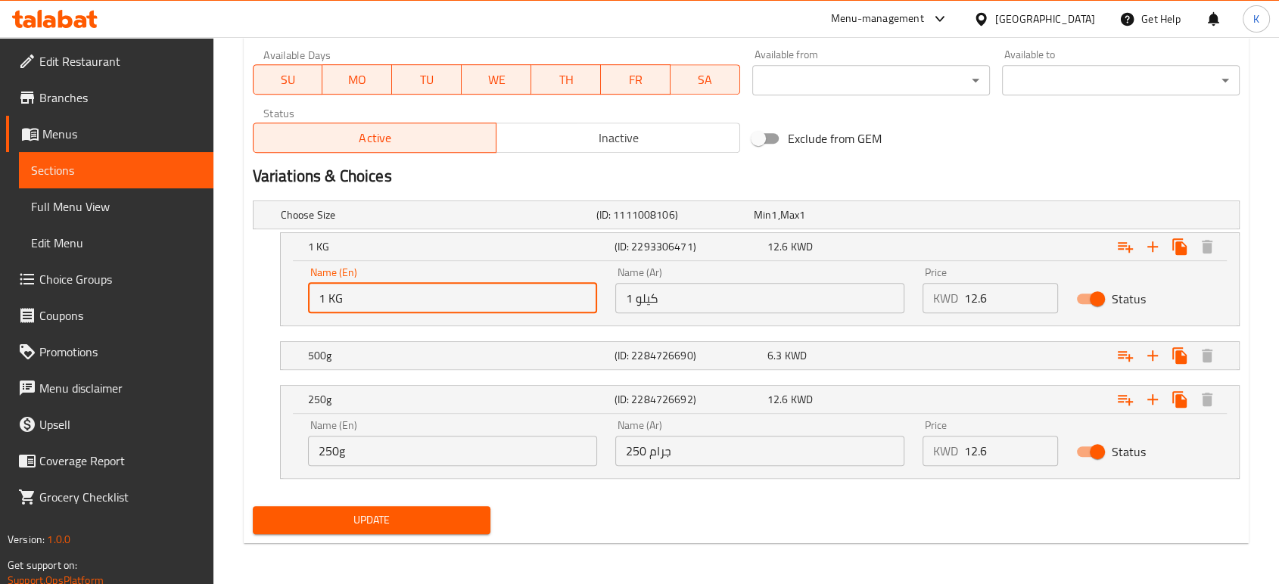
drag, startPoint x: 431, startPoint y: 302, endPoint x: 291, endPoint y: 305, distance: 140.0
click at [291, 305] on div "Name (En) 1 KG Name (En) Name (Ar) 1 كيلو Name (Ar) Price KWD 12.6 Price Status" at bounding box center [760, 293] width 958 height 64
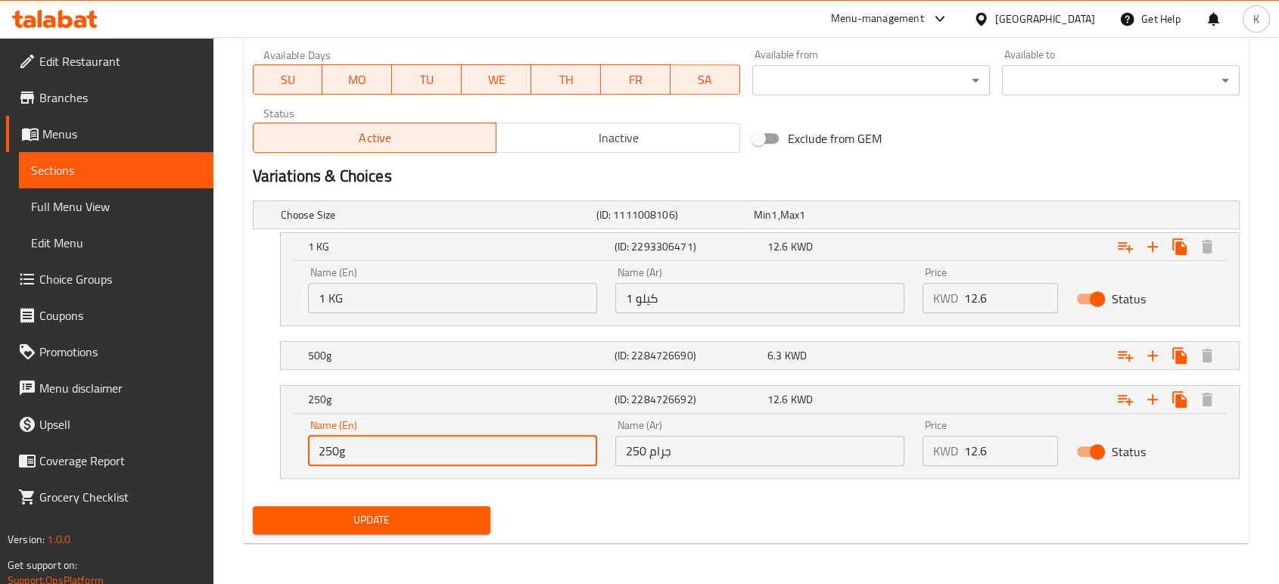
drag, startPoint x: 392, startPoint y: 458, endPoint x: 300, endPoint y: 458, distance: 91.6
click at [285, 462] on div "Name (En) 250g Name (En) Name (Ar) 250 جرام Name (Ar) Price KWD 12.6 Price Stat…" at bounding box center [760, 446] width 958 height 64
paste input "1 KG"
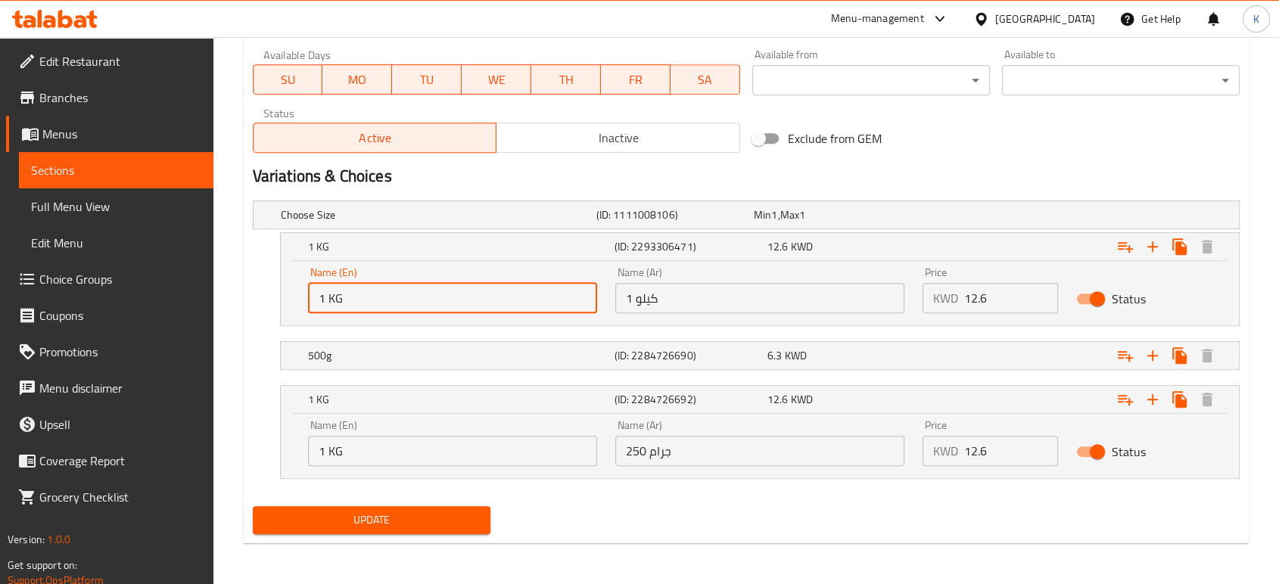
drag, startPoint x: 377, startPoint y: 299, endPoint x: 315, endPoint y: 299, distance: 62.0
click at [315, 299] on input "1 KG" at bounding box center [452, 298] width 289 height 30
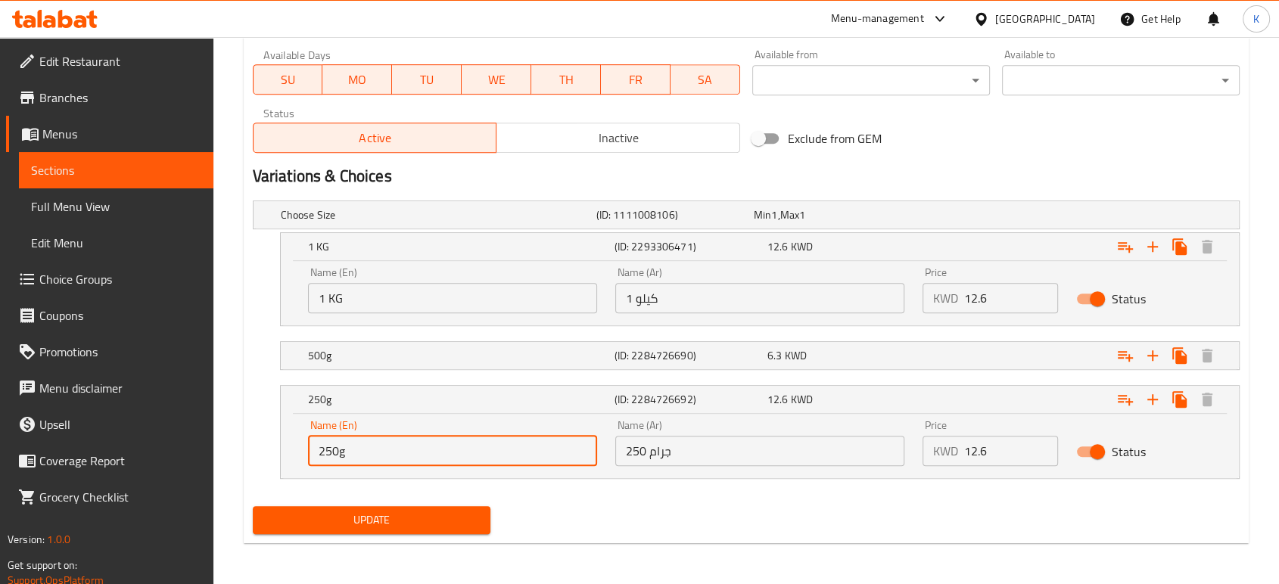
type input "250g"
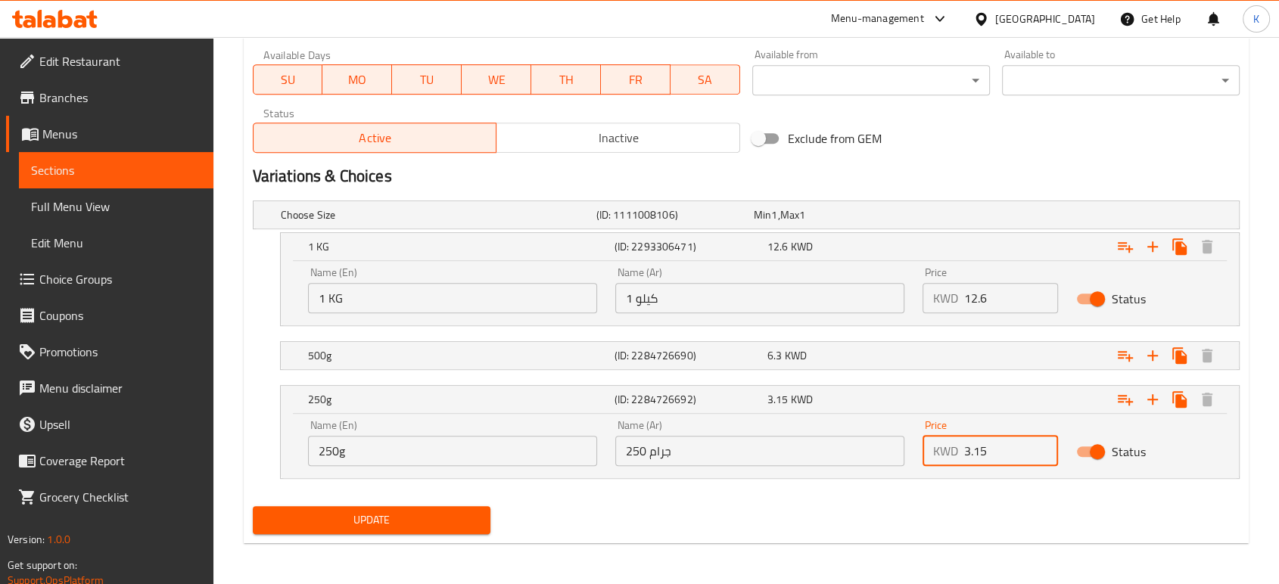
type input "3.15"
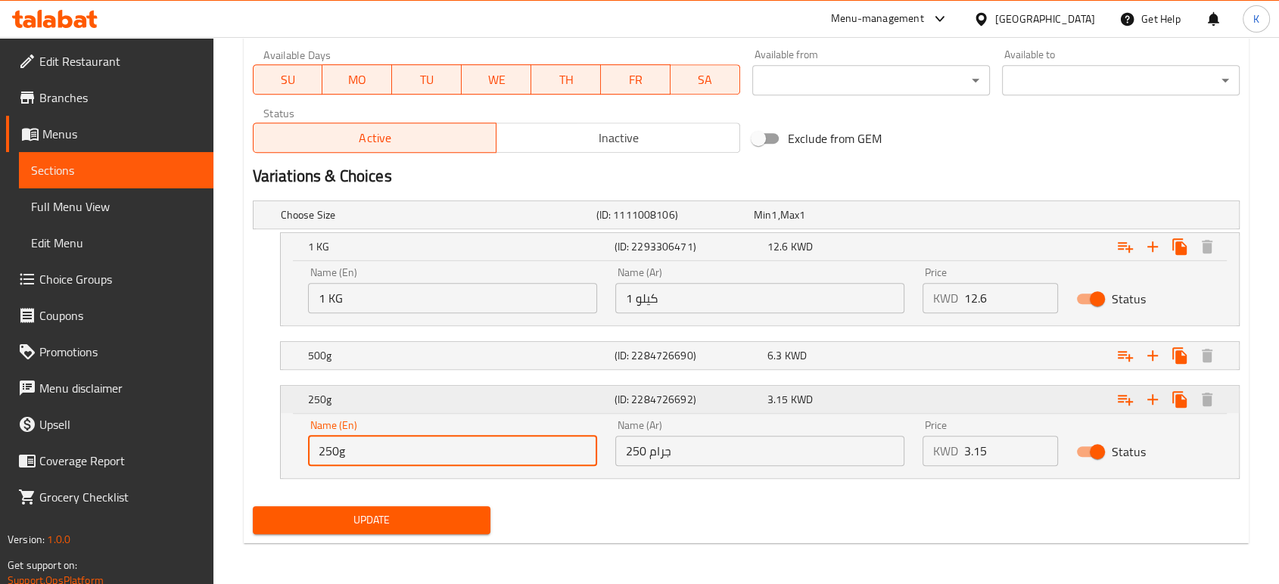
drag, startPoint x: 412, startPoint y: 453, endPoint x: 385, endPoint y: 389, distance: 69.2
click at [385, 436] on input "250g" at bounding box center [452, 451] width 289 height 30
drag, startPoint x: 327, startPoint y: 440, endPoint x: 289, endPoint y: 443, distance: 38.0
click at [289, 443] on div "Name (En) 250g Name (En) Name (Ar) 250 جرام Name (Ar) Price KWD 3.15 Price Stat…" at bounding box center [760, 446] width 958 height 64
click at [372, 303] on input "1 KG" at bounding box center [452, 298] width 289 height 30
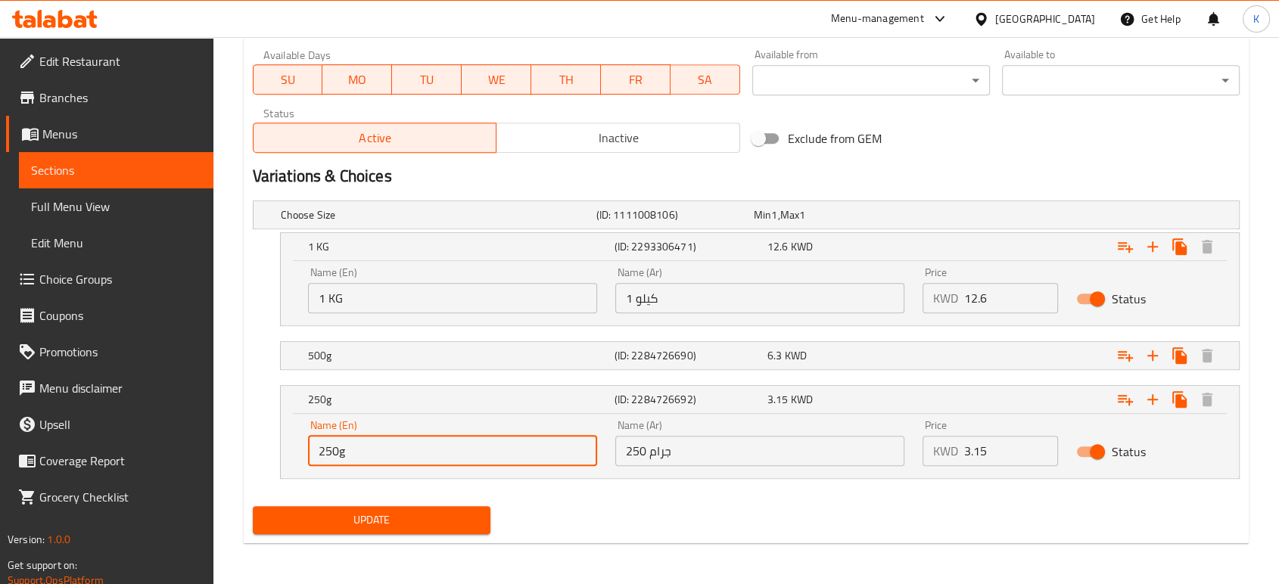
drag, startPoint x: 346, startPoint y: 447, endPoint x: 297, endPoint y: 447, distance: 49.2
click at [297, 447] on div "Name (En) 250g Name (En) Name (Ar) 250 جرام Name (Ar) Price KWD 3.15 Price Stat…" at bounding box center [760, 446] width 958 height 64
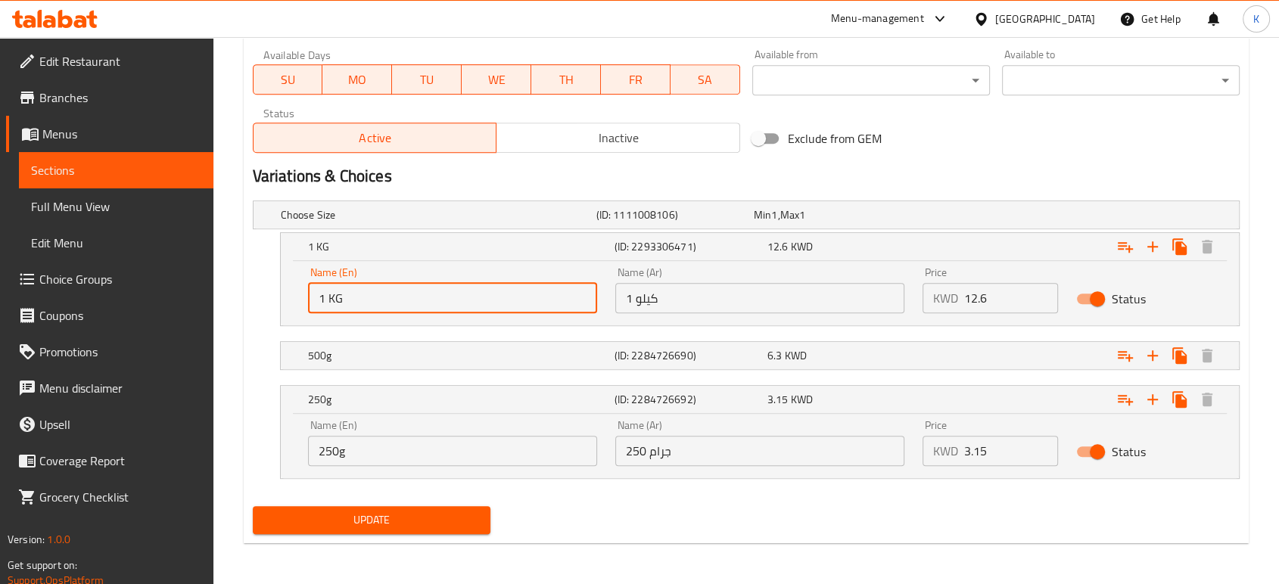
drag, startPoint x: 369, startPoint y: 291, endPoint x: 298, endPoint y: 294, distance: 71.2
click at [299, 294] on div "Name (En) 1 KG Name (En)" at bounding box center [452, 290] width 307 height 64
paste input "250g"
type input "250g"
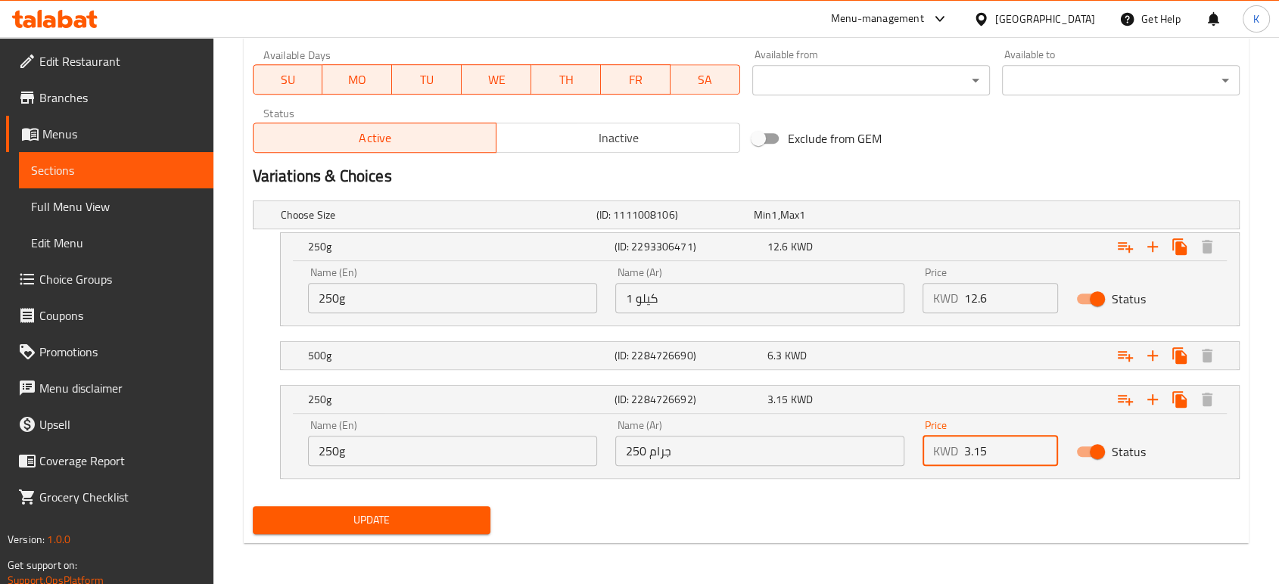
drag, startPoint x: 996, startPoint y: 448, endPoint x: 956, endPoint y: 449, distance: 39.4
click at [956, 449] on div "KWD 3.15 Price" at bounding box center [989, 451] width 135 height 30
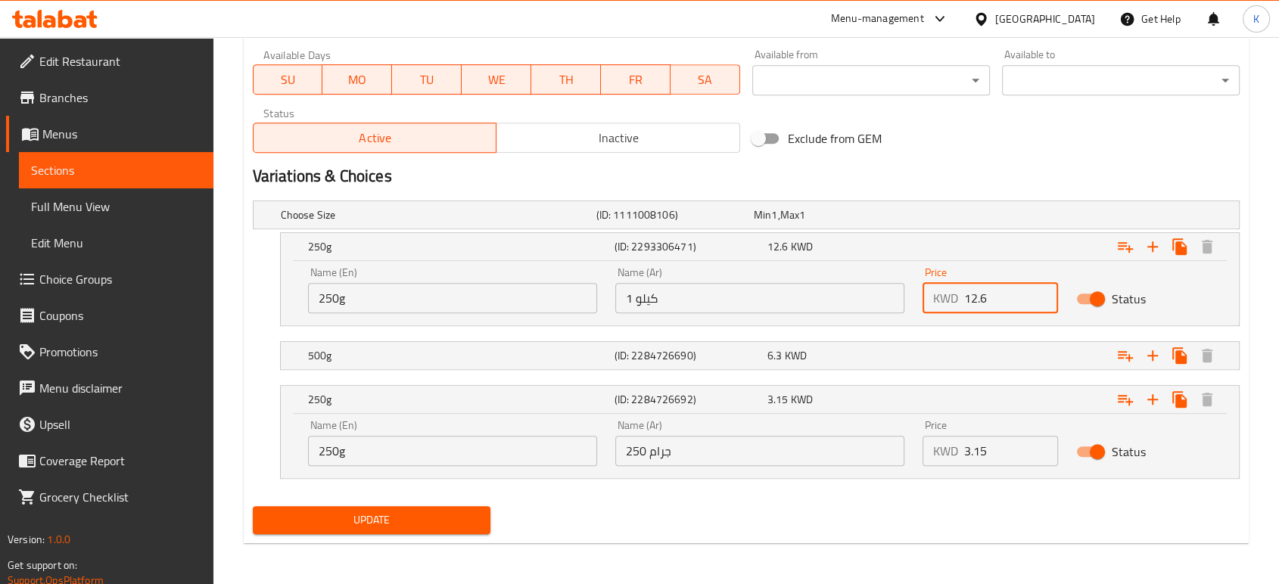
drag, startPoint x: 1009, startPoint y: 296, endPoint x: 943, endPoint y: 297, distance: 65.9
click at [943, 297] on div "KWD 12.6 Price" at bounding box center [989, 298] width 135 height 30
paste input "3.15"
type input "3.15"
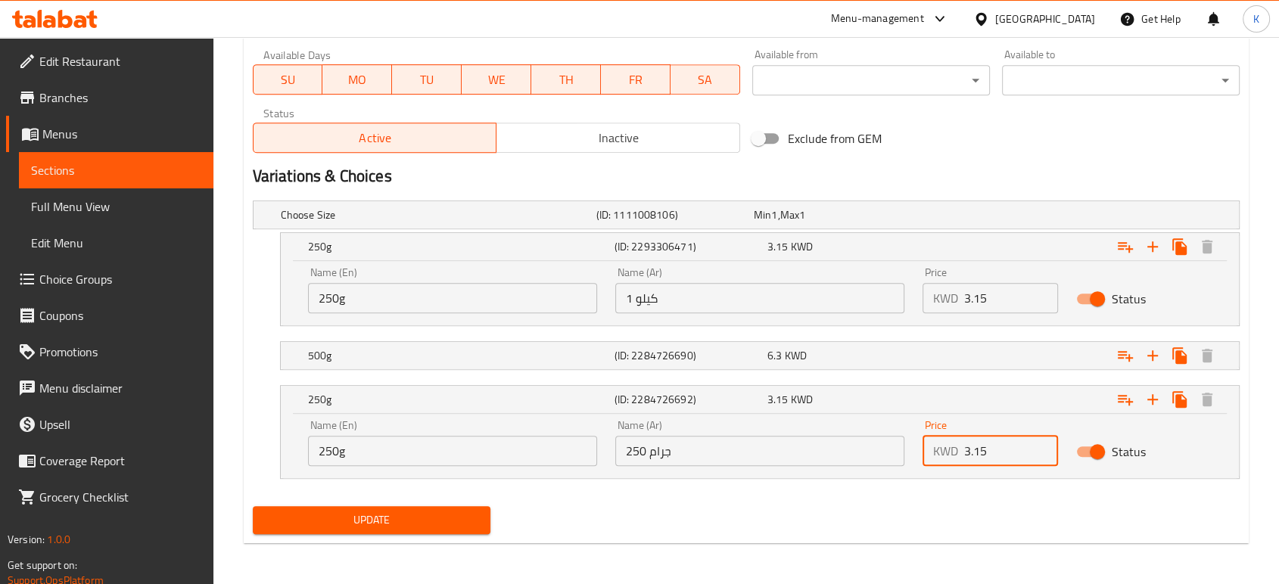
drag, startPoint x: 1000, startPoint y: 443, endPoint x: 947, endPoint y: 449, distance: 52.7
click at [947, 449] on div "KWD 3.15 Price" at bounding box center [989, 451] width 135 height 30
type input "12.6"
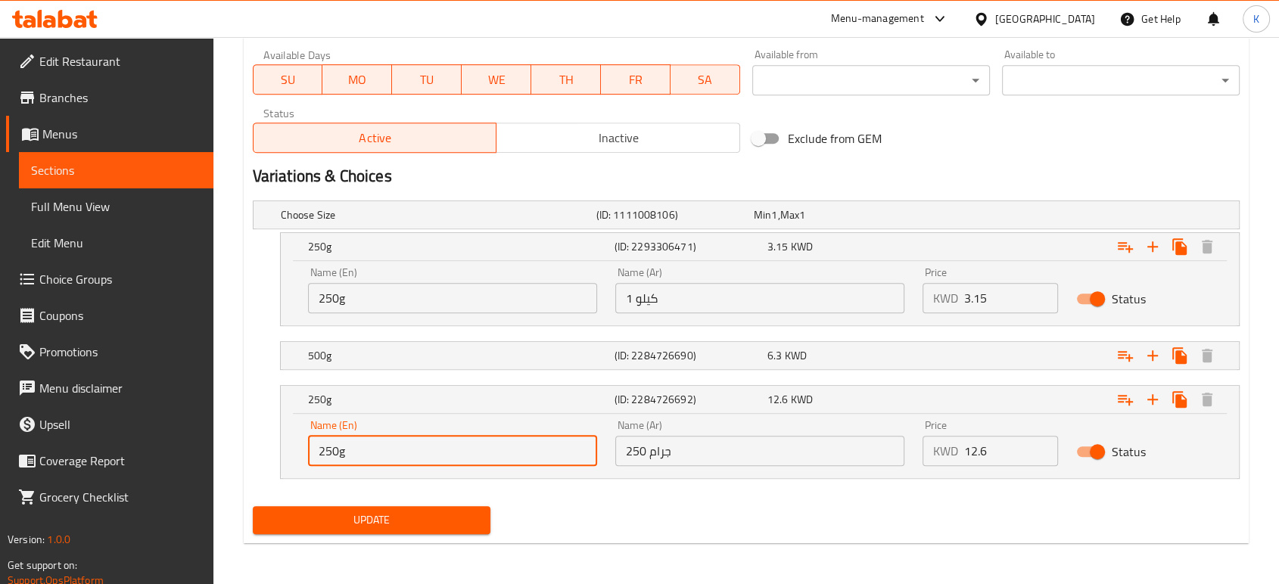
drag, startPoint x: 502, startPoint y: 452, endPoint x: 309, endPoint y: 452, distance: 193.7
click at [309, 452] on input "250g" at bounding box center [452, 451] width 289 height 30
drag, startPoint x: 363, startPoint y: 449, endPoint x: 329, endPoint y: 449, distance: 34.1
click at [329, 449] on input "1 Kg" at bounding box center [452, 451] width 289 height 30
type input "1 Kilo"
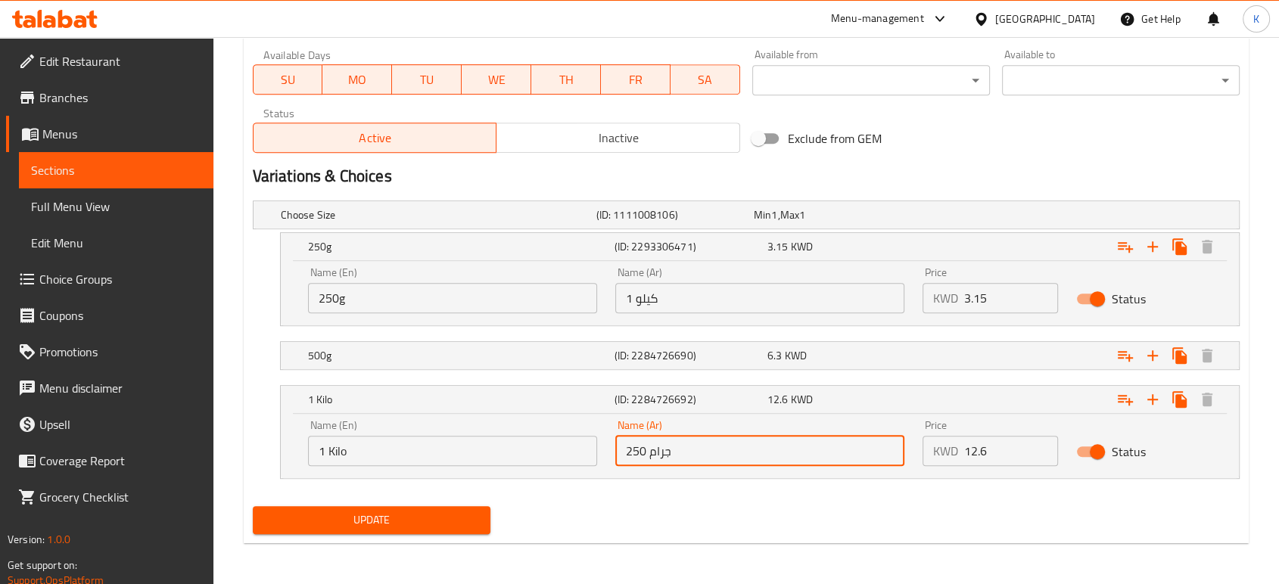
drag, startPoint x: 684, startPoint y: 453, endPoint x: 614, endPoint y: 455, distance: 70.4
click at [614, 455] on div "Name (Ar) 250 جرام Name (Ar)" at bounding box center [759, 443] width 307 height 64
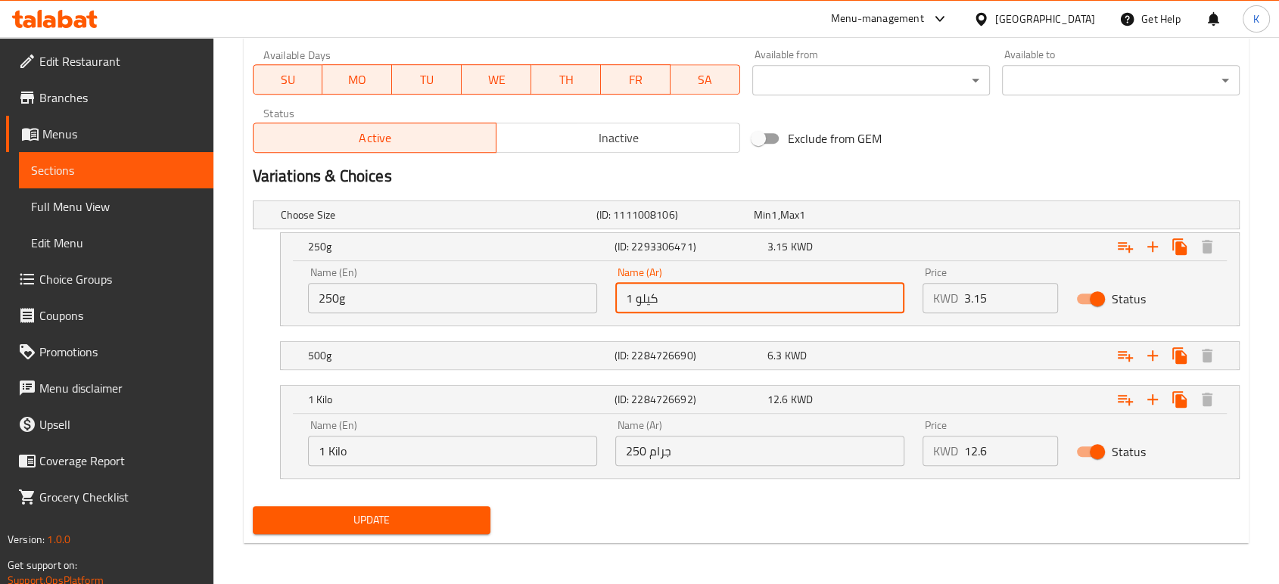
drag, startPoint x: 666, startPoint y: 305, endPoint x: 615, endPoint y: 308, distance: 50.8
click at [615, 308] on input "1 كيلو" at bounding box center [759, 298] width 289 height 30
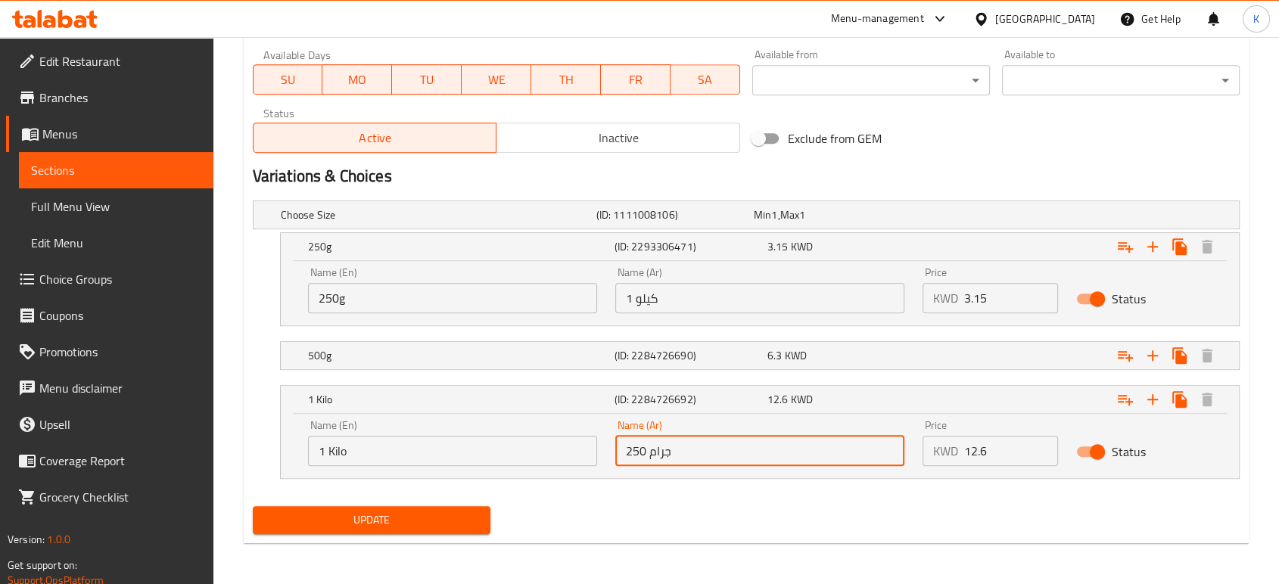
drag, startPoint x: 698, startPoint y: 457, endPoint x: 611, endPoint y: 459, distance: 86.3
click at [611, 459] on div "Name (Ar) 250 جرام Name (Ar)" at bounding box center [759, 443] width 307 height 64
paste input "1 كيلو"
type input "1 كيلو"
click at [670, 300] on input "1 كيلو" at bounding box center [759, 298] width 289 height 30
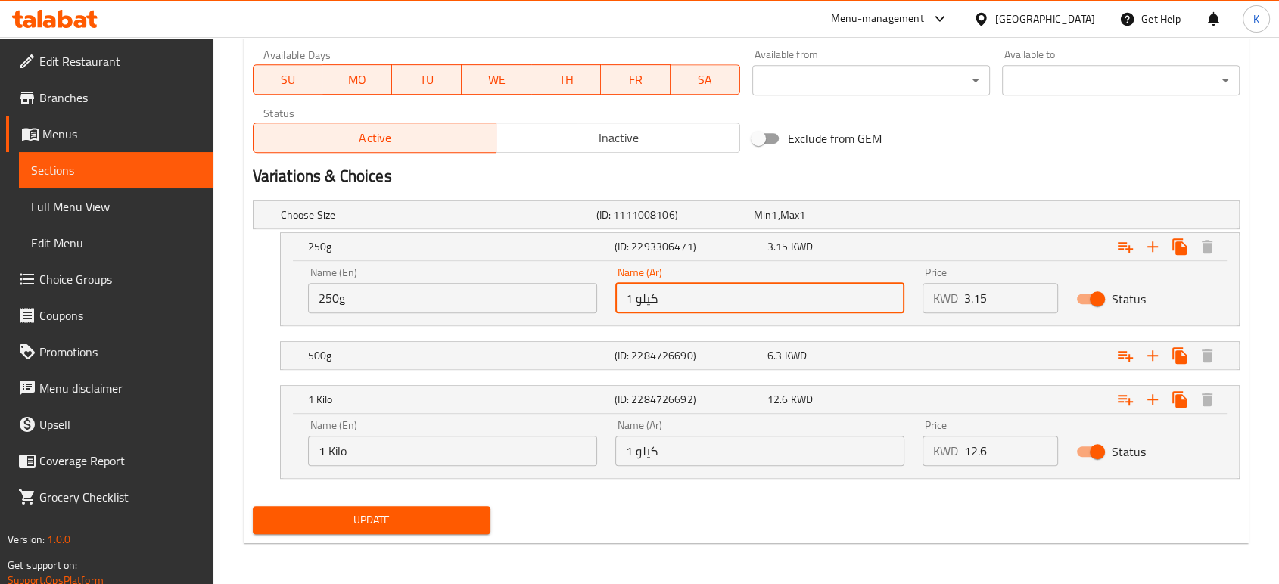
drag, startPoint x: 670, startPoint y: 300, endPoint x: 605, endPoint y: 307, distance: 65.5
click at [605, 307] on div "Name (En) 250g Name (En) Name (Ar) 1 كيلو Name (Ar) Price KWD 3.15 Price Status" at bounding box center [760, 290] width 922 height 64
type input "250 جم"
click at [701, 357] on h5 "(ID: 2284726690)" at bounding box center [687, 355] width 147 height 15
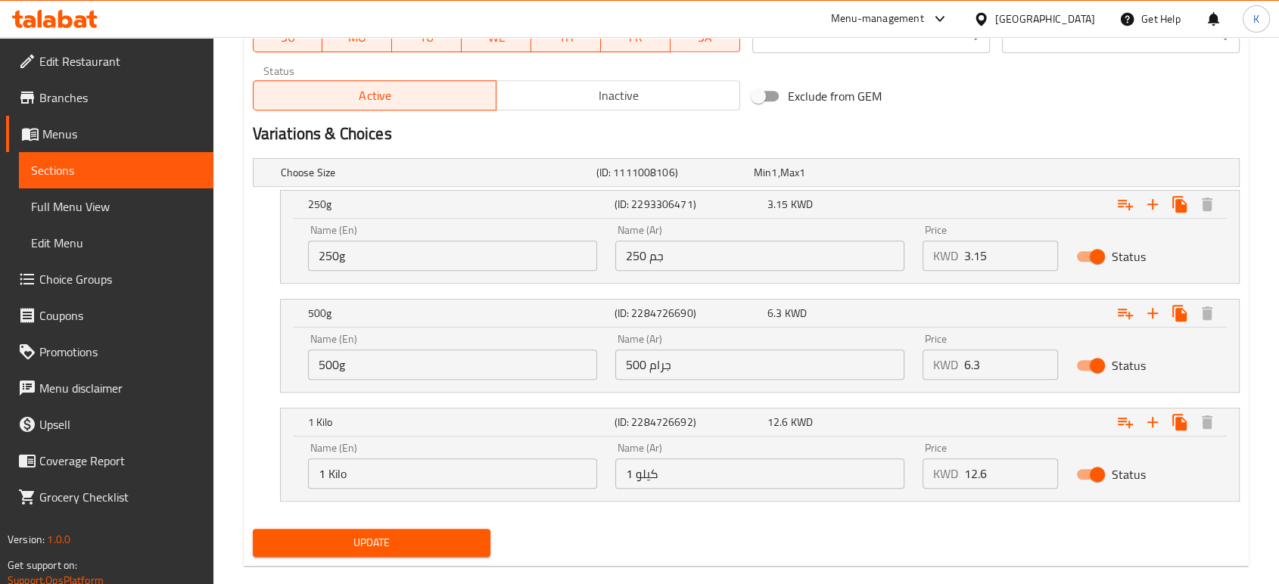
scroll to position [779, 0]
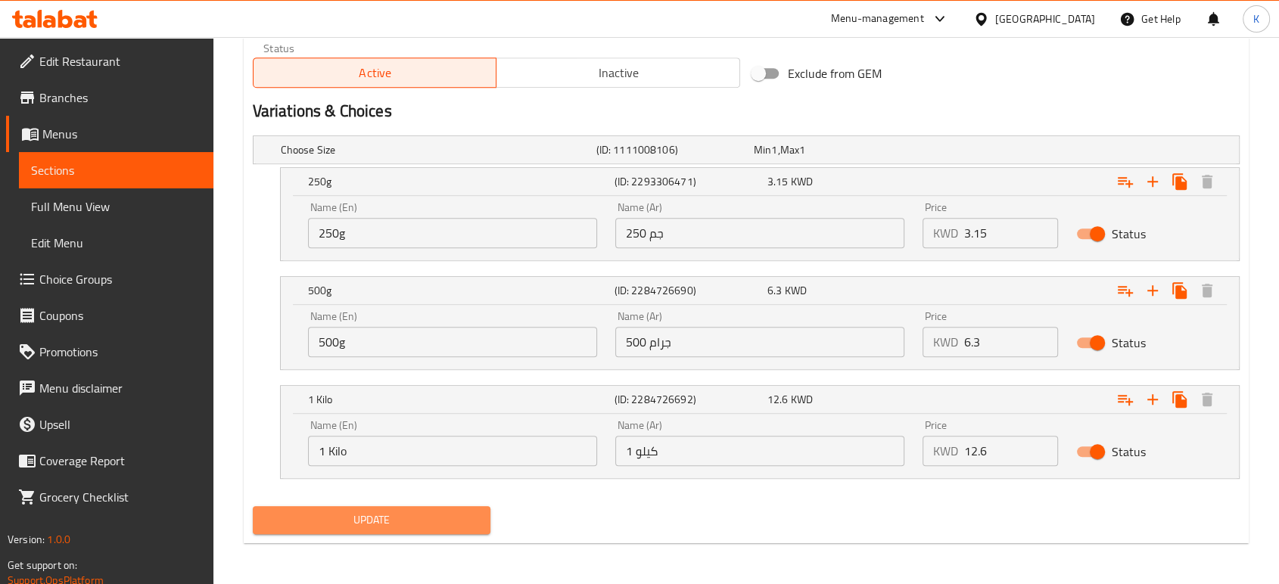
click at [428, 512] on span "Update" at bounding box center [371, 520] width 213 height 19
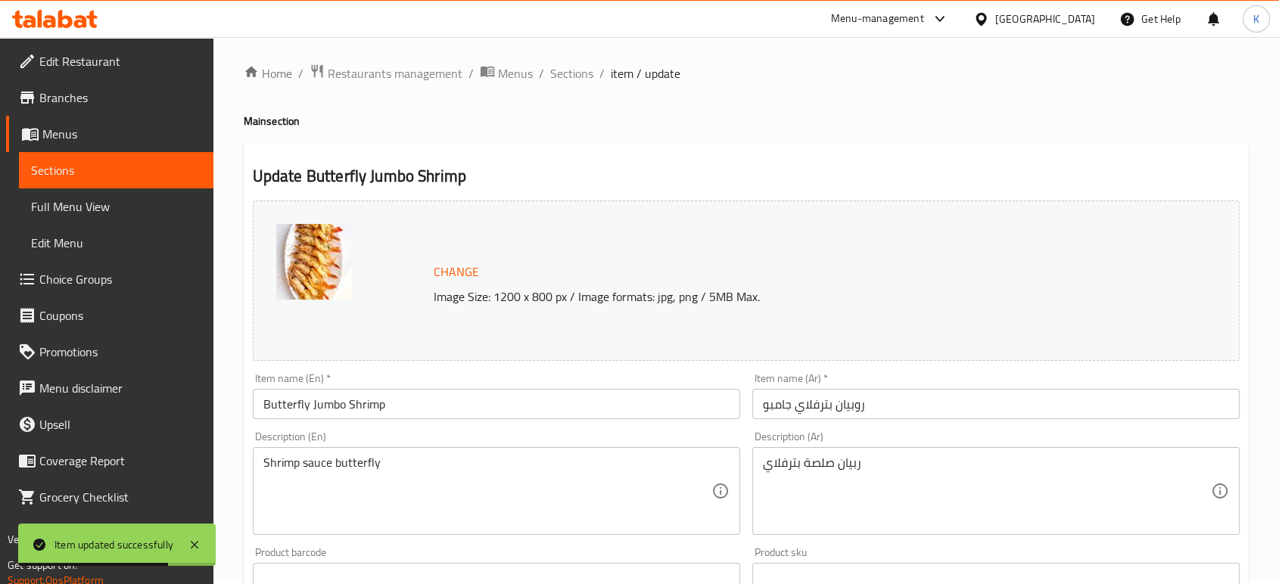
scroll to position [0, 0]
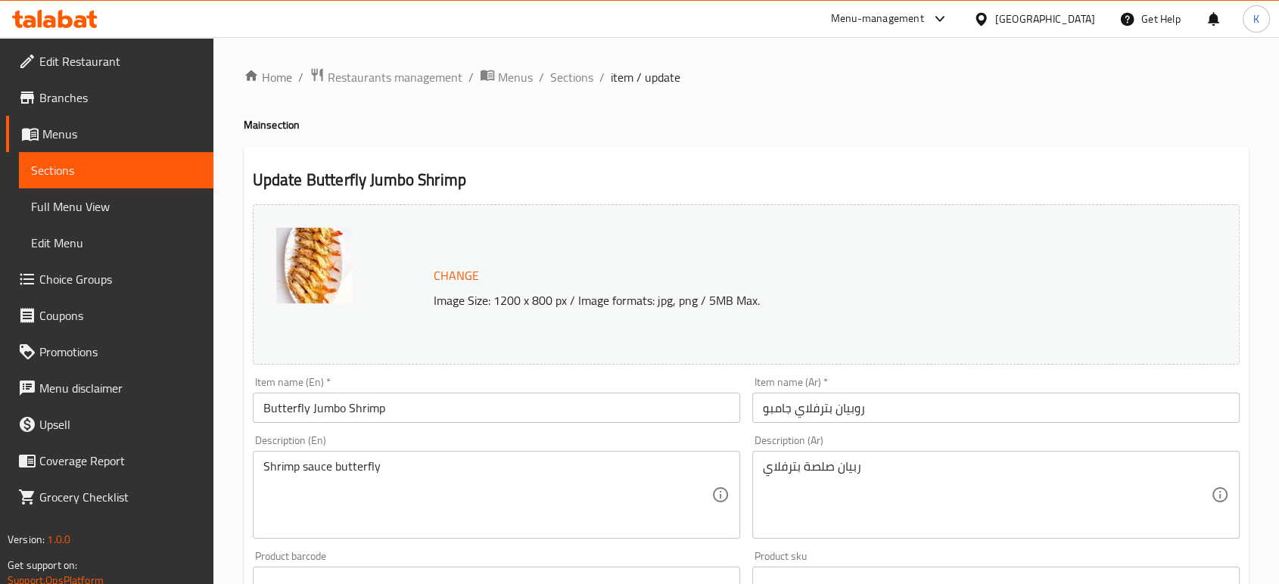
click at [185, 168] on span "Sections" at bounding box center [116, 170] width 170 height 18
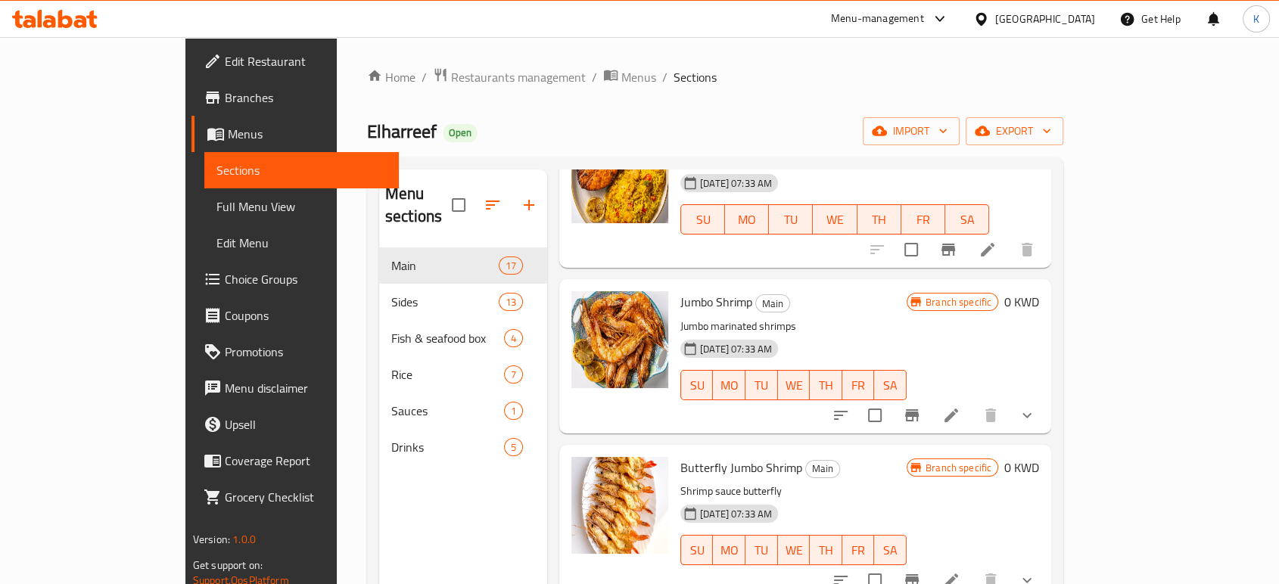
scroll to position [168, 0]
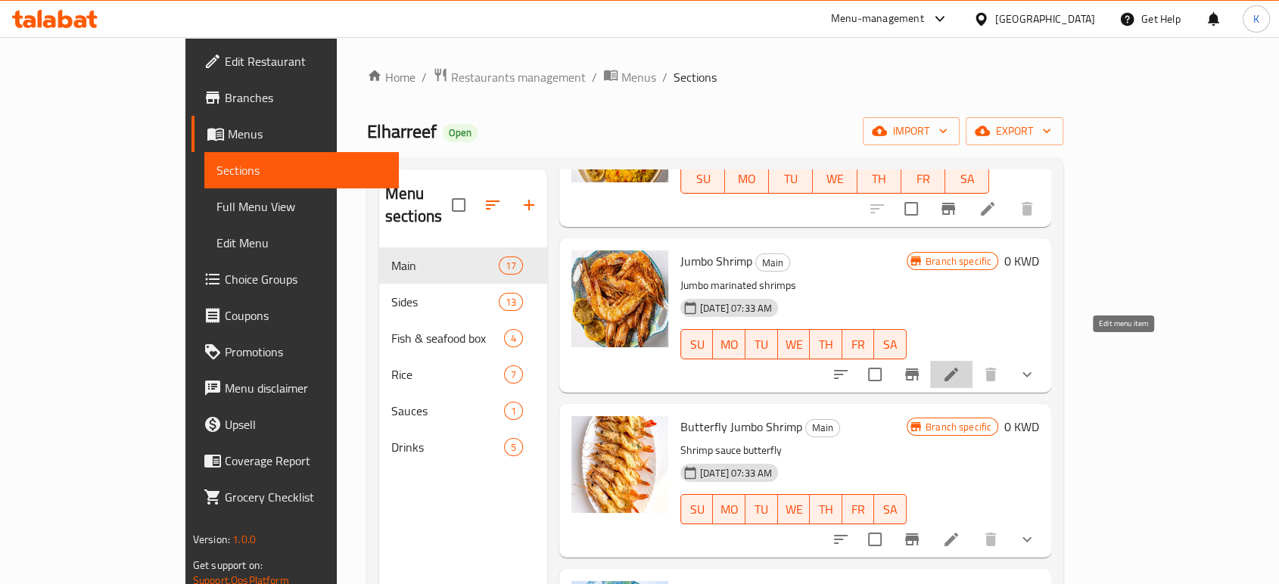
click at [960, 365] on icon at bounding box center [951, 374] width 18 height 18
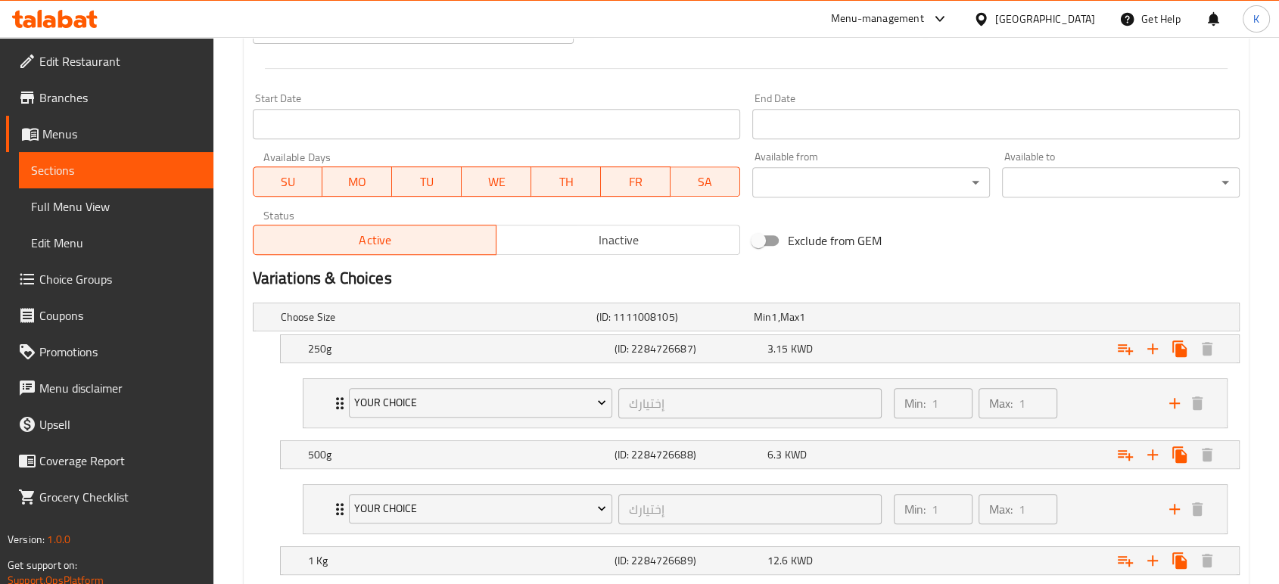
scroll to position [769, 0]
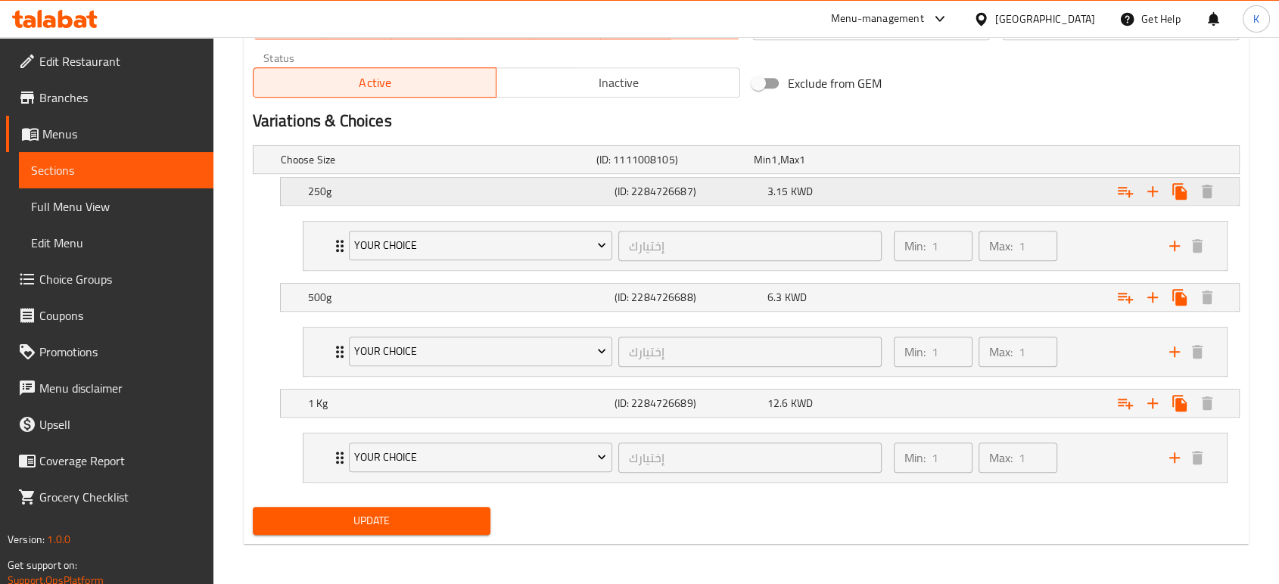
click at [424, 197] on h5 "250g" at bounding box center [458, 191] width 300 height 15
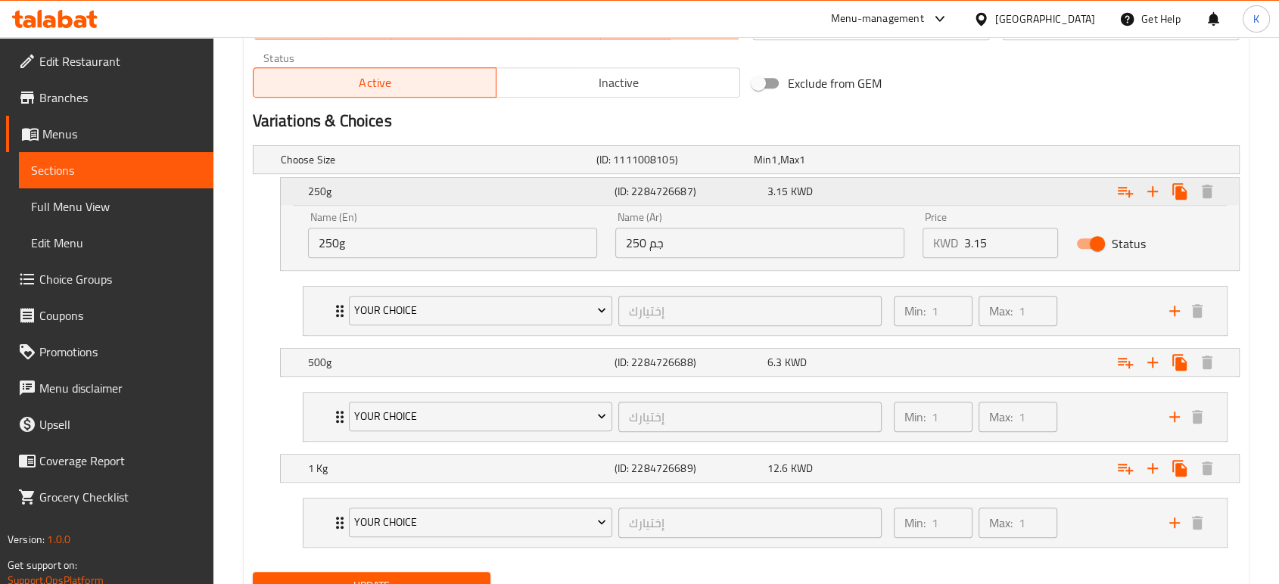
click at [424, 197] on h5 "250g" at bounding box center [458, 191] width 300 height 15
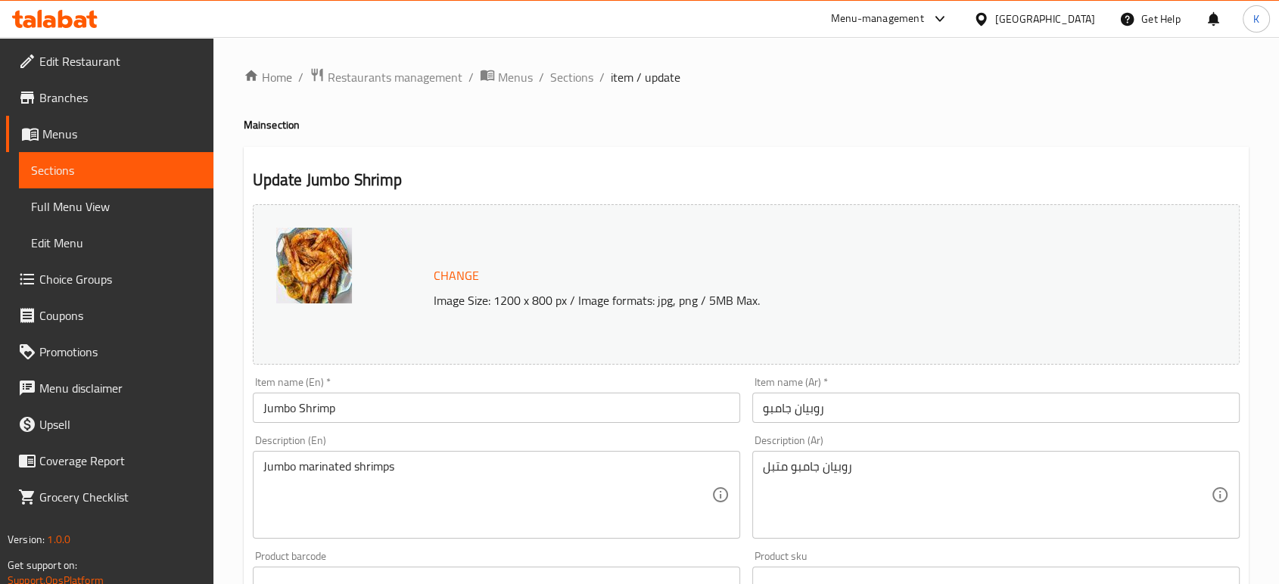
scroll to position [0, 0]
click at [170, 171] on span "Sections" at bounding box center [116, 170] width 170 height 18
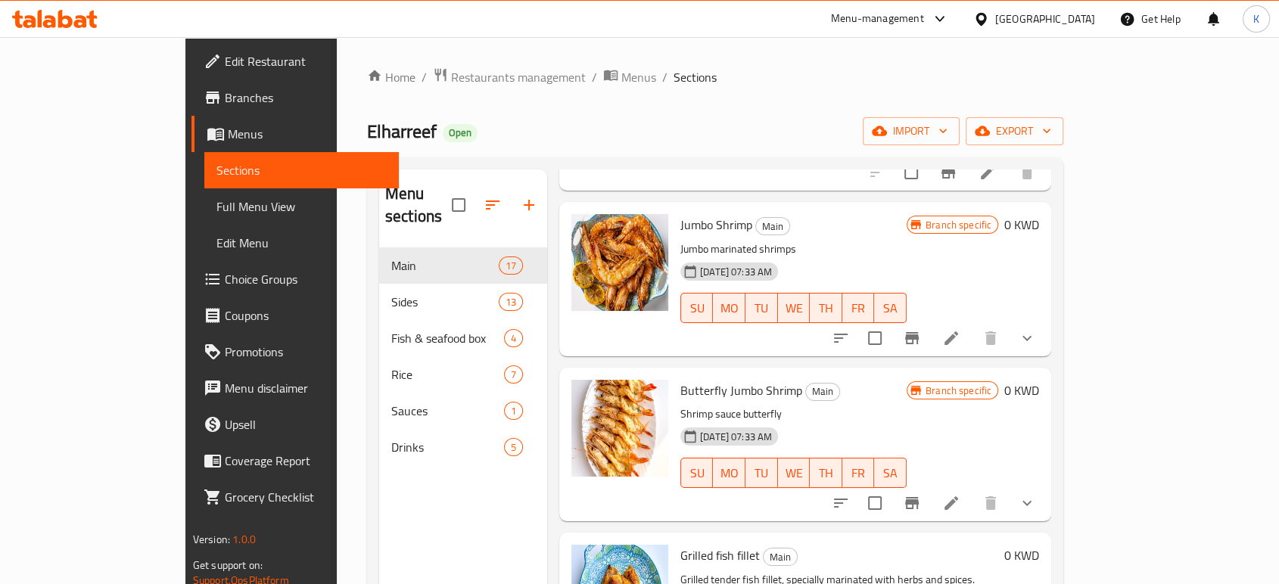
scroll to position [168, 0]
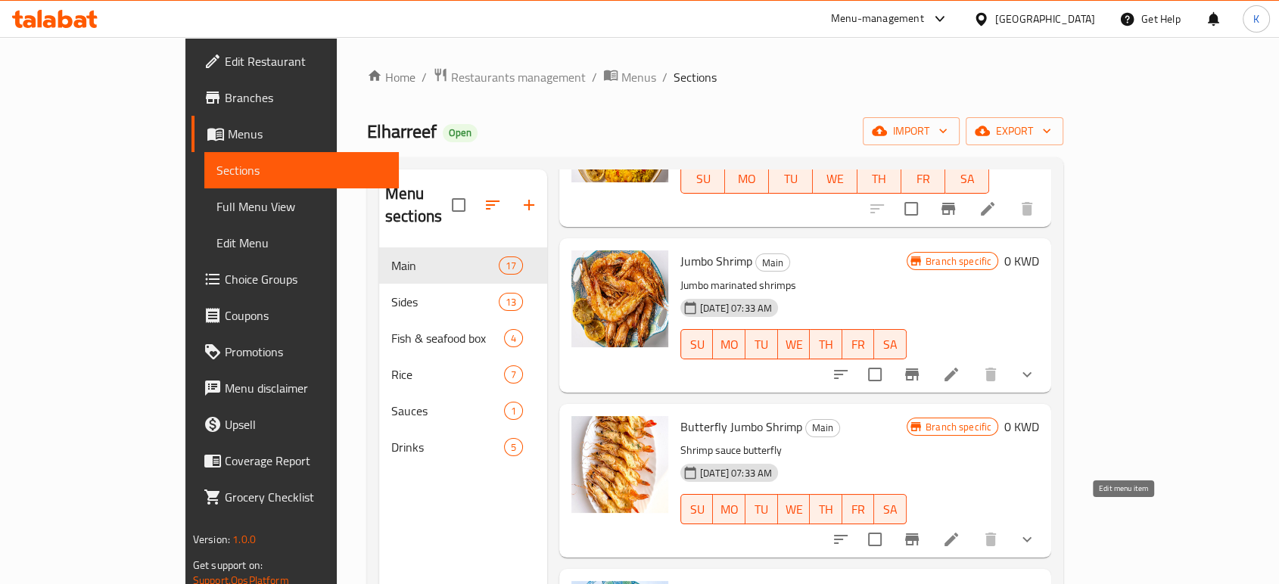
click at [960, 530] on icon at bounding box center [951, 539] width 18 height 18
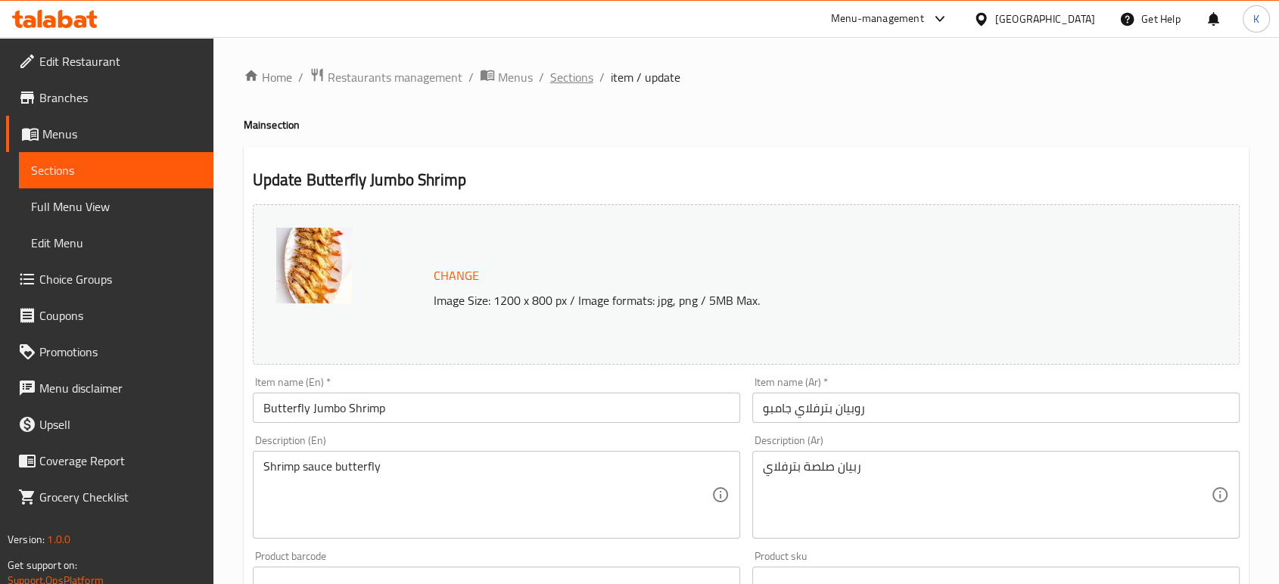
click at [578, 76] on span "Sections" at bounding box center [571, 77] width 43 height 18
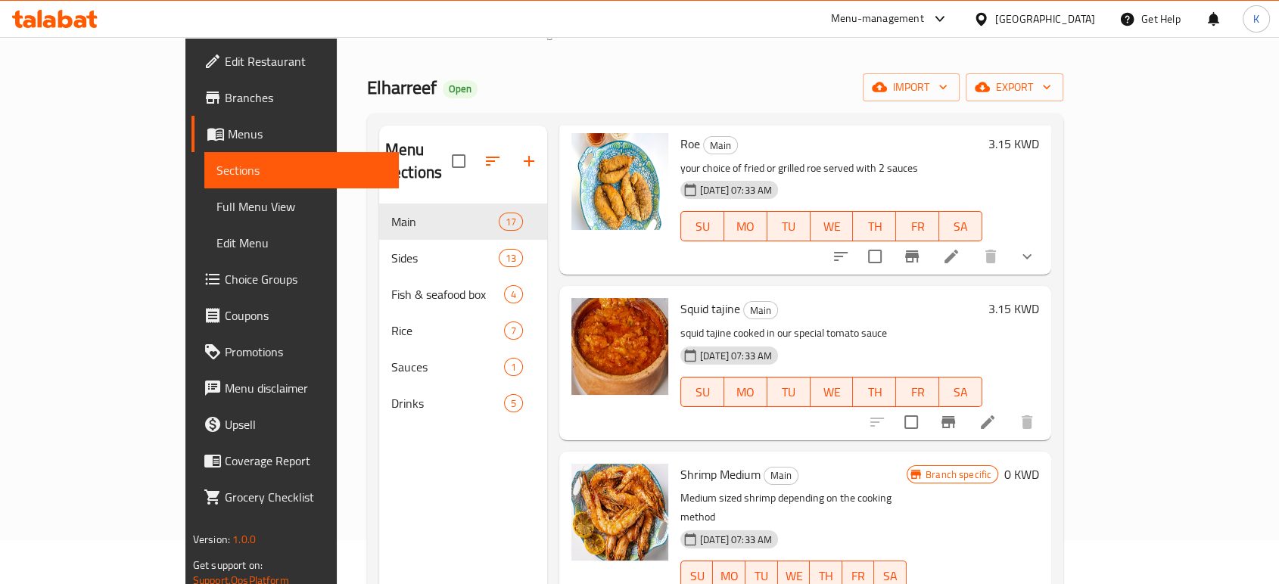
scroll to position [84, 0]
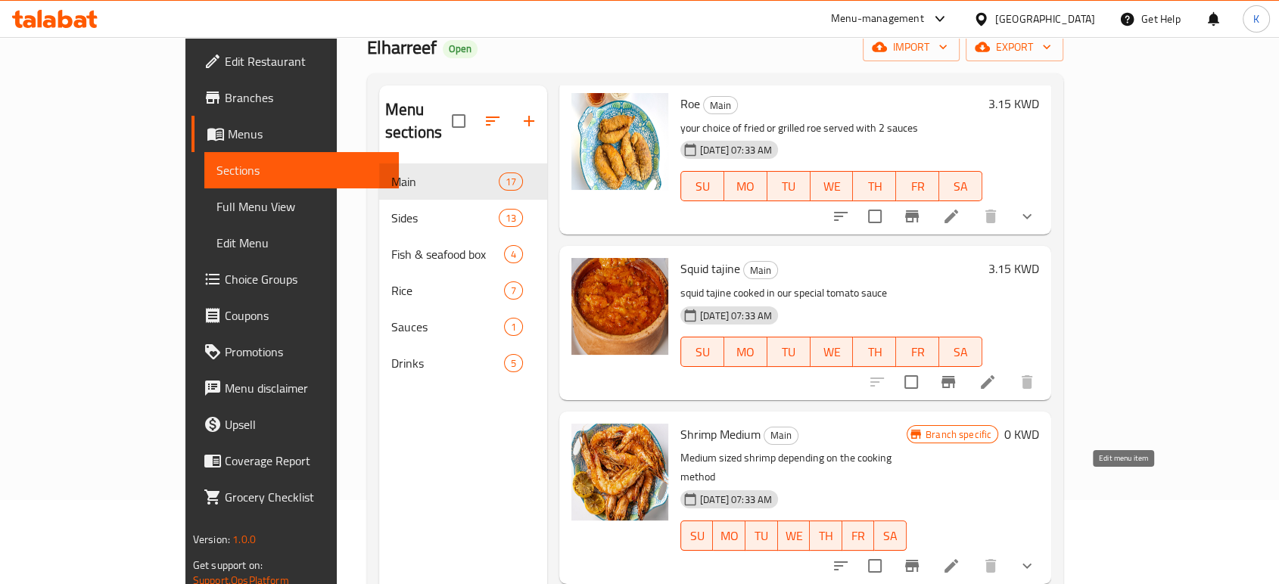
click at [958, 559] on icon at bounding box center [951, 566] width 14 height 14
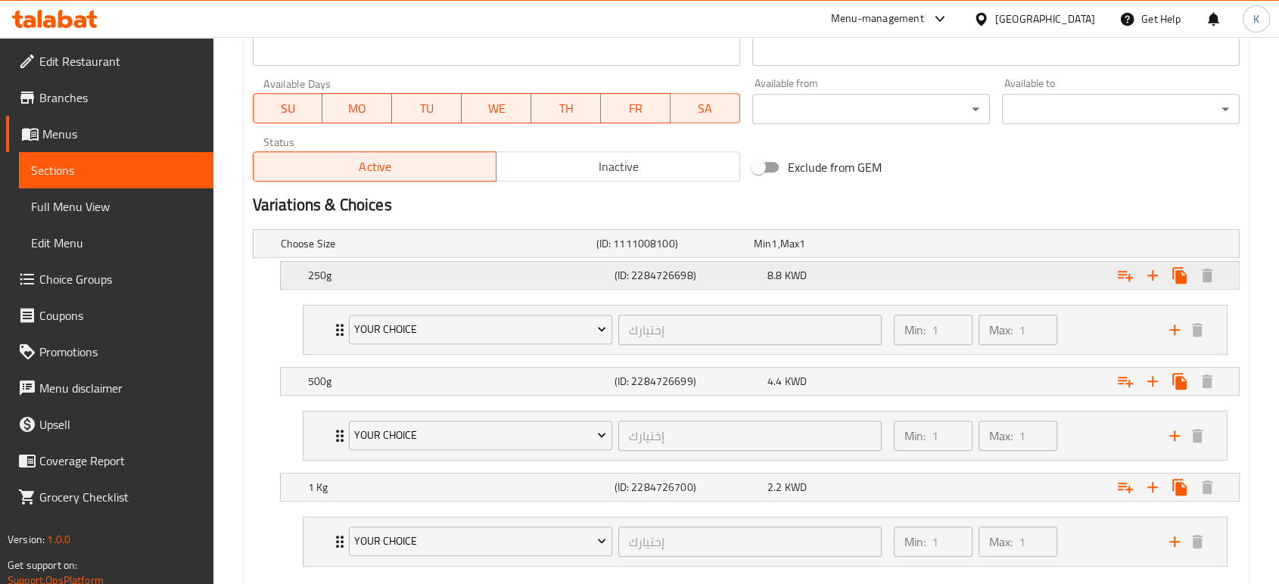
scroll to position [769, 0]
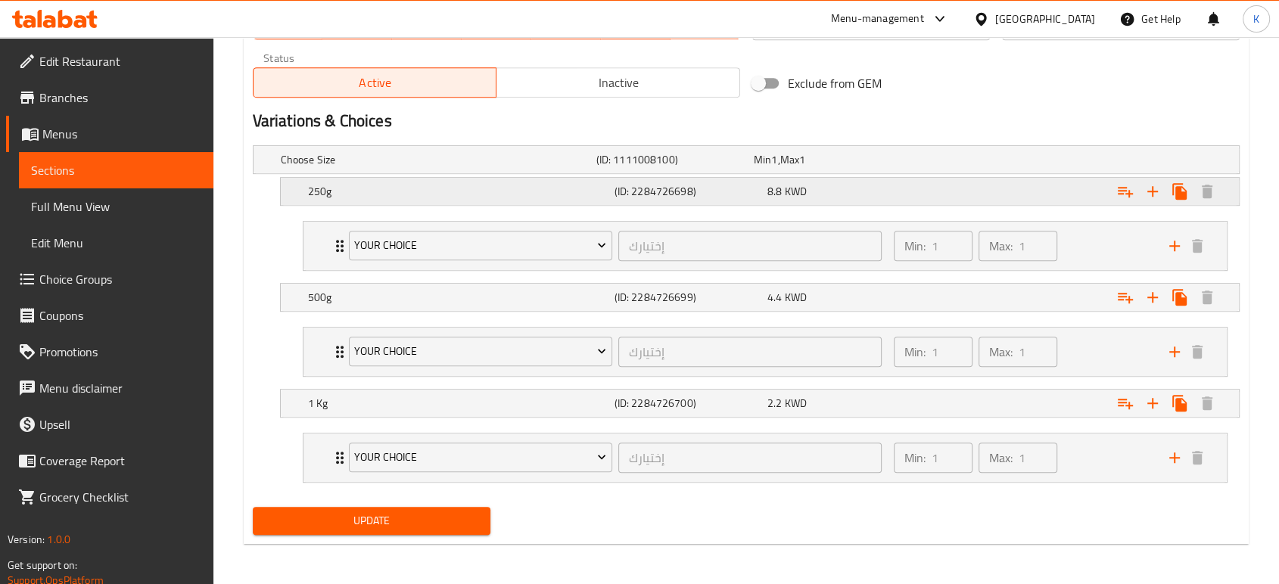
click at [776, 195] on span "8.8" at bounding box center [774, 192] width 14 height 20
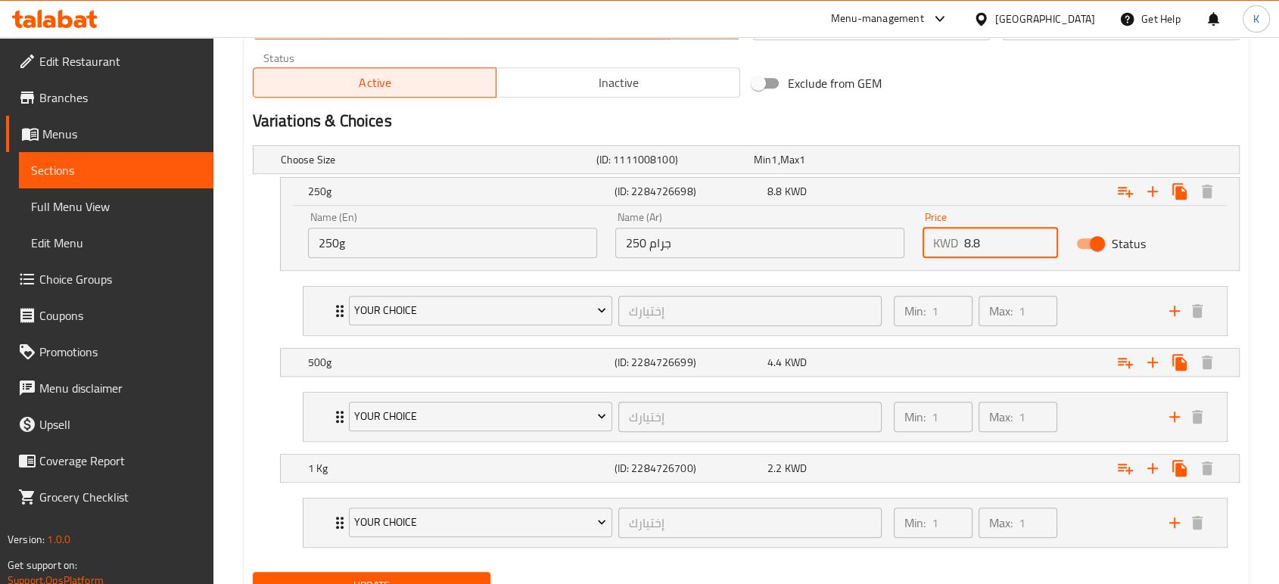
drag, startPoint x: 997, startPoint y: 244, endPoint x: 938, endPoint y: 246, distance: 59.0
click at [938, 246] on div "KWD 8.8 Price" at bounding box center [989, 243] width 135 height 30
click at [844, 465] on div "2.2 KWD" at bounding box center [840, 468] width 147 height 15
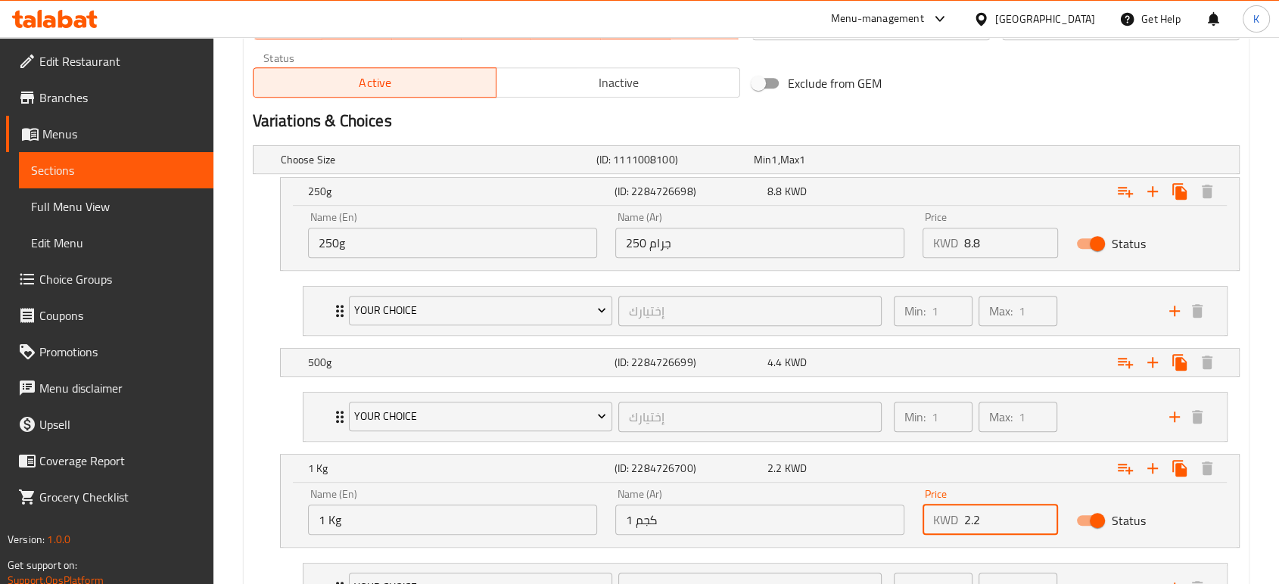
drag, startPoint x: 988, startPoint y: 524, endPoint x: 928, endPoint y: 525, distance: 59.8
click at [928, 525] on div "KWD 2.2 Price" at bounding box center [989, 520] width 135 height 30
paste input "8.8"
type input "8.8"
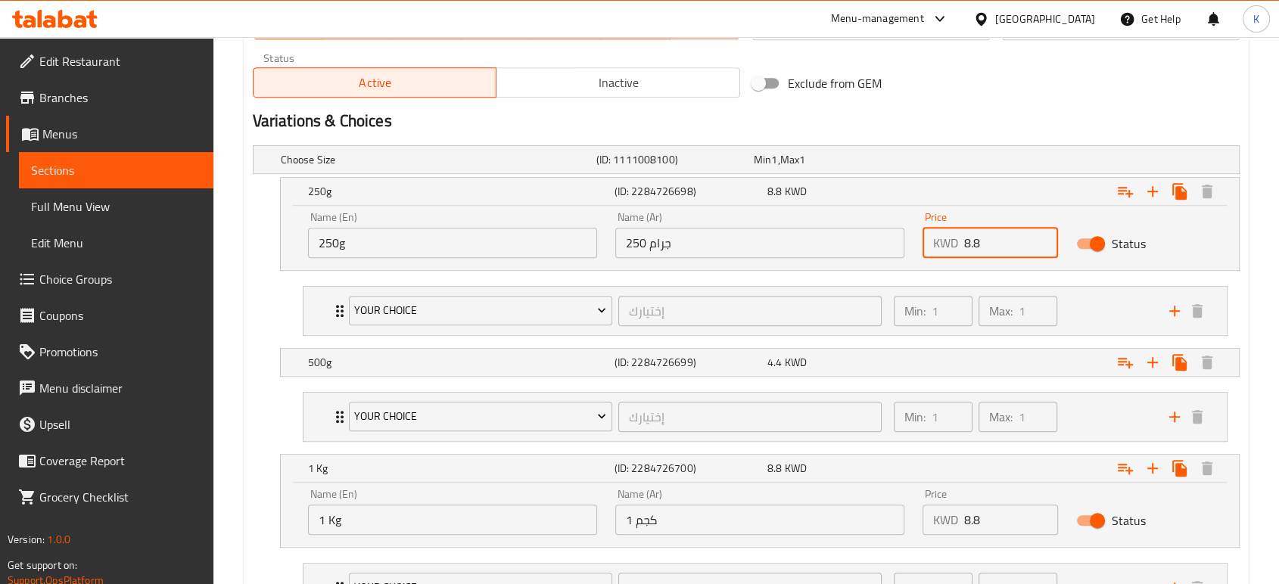
drag, startPoint x: 1001, startPoint y: 247, endPoint x: 922, endPoint y: 253, distance: 78.9
click at [922, 253] on div "KWD 8.8 Price" at bounding box center [989, 243] width 135 height 30
type input "2.2"
click at [1196, 240] on div "Status" at bounding box center [1144, 243] width 154 height 47
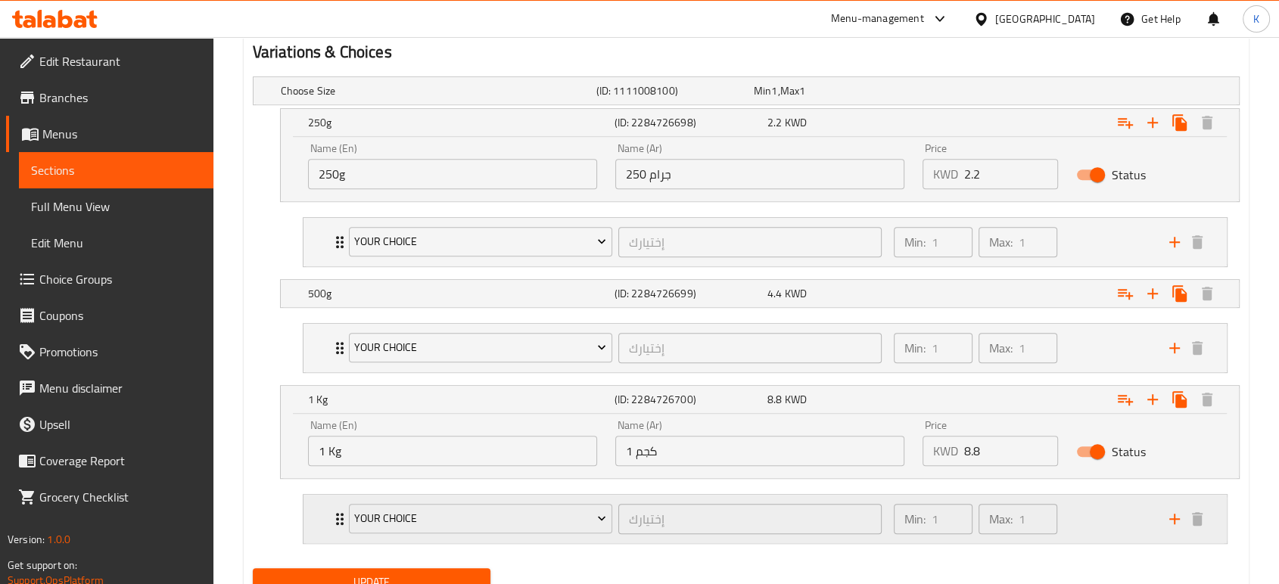
scroll to position [899, 0]
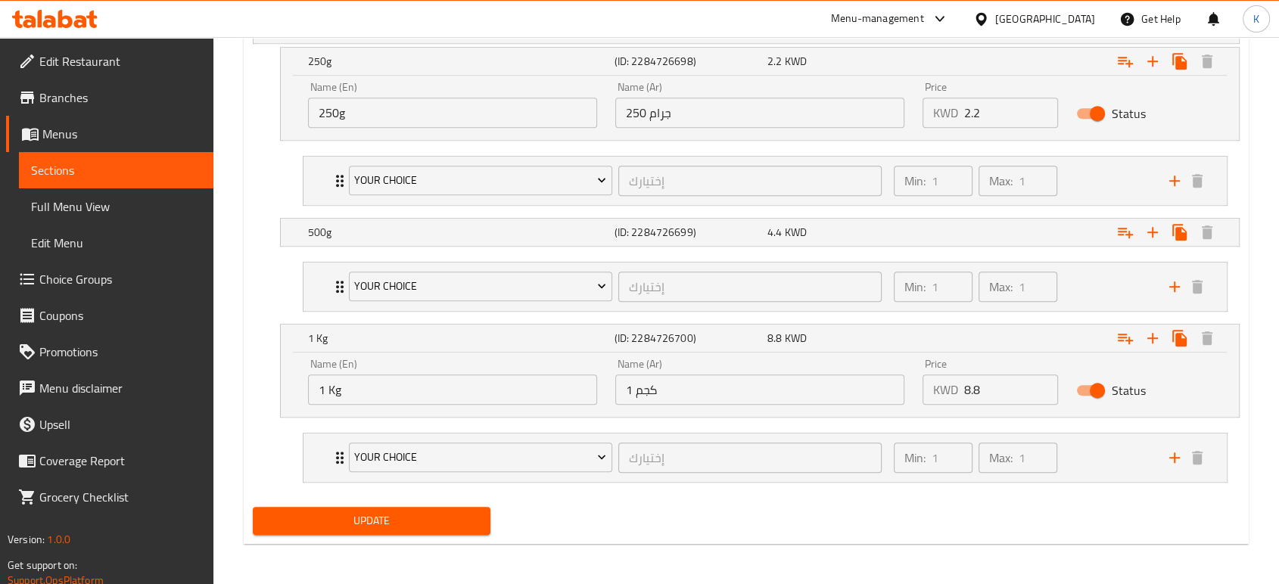
click at [457, 527] on span "Update" at bounding box center [371, 521] width 213 height 19
click at [462, 513] on span "Update" at bounding box center [371, 521] width 213 height 19
click at [353, 524] on span "Update" at bounding box center [371, 521] width 213 height 19
click at [1134, 517] on div "Update" at bounding box center [746, 521] width 999 height 40
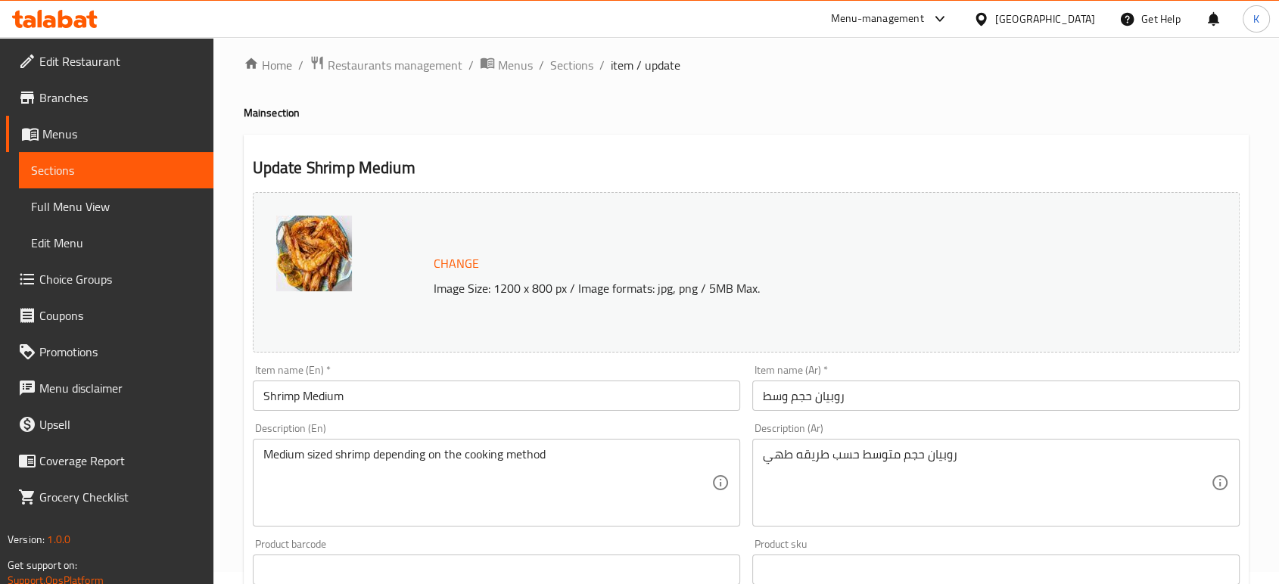
scroll to position [0, 0]
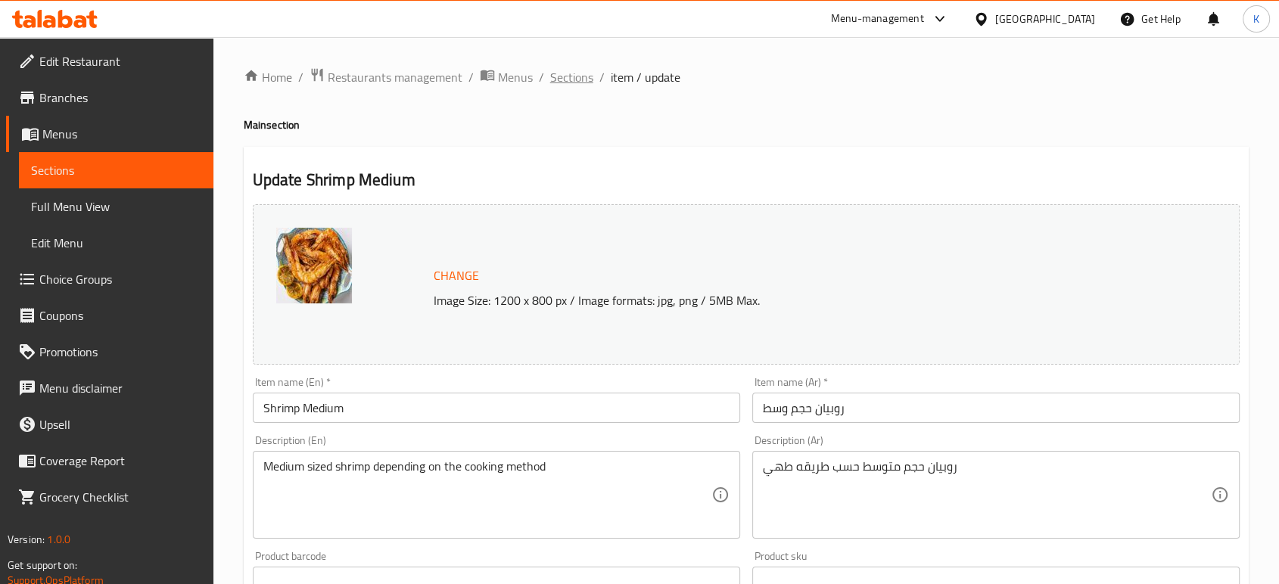
click at [582, 76] on span "Sections" at bounding box center [571, 77] width 43 height 18
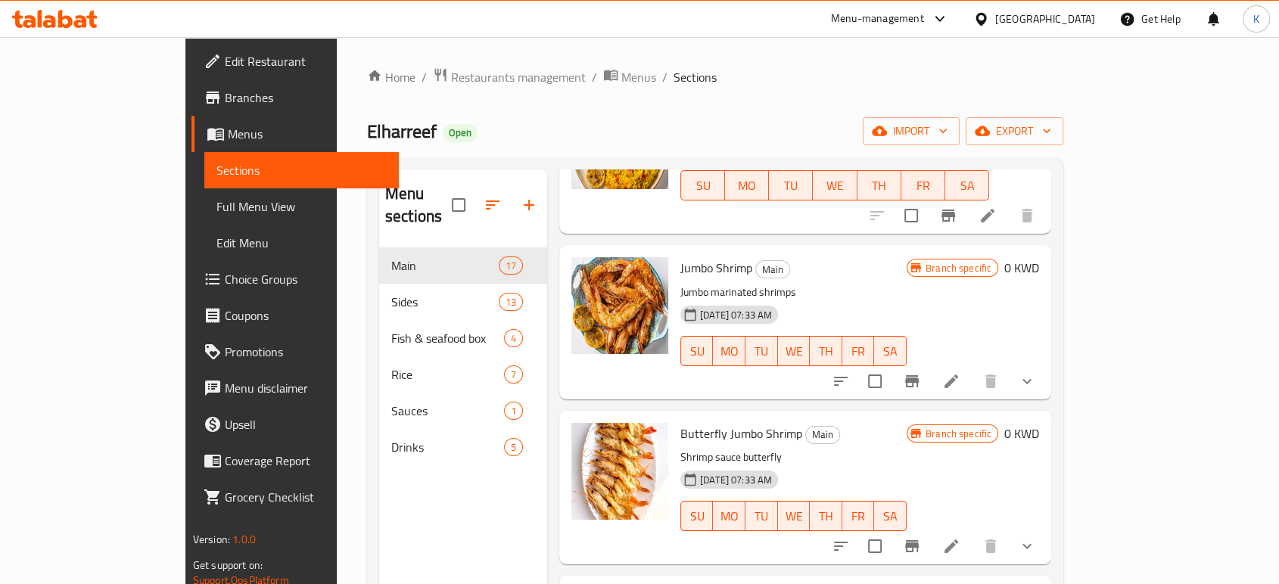
scroll to position [252, 0]
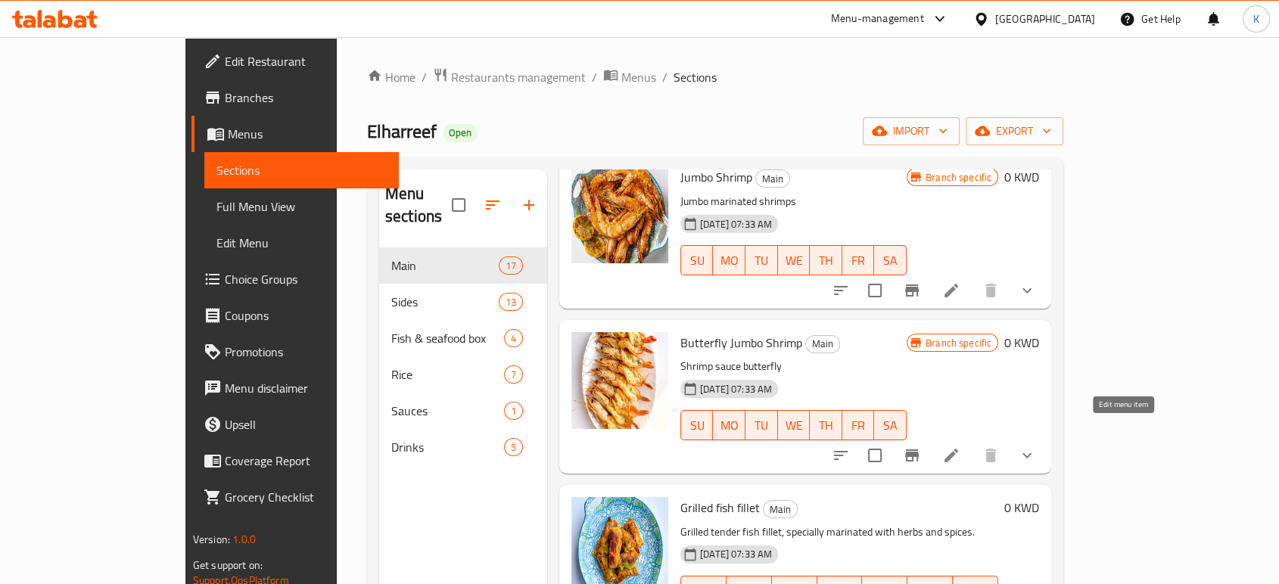
click at [960, 446] on icon at bounding box center [951, 455] width 18 height 18
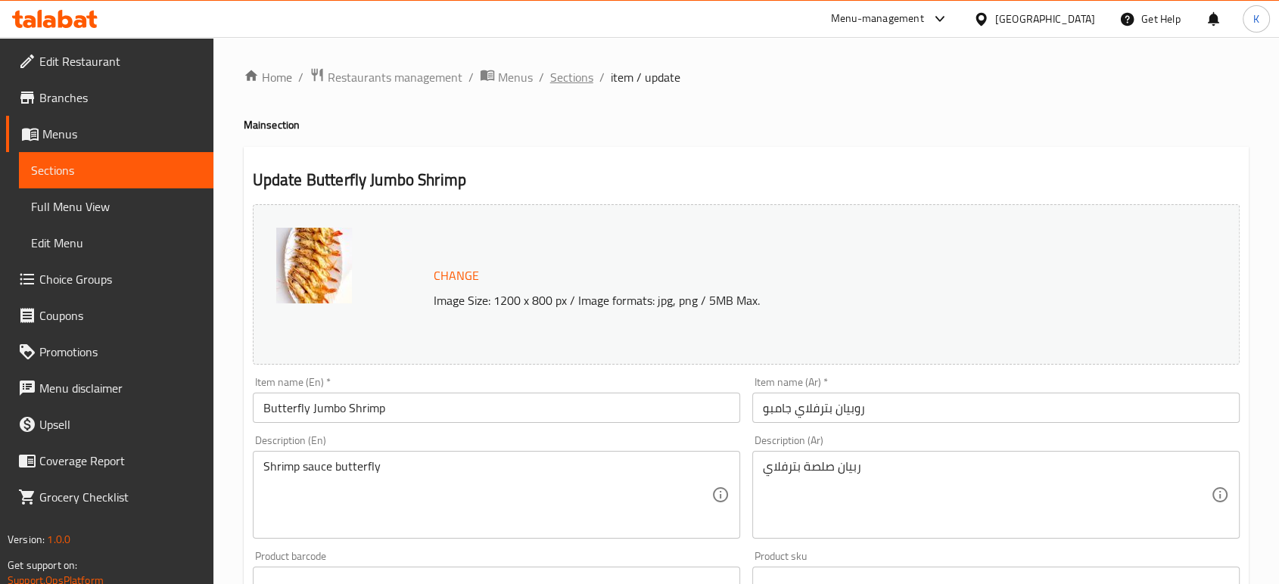
click at [581, 80] on span "Sections" at bounding box center [571, 77] width 43 height 18
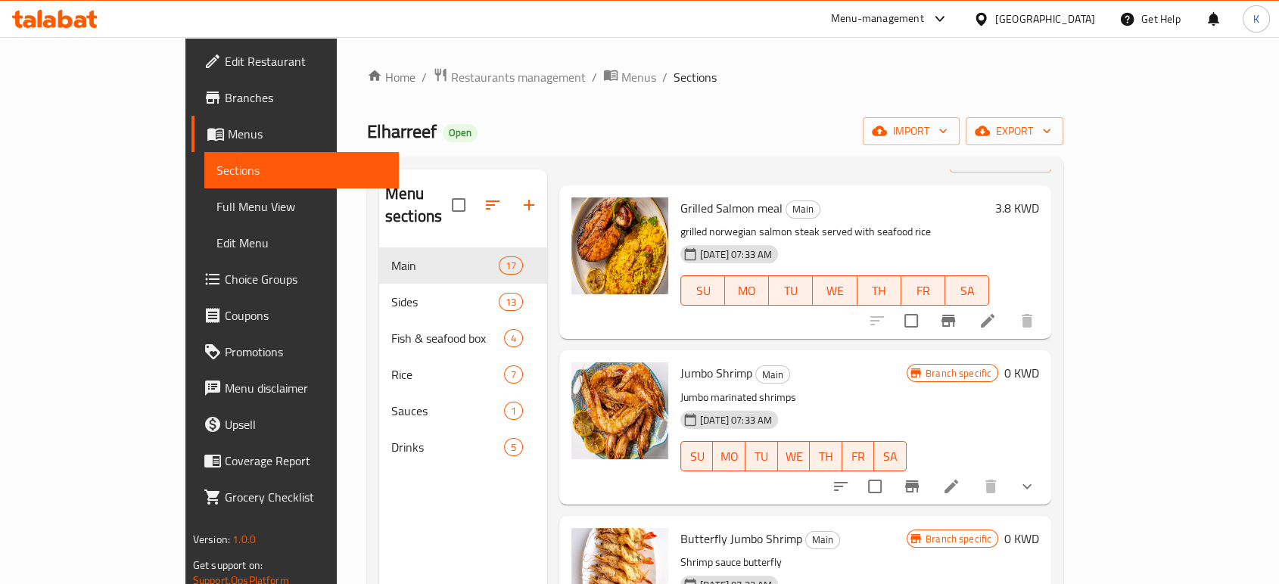
scroll to position [84, 0]
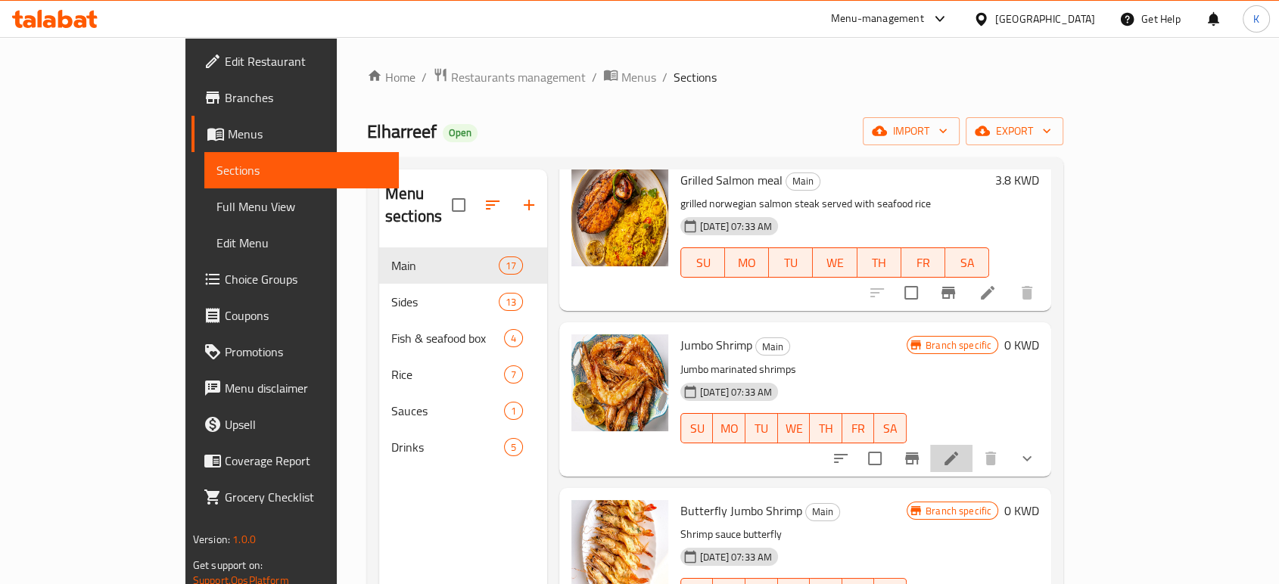
click at [972, 445] on li at bounding box center [951, 458] width 42 height 27
